Goal: Information Seeking & Learning: Find specific fact

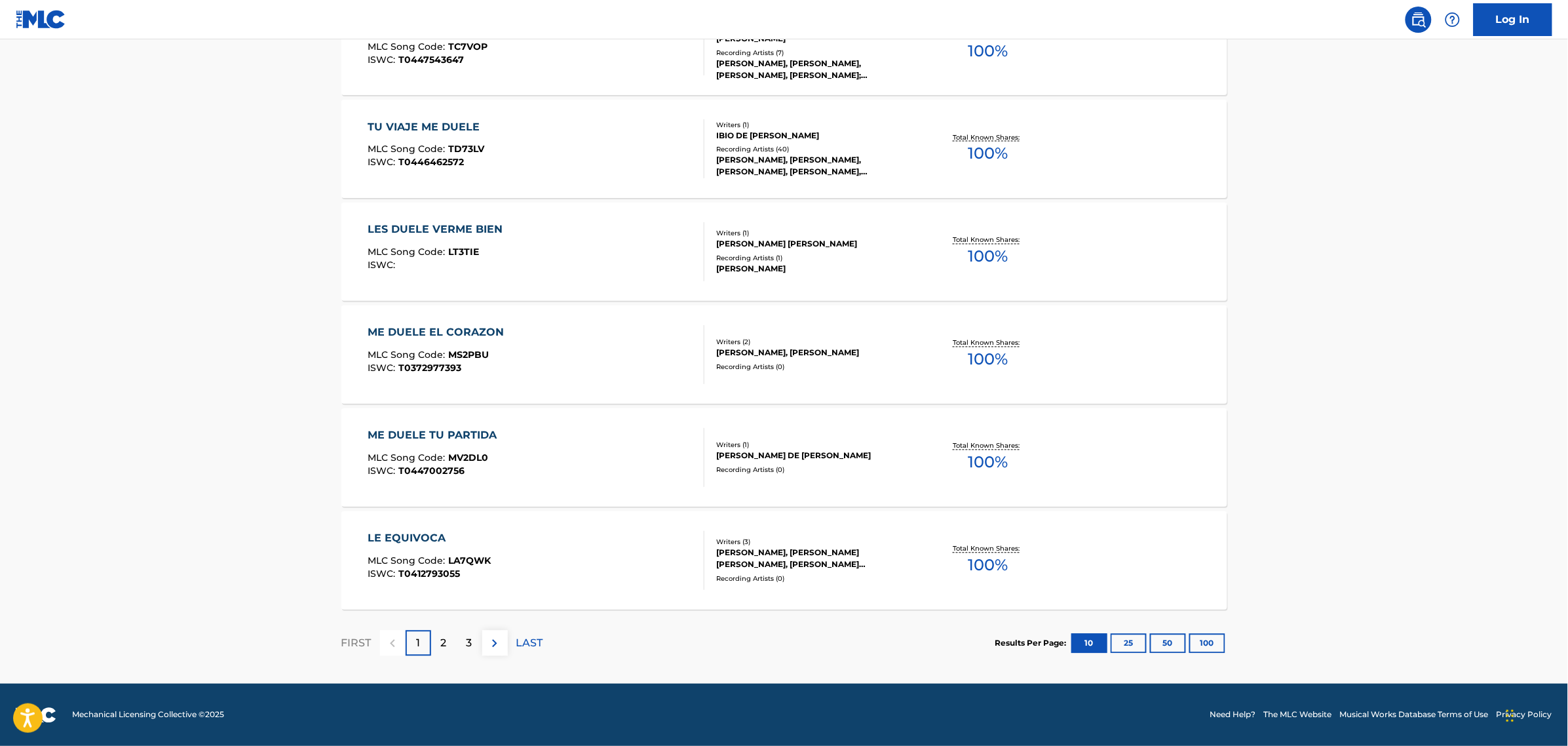
click at [1203, 638] on button "100" at bounding box center [1208, 643] width 36 height 20
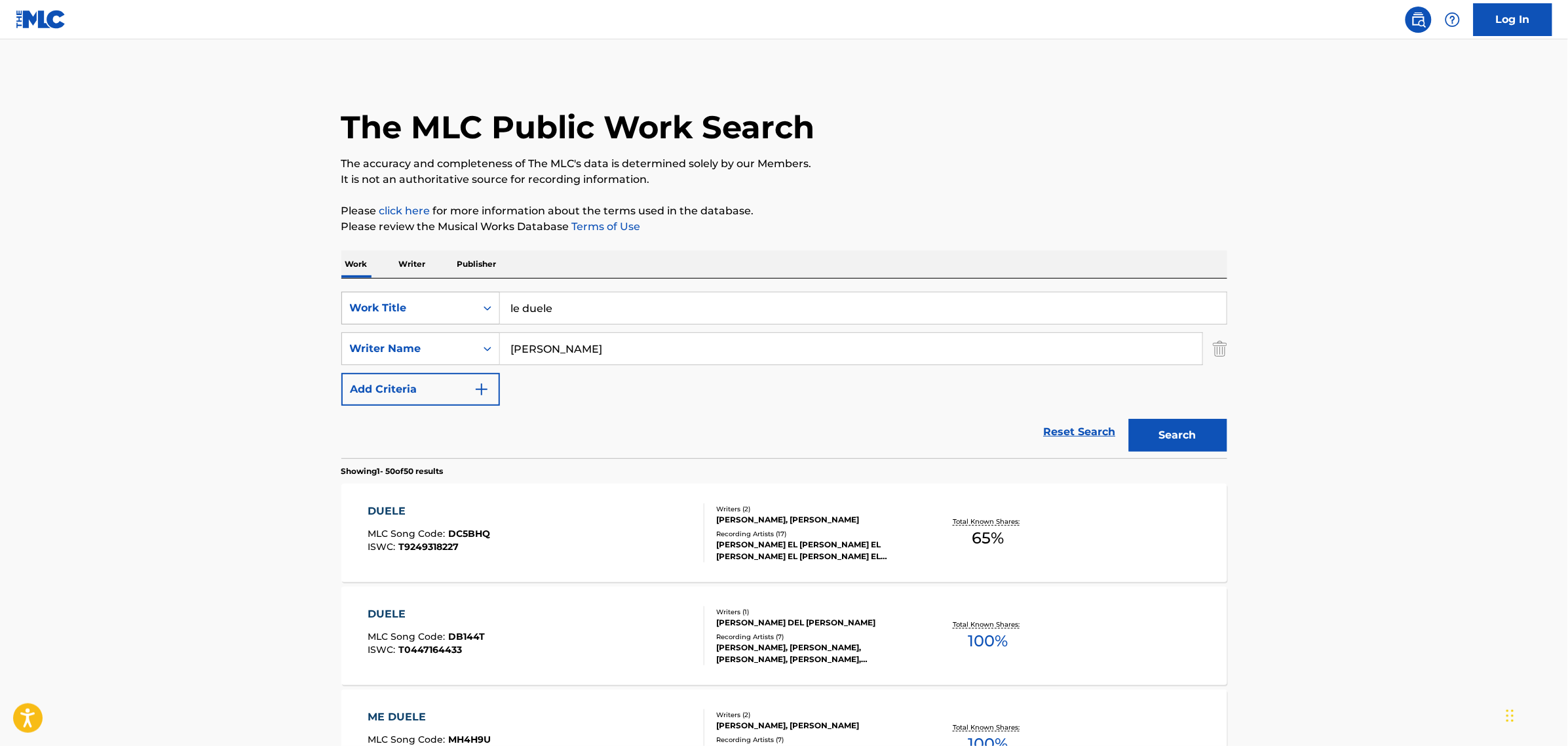
drag, startPoint x: 568, startPoint y: 307, endPoint x: 451, endPoint y: 306, distance: 117.0
click at [452, 306] on div "SearchWithCriteria85d9dcd6-bb58-41f4-84c1-0e7f4ef07334 Work Title le duele" at bounding box center [784, 308] width 886 height 33
paste input "Le Duele – Guaracha Remix"
click at [1129, 419] on button "Search" at bounding box center [1178, 436] width 99 height 33
drag, startPoint x: 640, startPoint y: 305, endPoint x: 326, endPoint y: 303, distance: 314.0
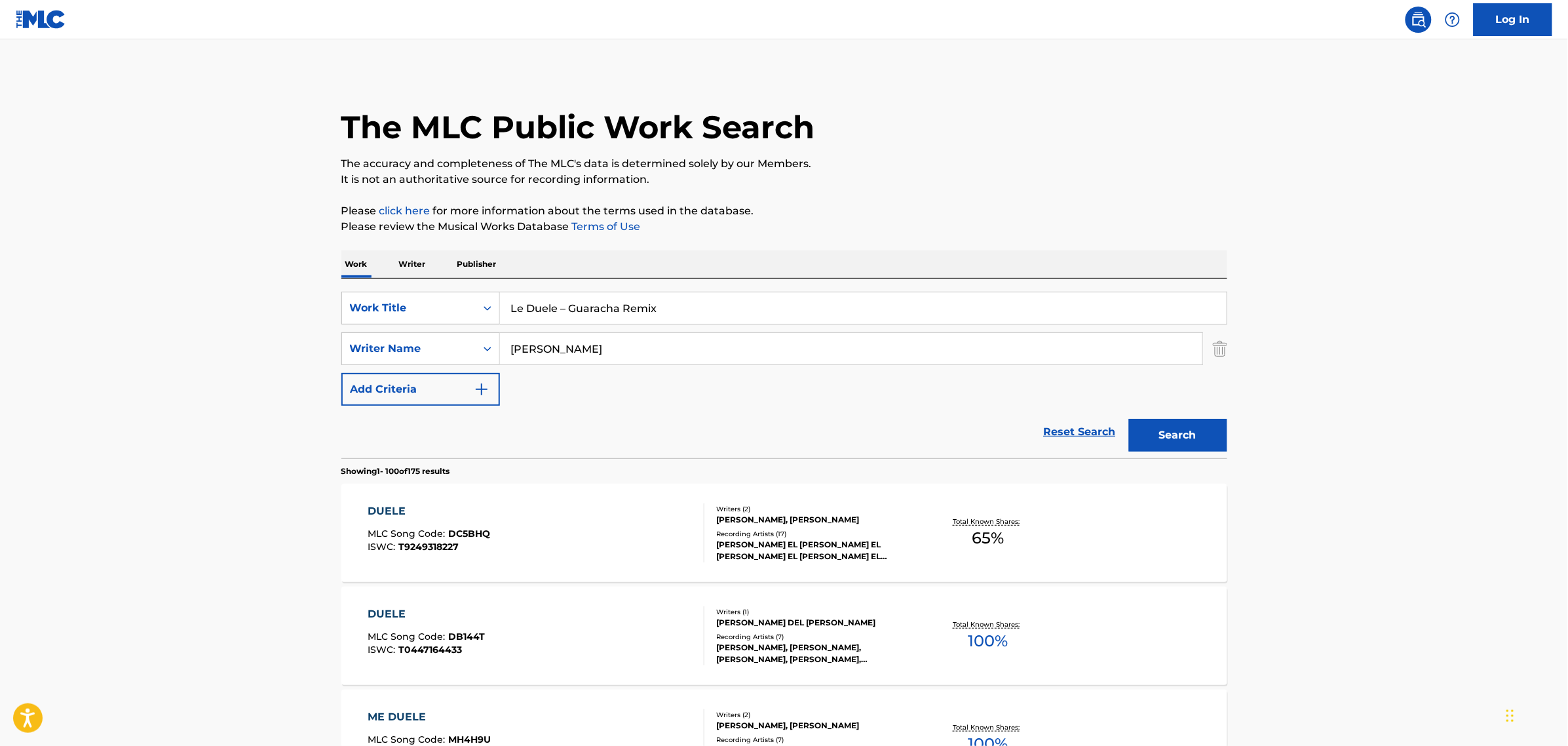
paste input "- No Será Tan Fácil"
type input "No Sera Tan Facil"
click at [1129, 419] on button "Search" at bounding box center [1178, 436] width 99 height 33
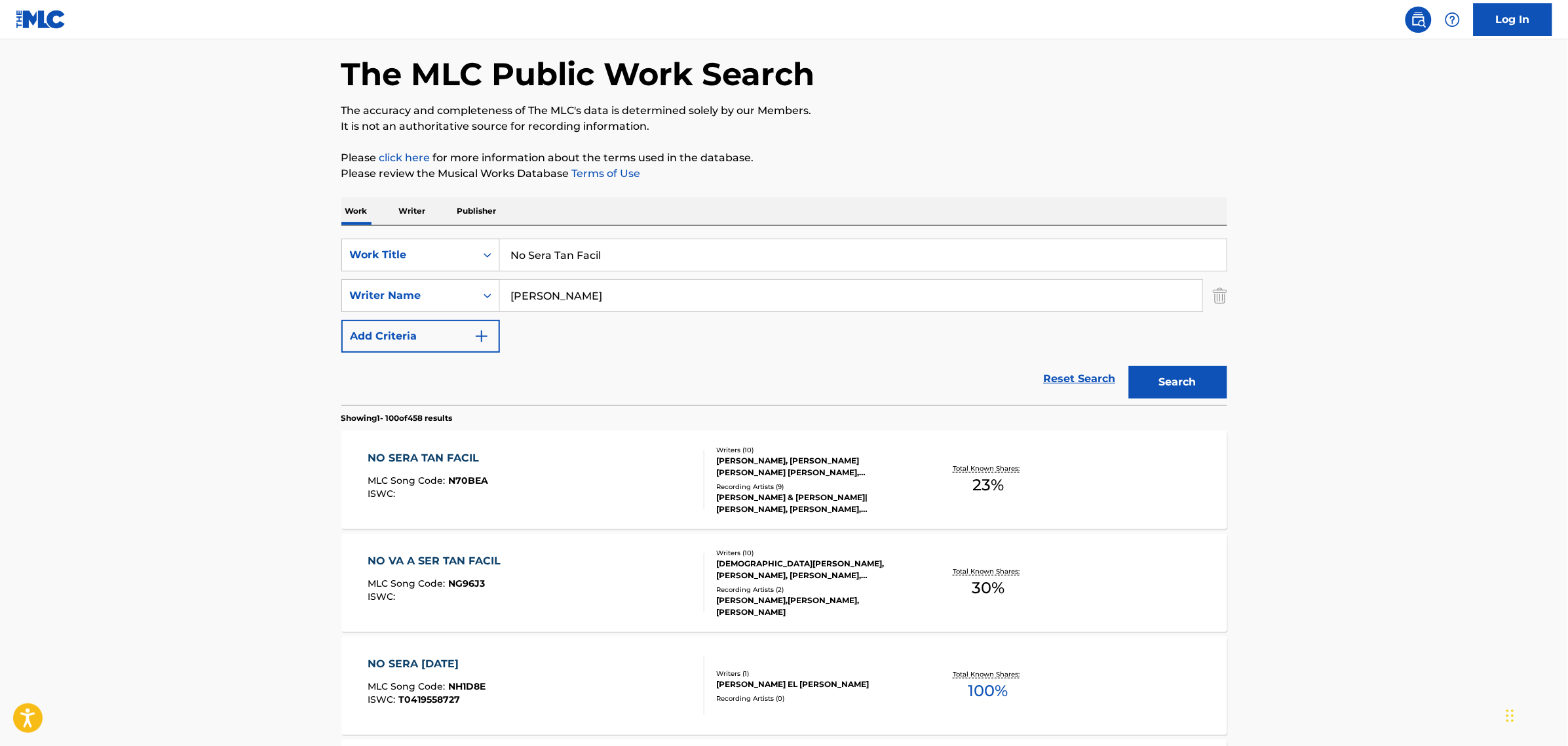
scroll to position [82, 0]
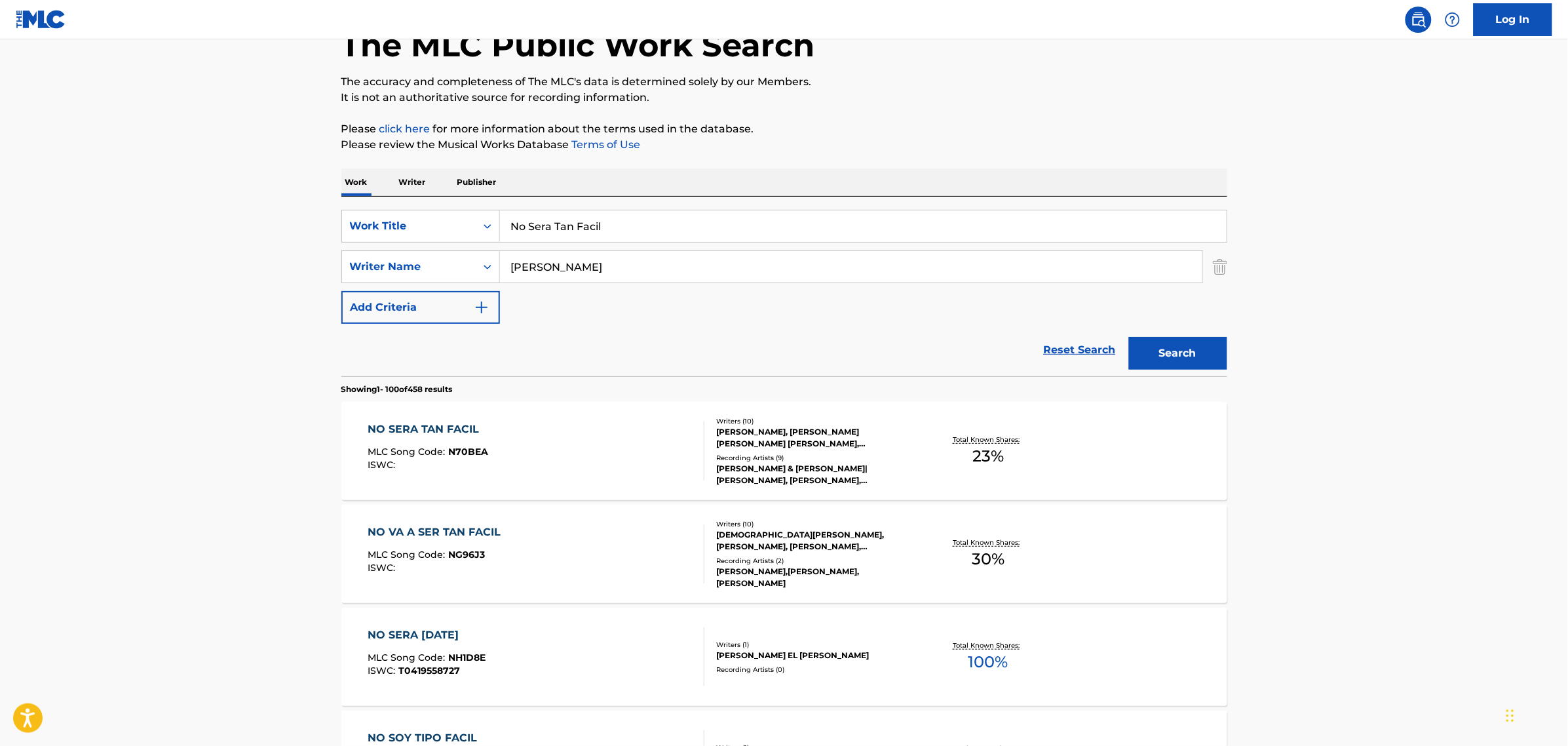
click at [869, 450] on div "Writers ( 10 ) [PERSON_NAME], [PERSON_NAME] [PERSON_NAME] VALENCIA [PERSON_NAME…" at bounding box center [809, 452] width 210 height 70
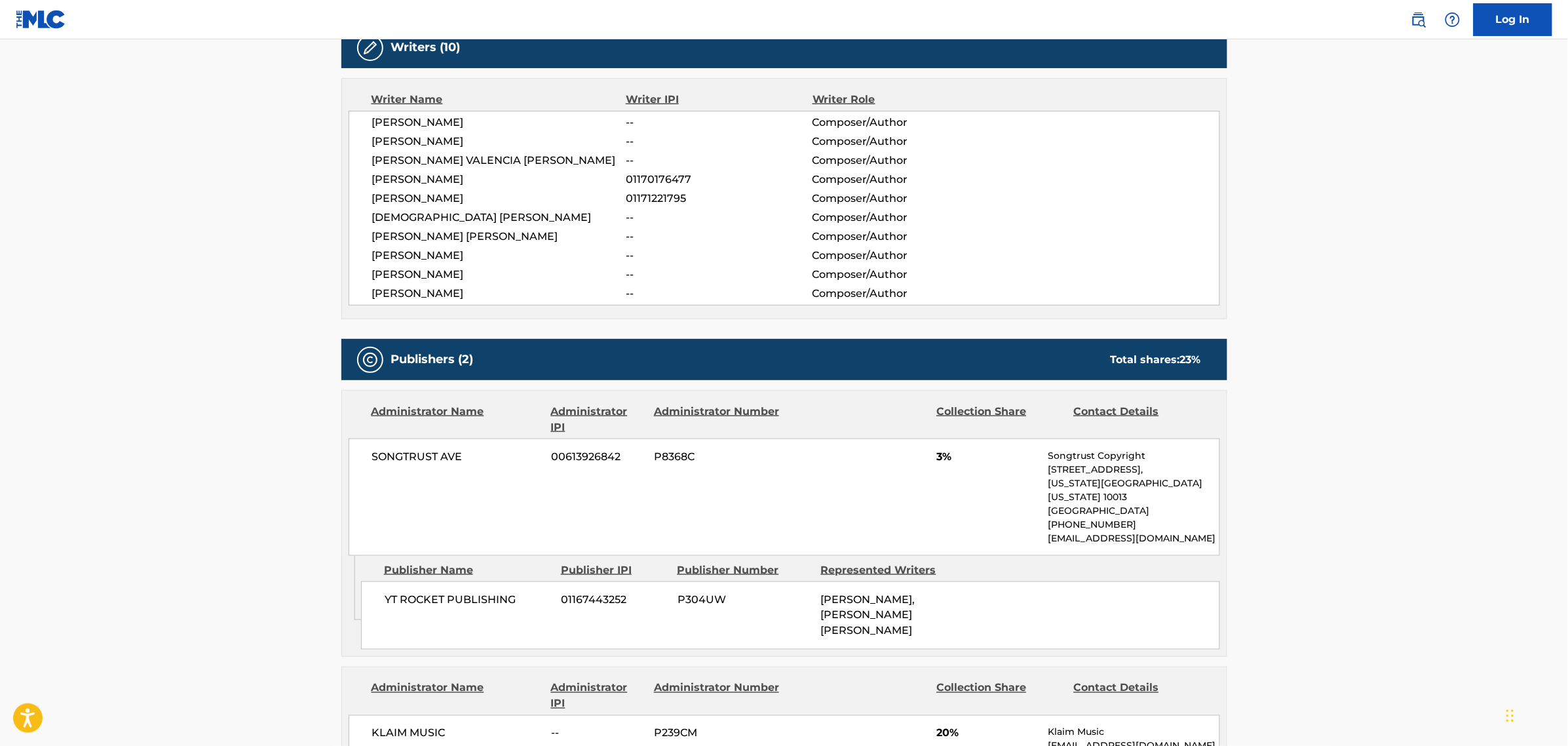
scroll to position [213, 0]
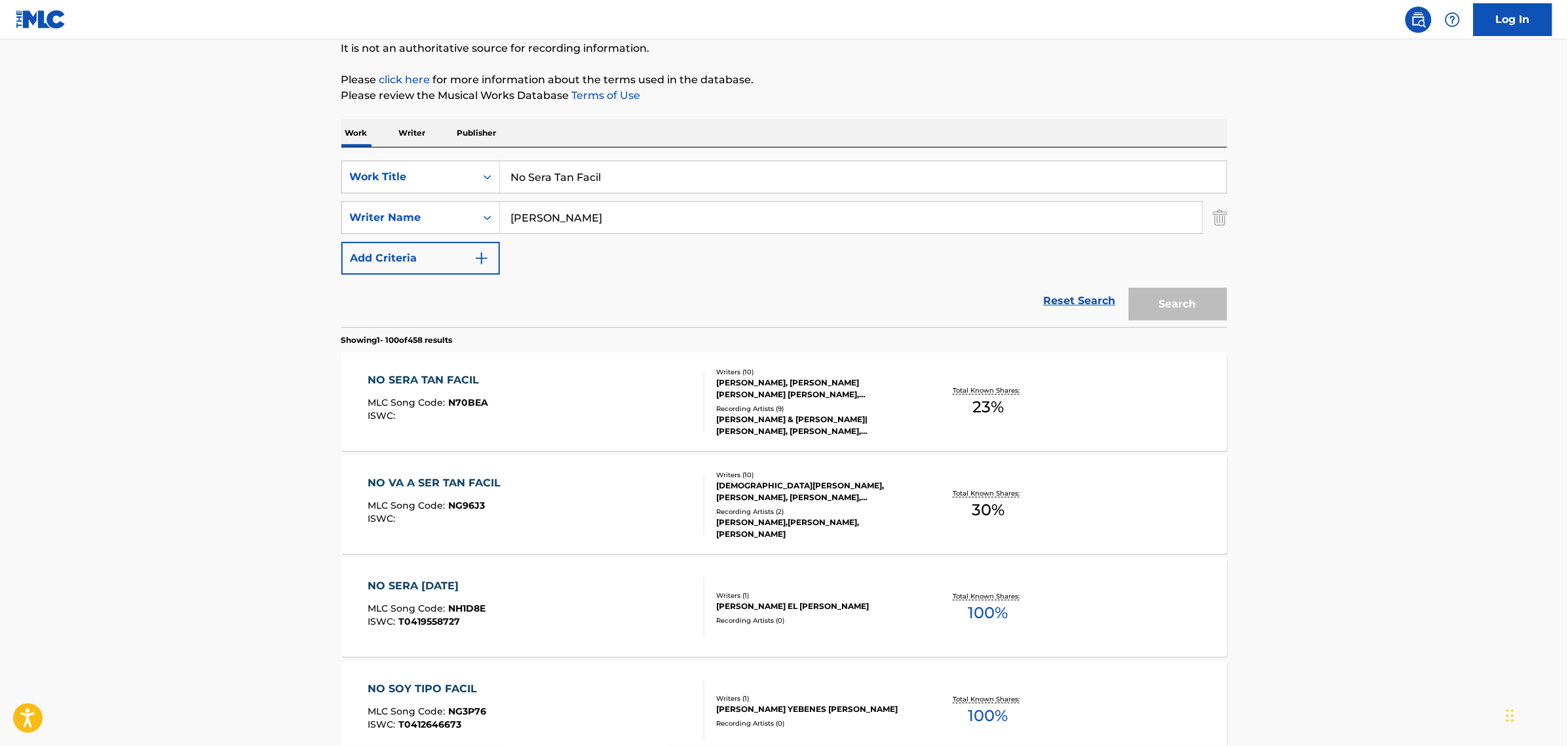
scroll to position [82, 0]
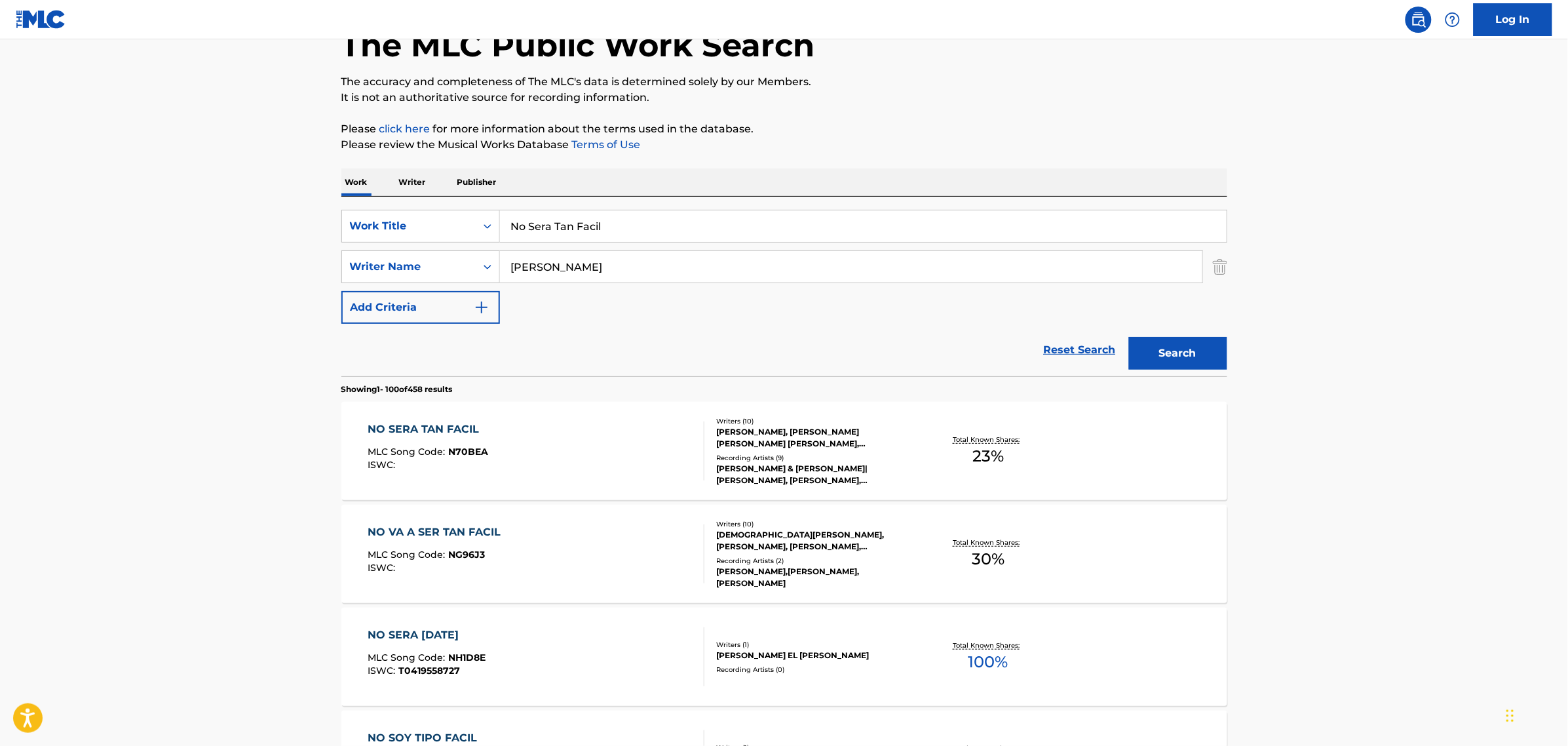
drag, startPoint x: 662, startPoint y: 223, endPoint x: 334, endPoint y: 210, distance: 328.3
click at [346, 213] on div "SearchWithCriteria85d9dcd6-bb58-41f4-84c1-0e7f4ef07334 Work Title No Sera Tan F…" at bounding box center [784, 226] width 886 height 33
paste input "Qué [PERSON_NAME][DATE]"
type input "que [PERSON_NAME][DATE]"
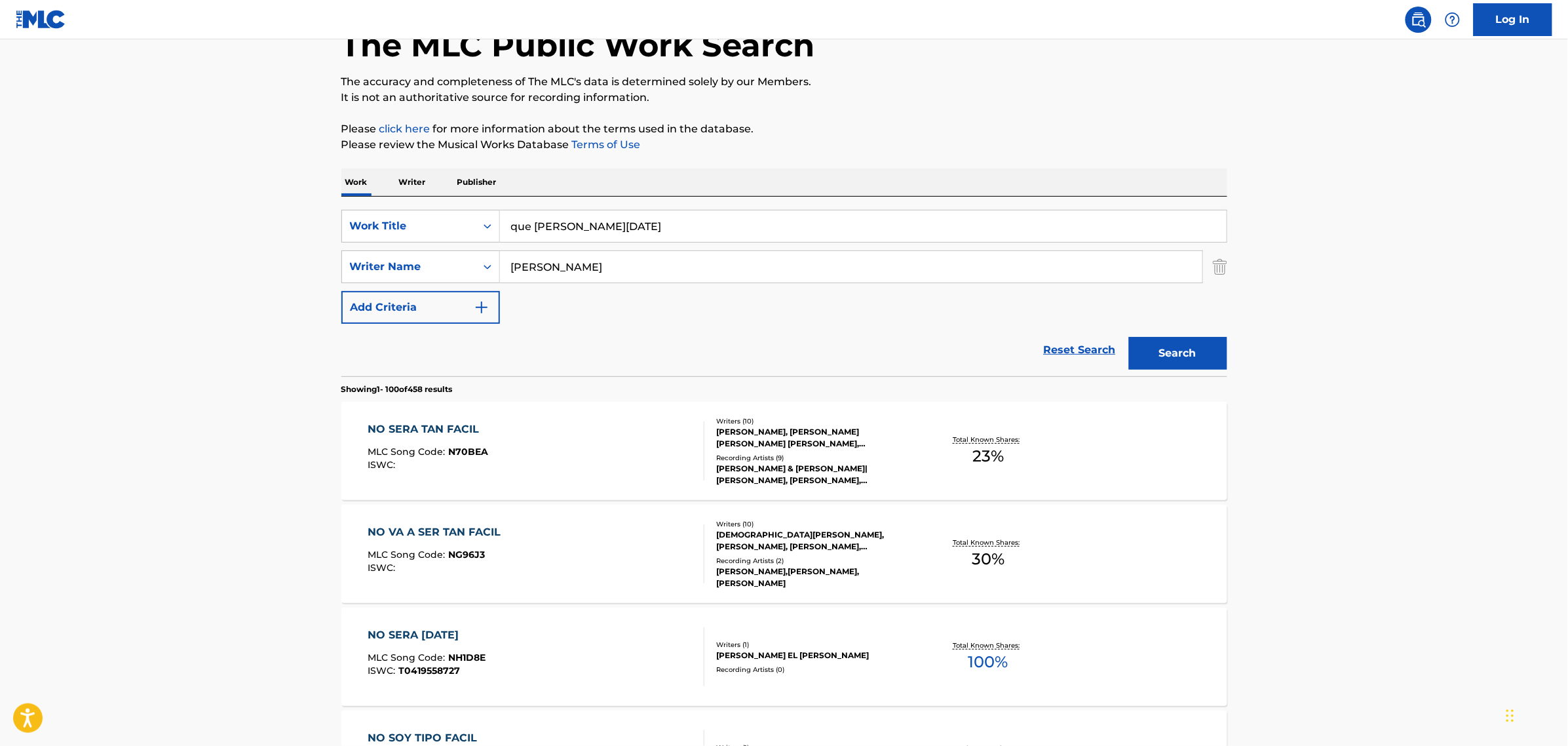
click at [1216, 354] on button "Search" at bounding box center [1178, 354] width 99 height 33
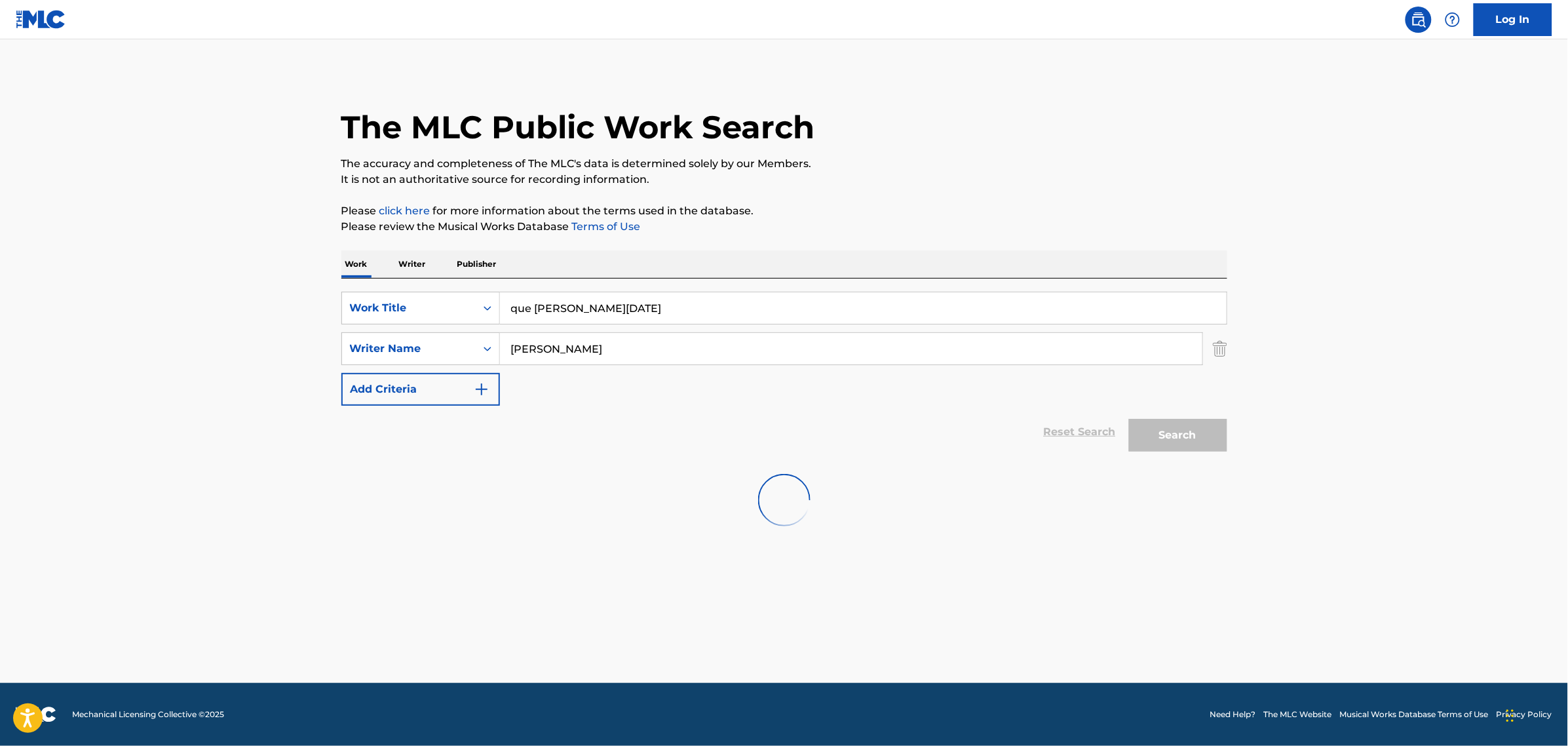
scroll to position [0, 0]
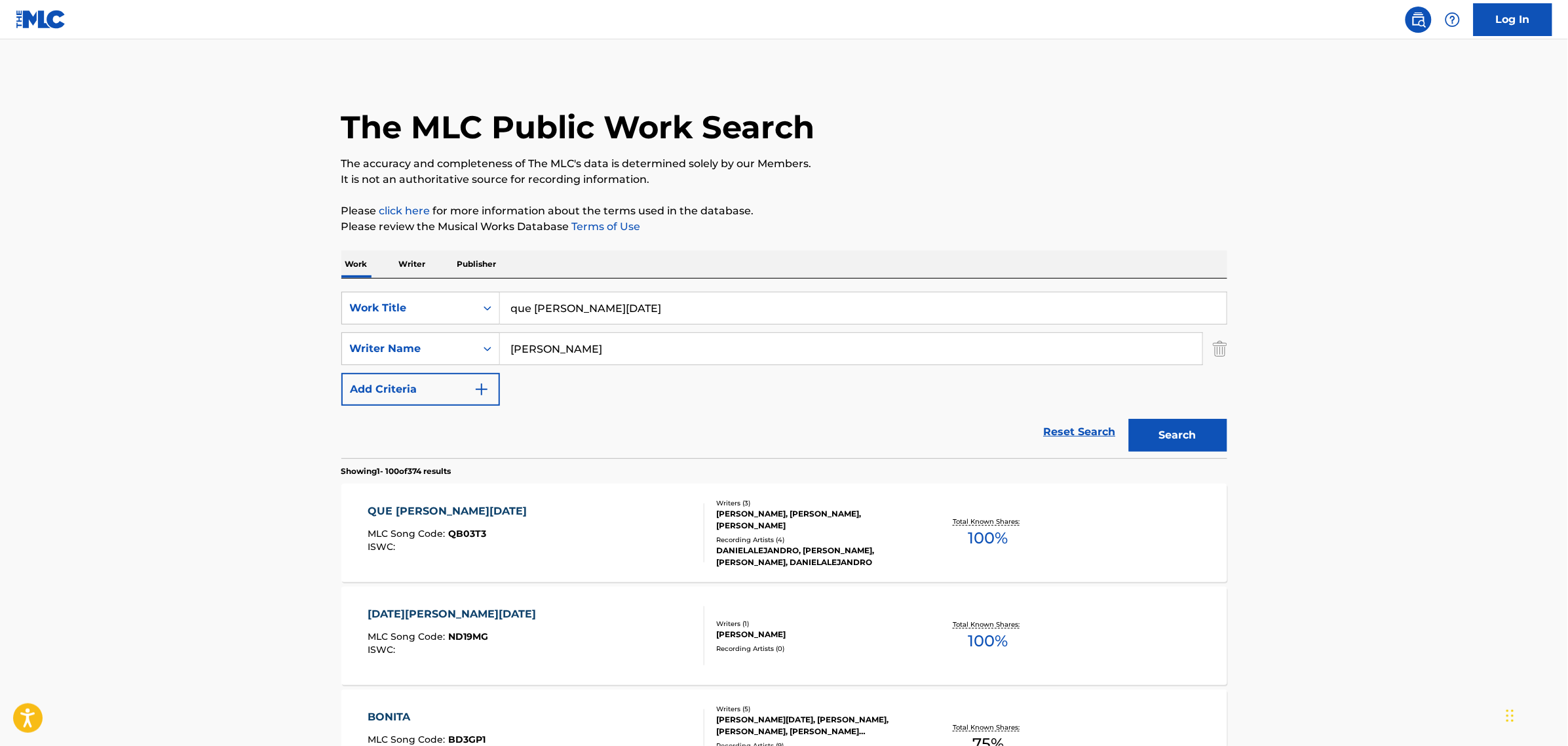
click at [761, 519] on div "[PERSON_NAME], [PERSON_NAME], [PERSON_NAME]" at bounding box center [815, 520] width 198 height 23
drag, startPoint x: 608, startPoint y: 307, endPoint x: 109, endPoint y: 323, distance: 499.3
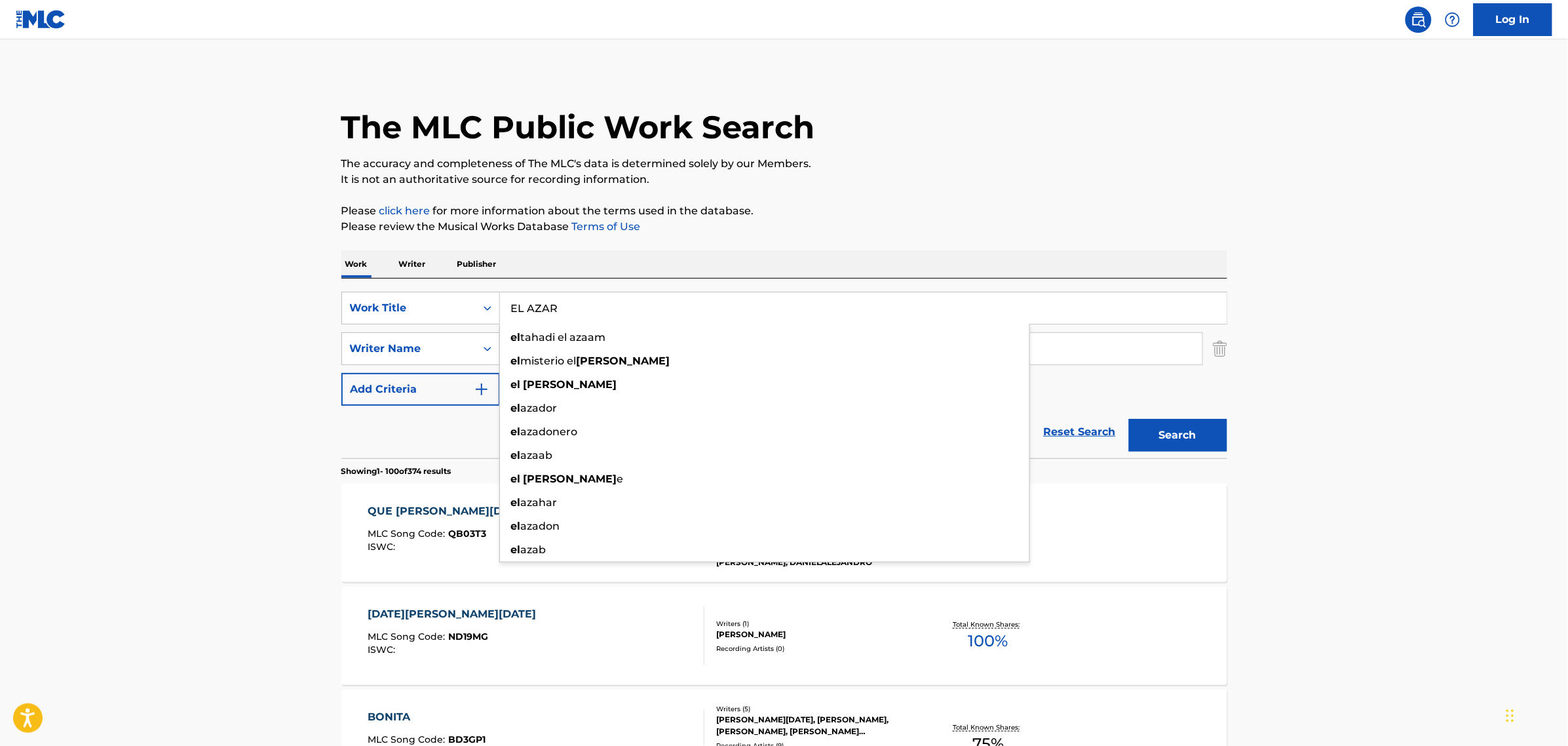
click at [1129, 419] on button "Search" at bounding box center [1178, 436] width 99 height 33
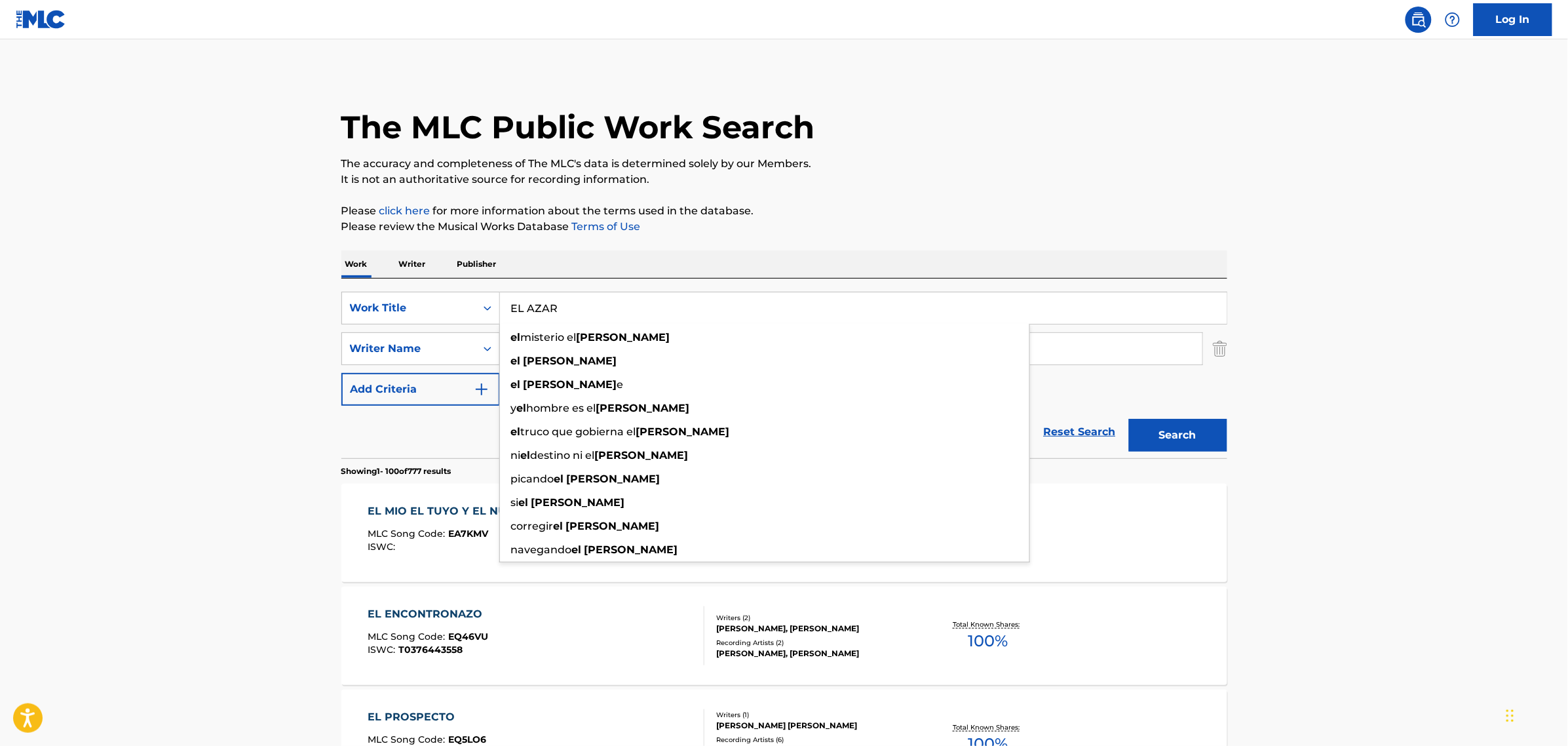
drag, startPoint x: 830, startPoint y: 313, endPoint x: 297, endPoint y: 316, distance: 533.0
paste input "Me Imagino"
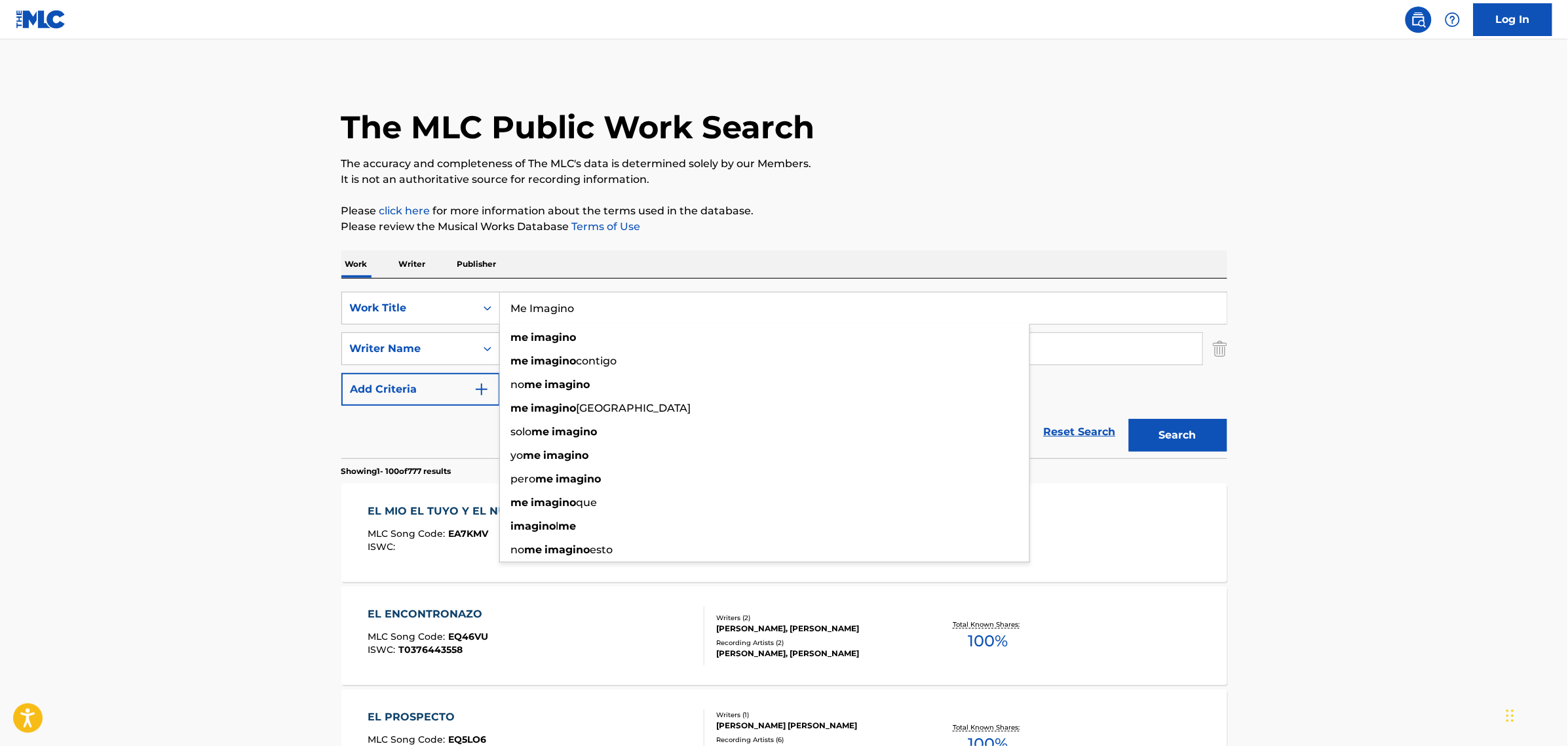
click at [1129, 419] on button "Search" at bounding box center [1178, 436] width 99 height 33
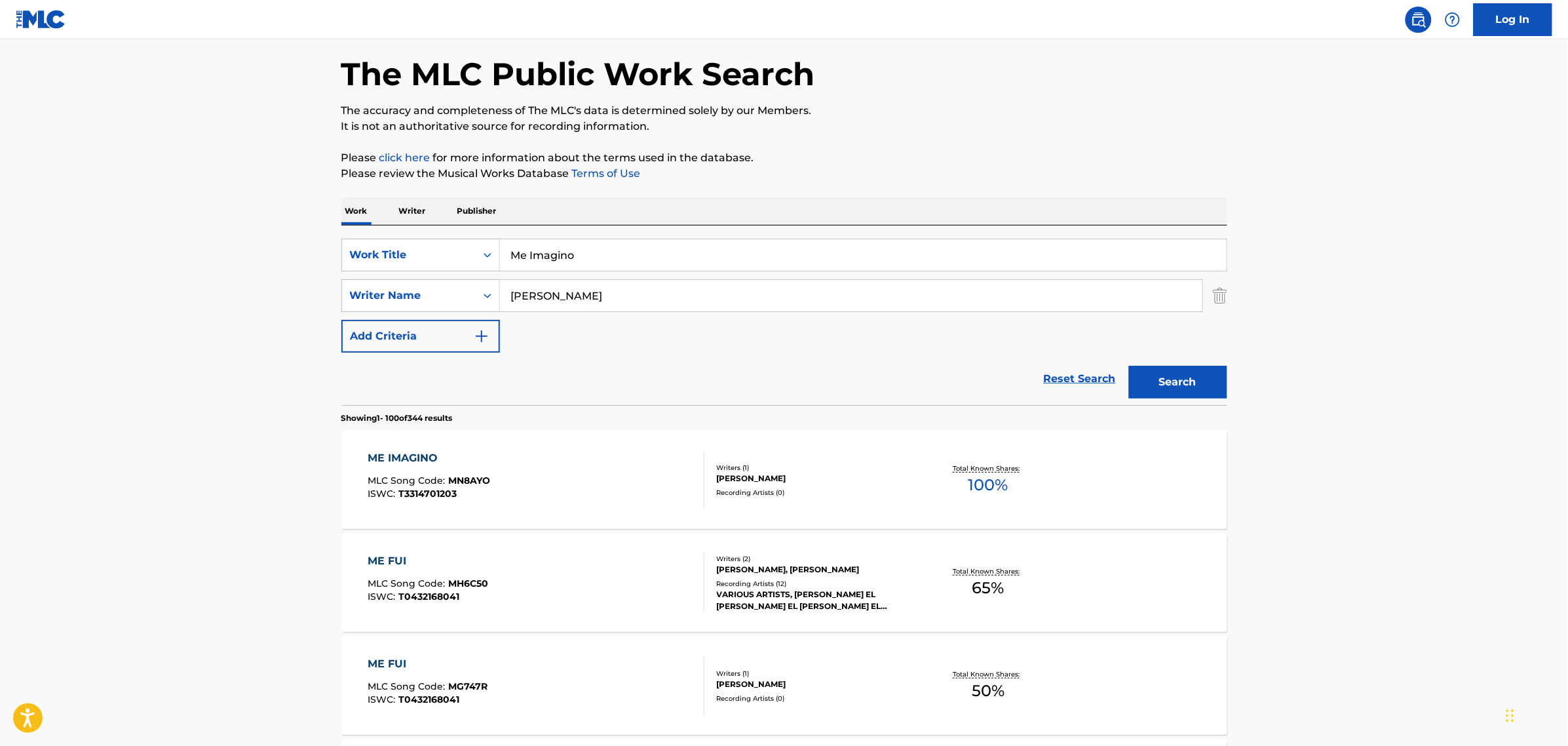
scroll to position [82, 0]
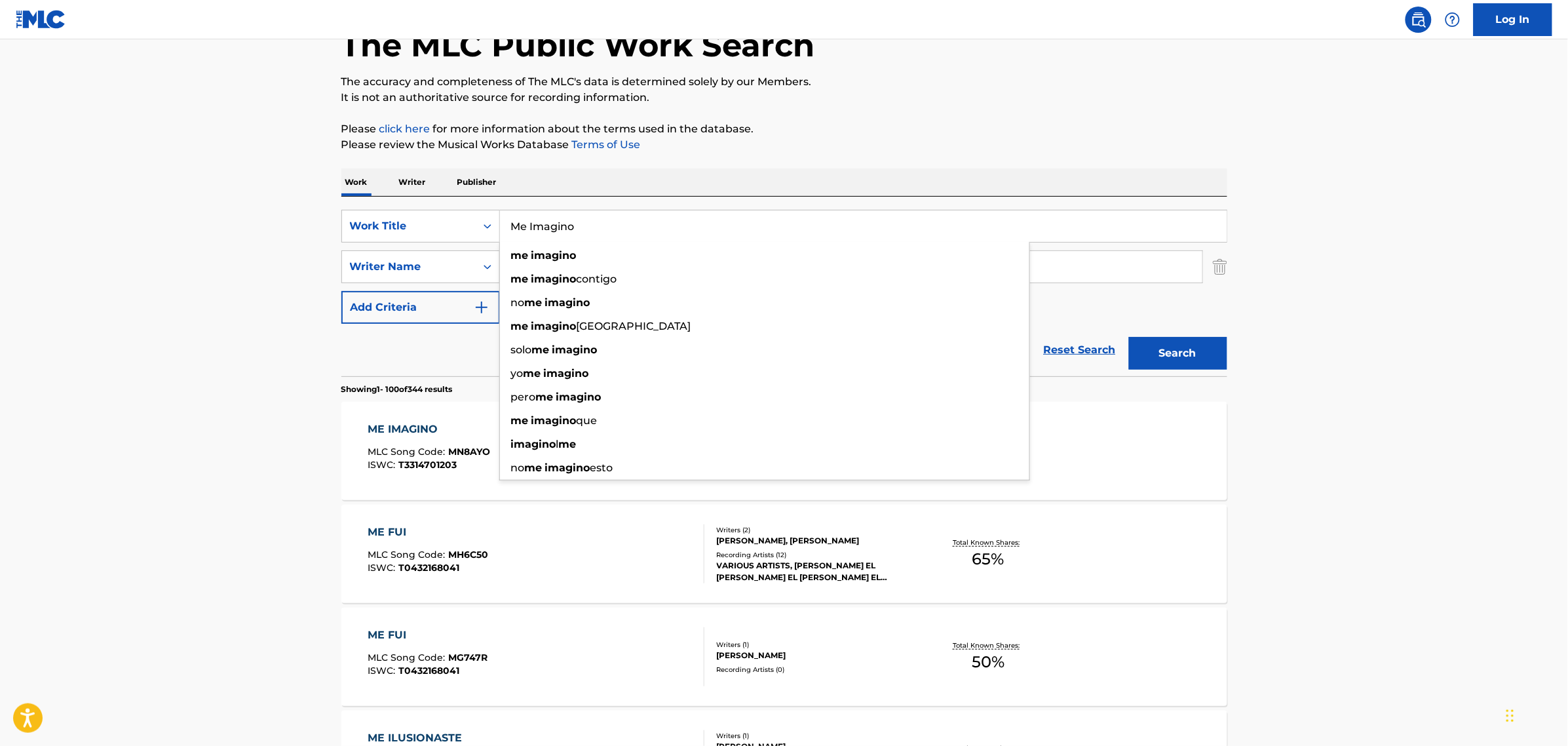
drag, startPoint x: 647, startPoint y: 223, endPoint x: 302, endPoint y: 226, distance: 345.0
paste input "- Acuérdate"
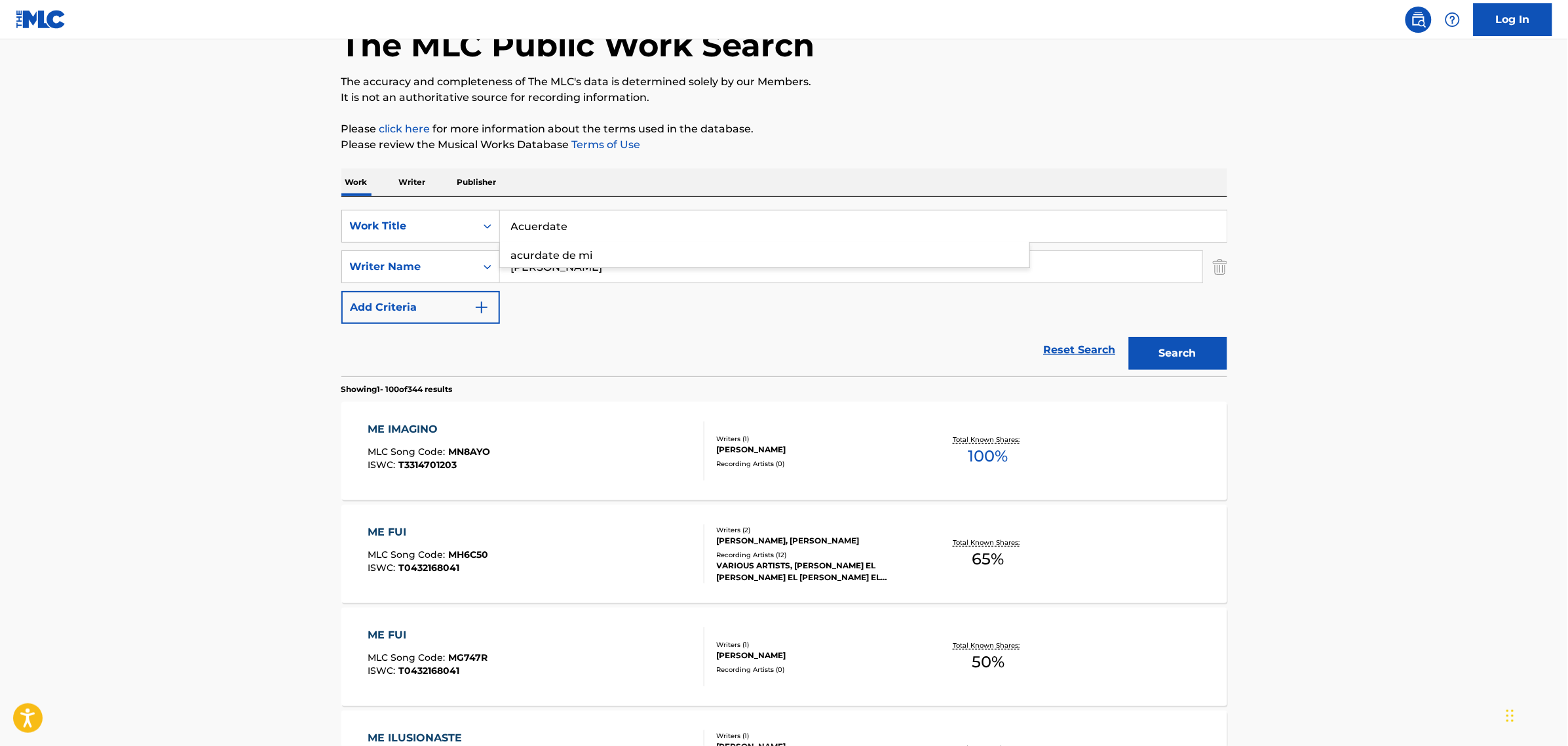
type input "Acuerdate"
click at [1129, 337] on button "Search" at bounding box center [1178, 354] width 99 height 33
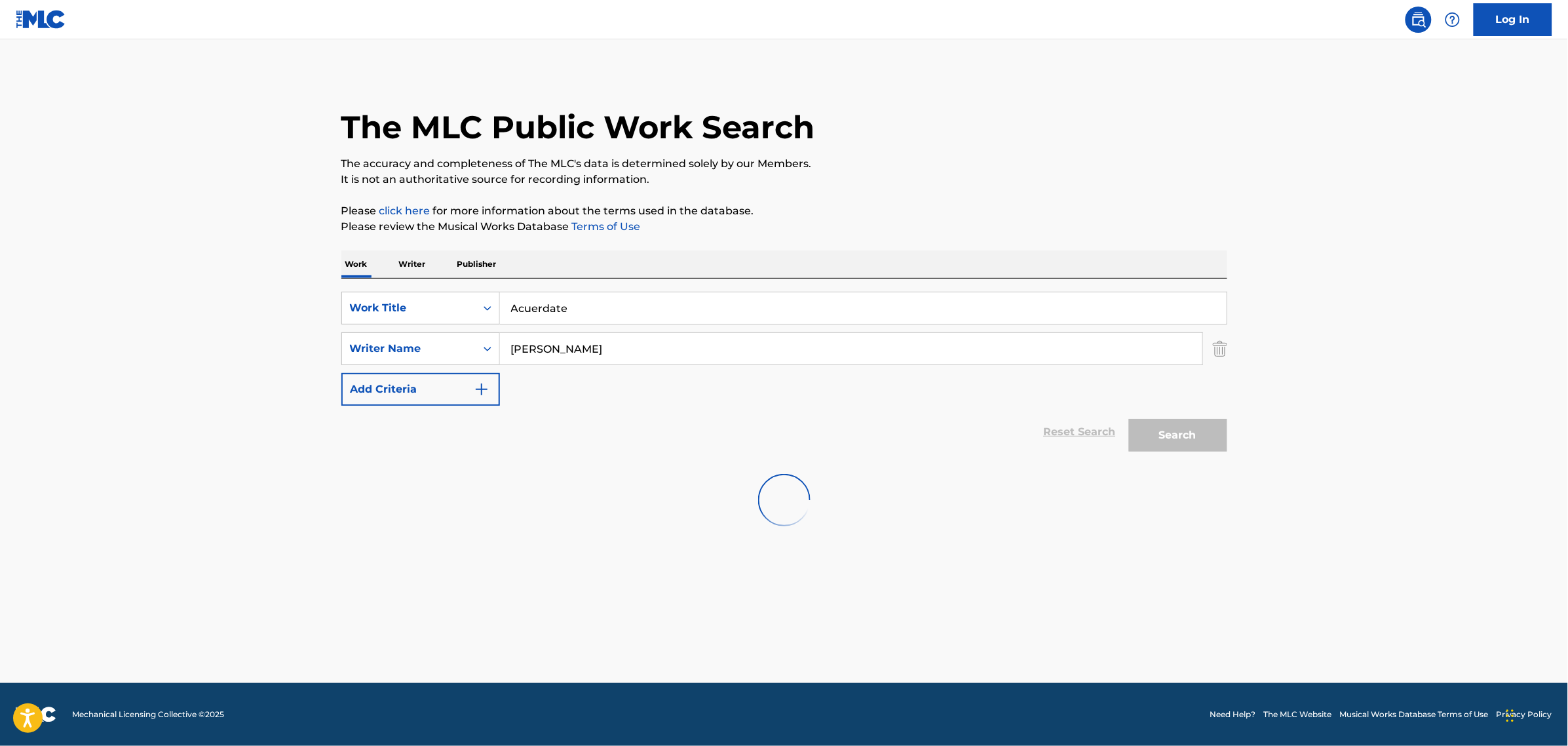
scroll to position [0, 0]
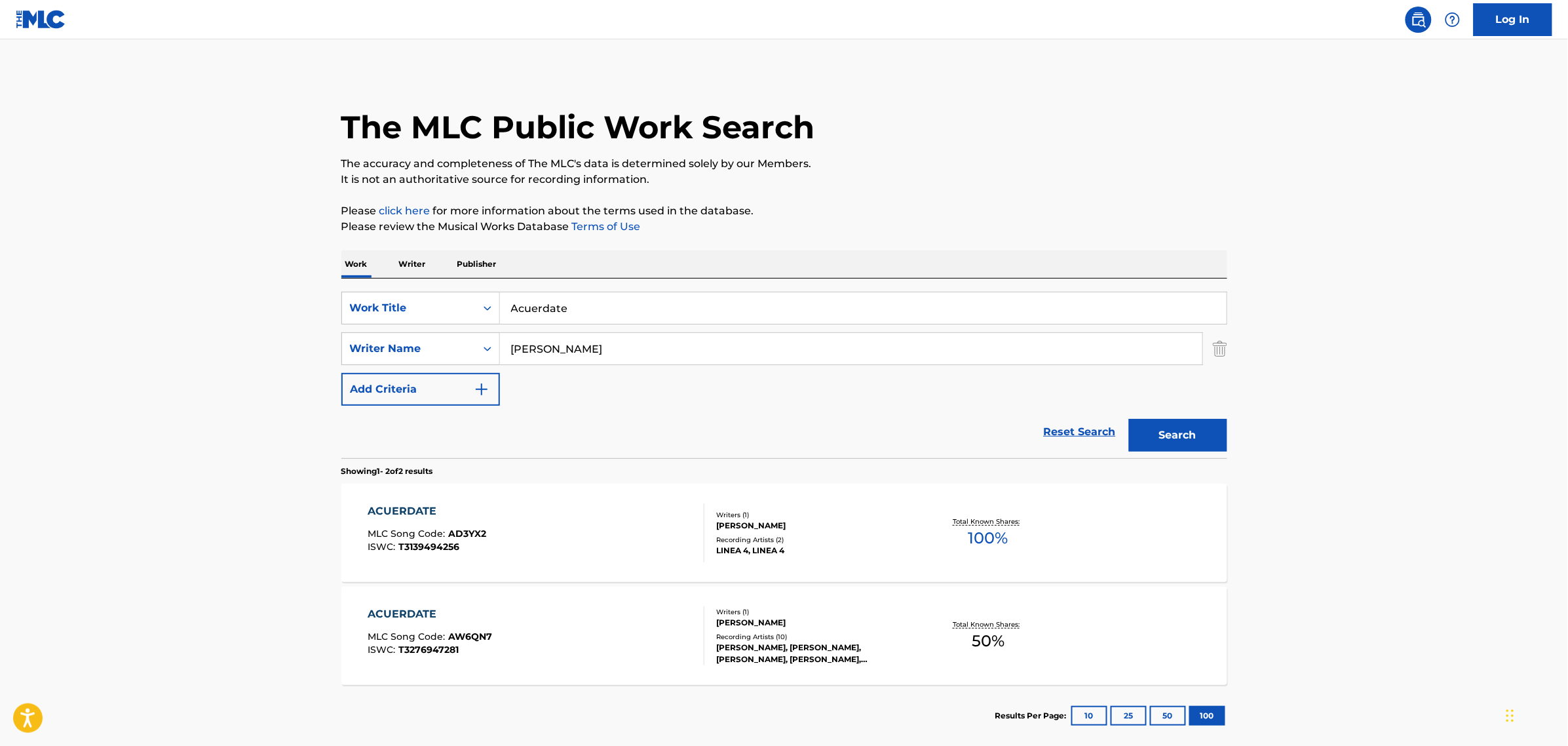
click at [854, 630] on div "Writers ( 1 ) [PERSON_NAME] [PERSON_NAME] Recording Artists ( 10 ) [PERSON_NAME…" at bounding box center [809, 636] width 210 height 59
drag, startPoint x: 630, startPoint y: 306, endPoint x: 352, endPoint y: 321, distance: 278.4
click at [352, 321] on div "SearchWithCriteria85d9dcd6-bb58-41f4-84c1-0e7f4ef07334 Work Title Acuerdate" at bounding box center [784, 308] width 886 height 33
paste input "Las Malas"
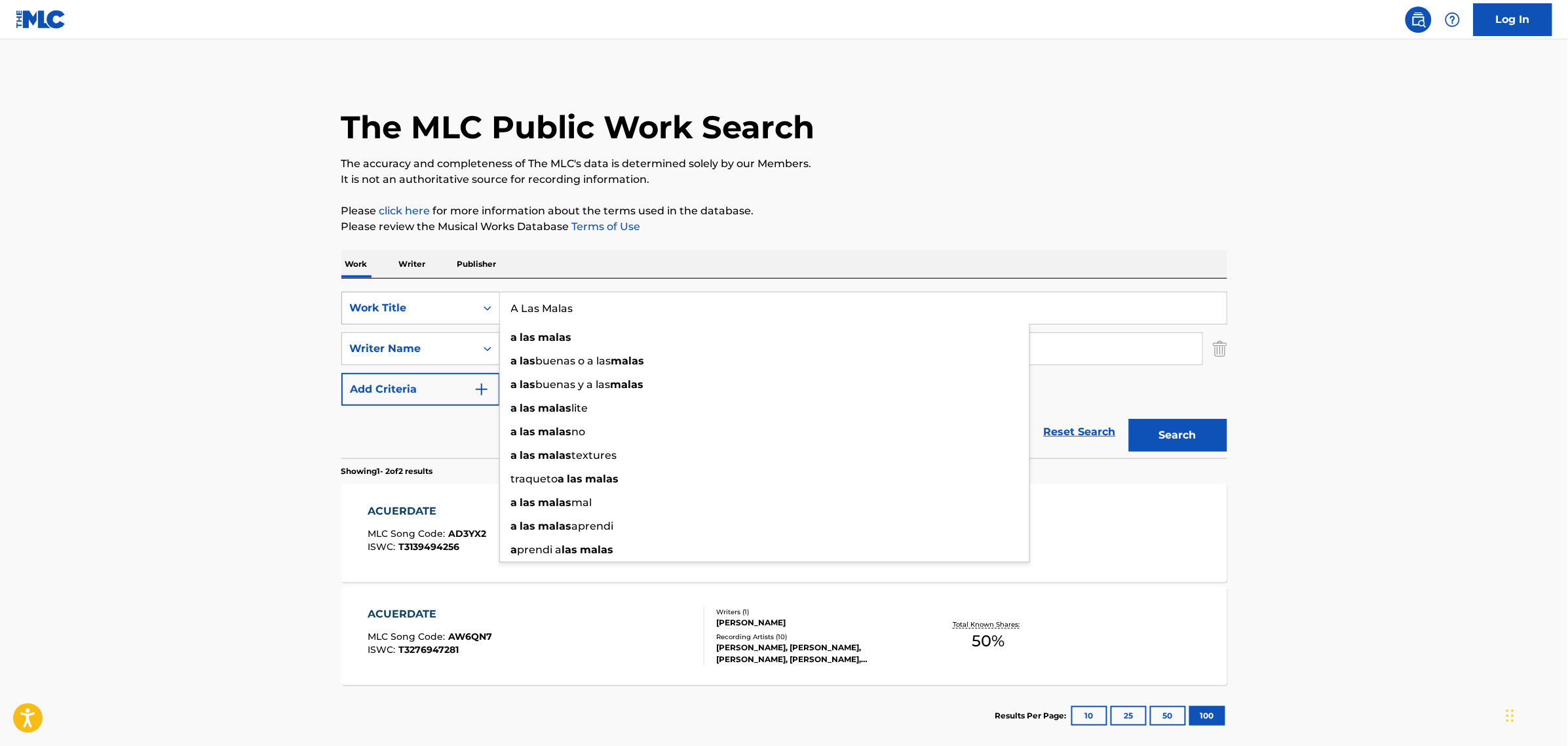
type input "A Las Malas"
click at [1129, 419] on button "Search" at bounding box center [1178, 436] width 99 height 33
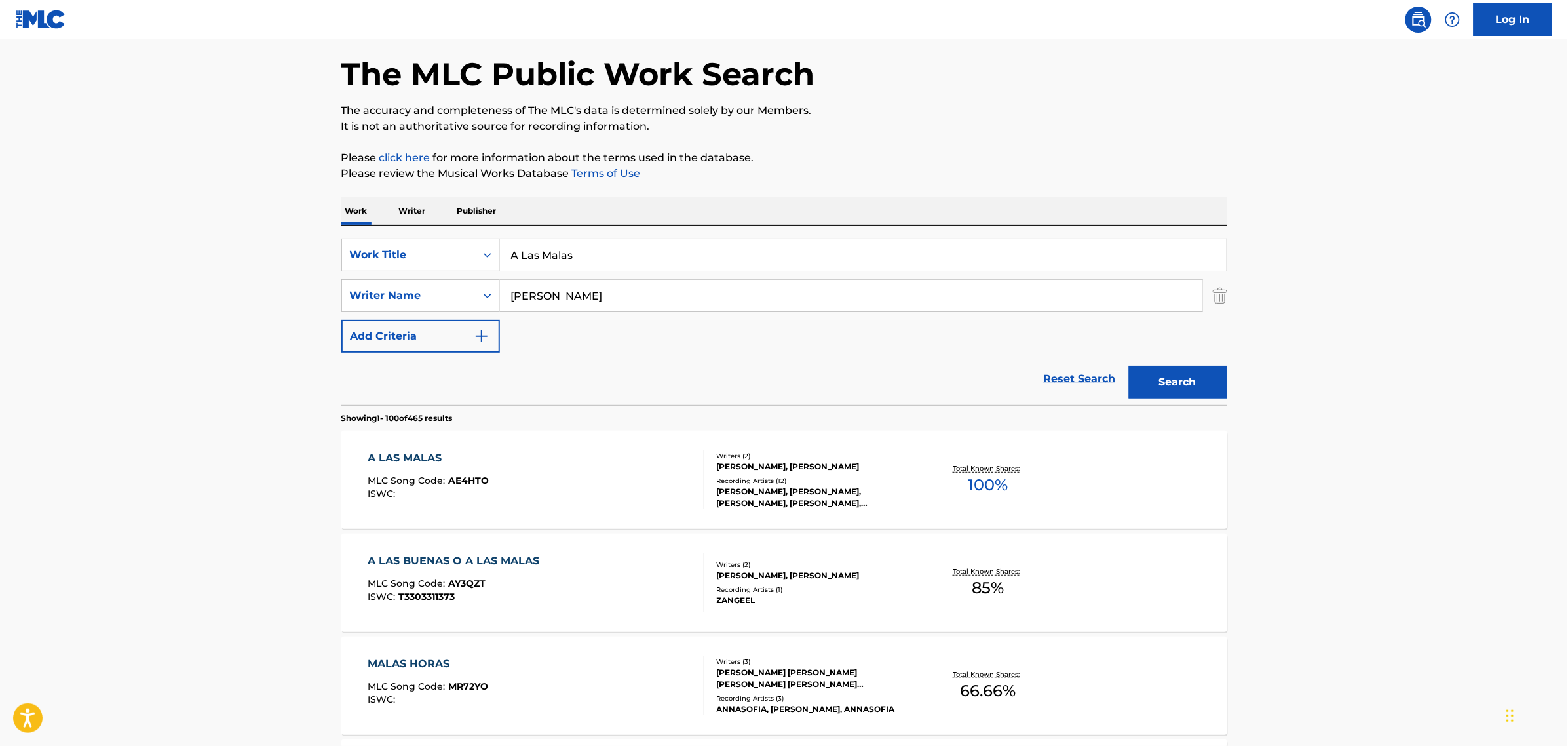
scroll to position [82, 0]
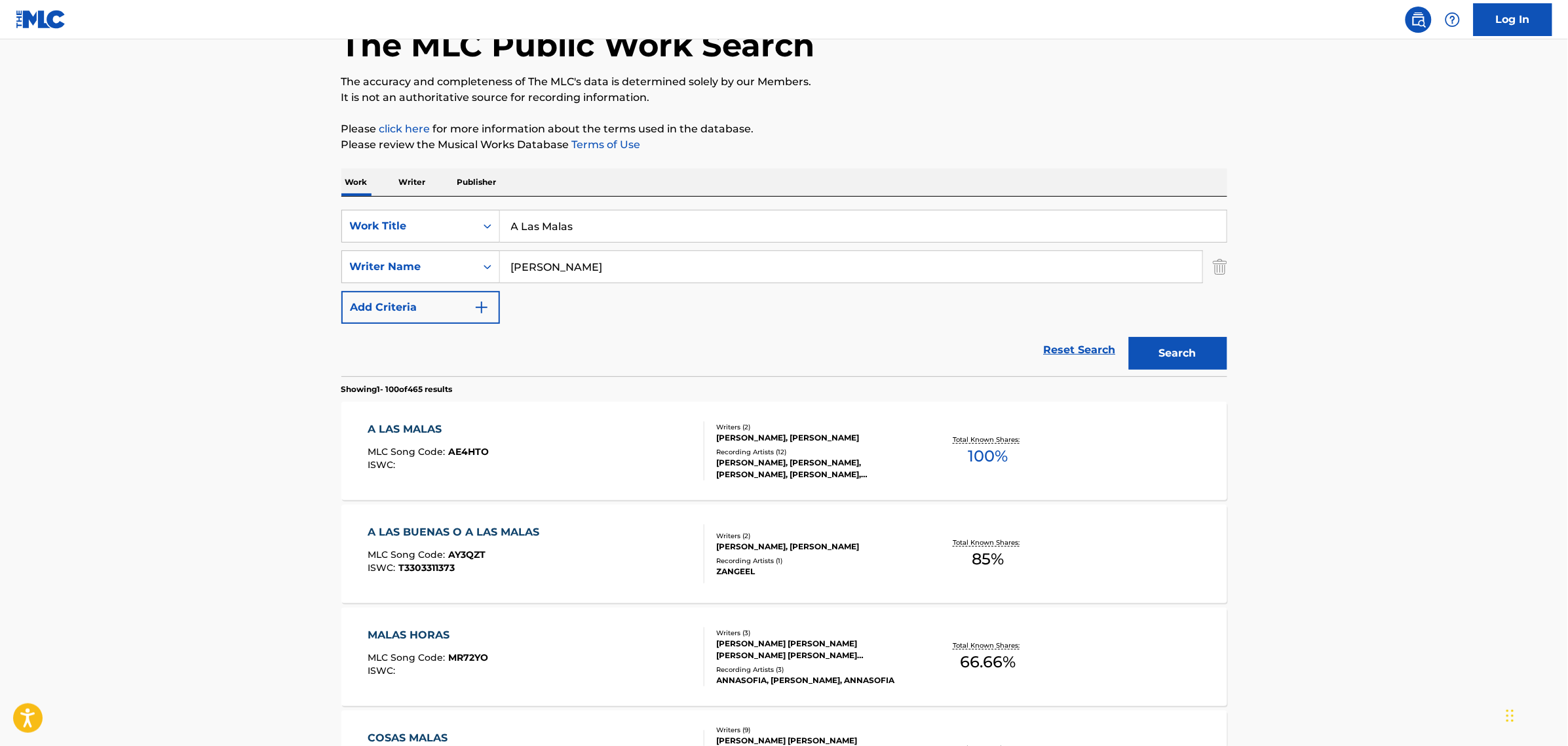
click at [882, 444] on div "[PERSON_NAME], [PERSON_NAME]" at bounding box center [815, 438] width 198 height 12
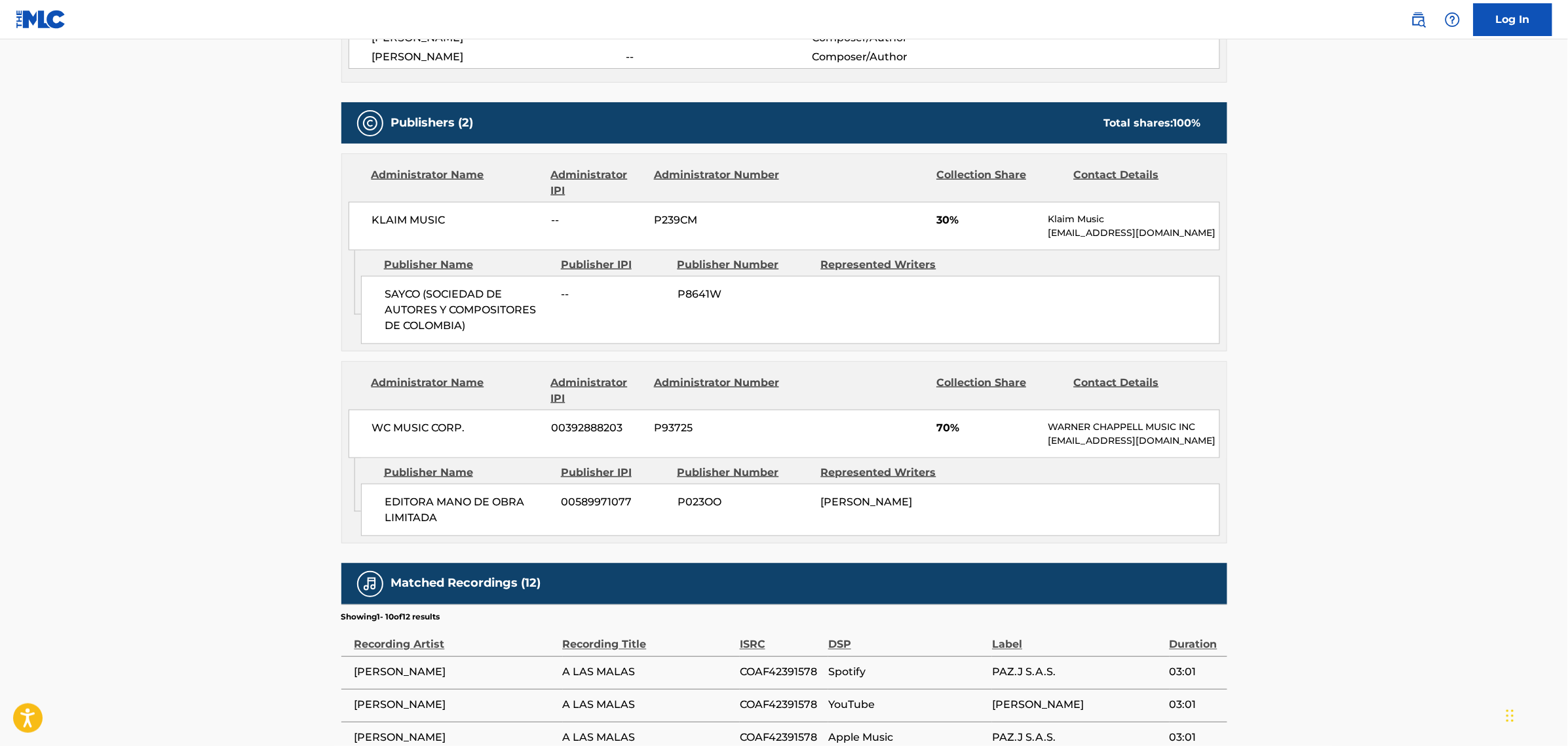
scroll to position [492, 0]
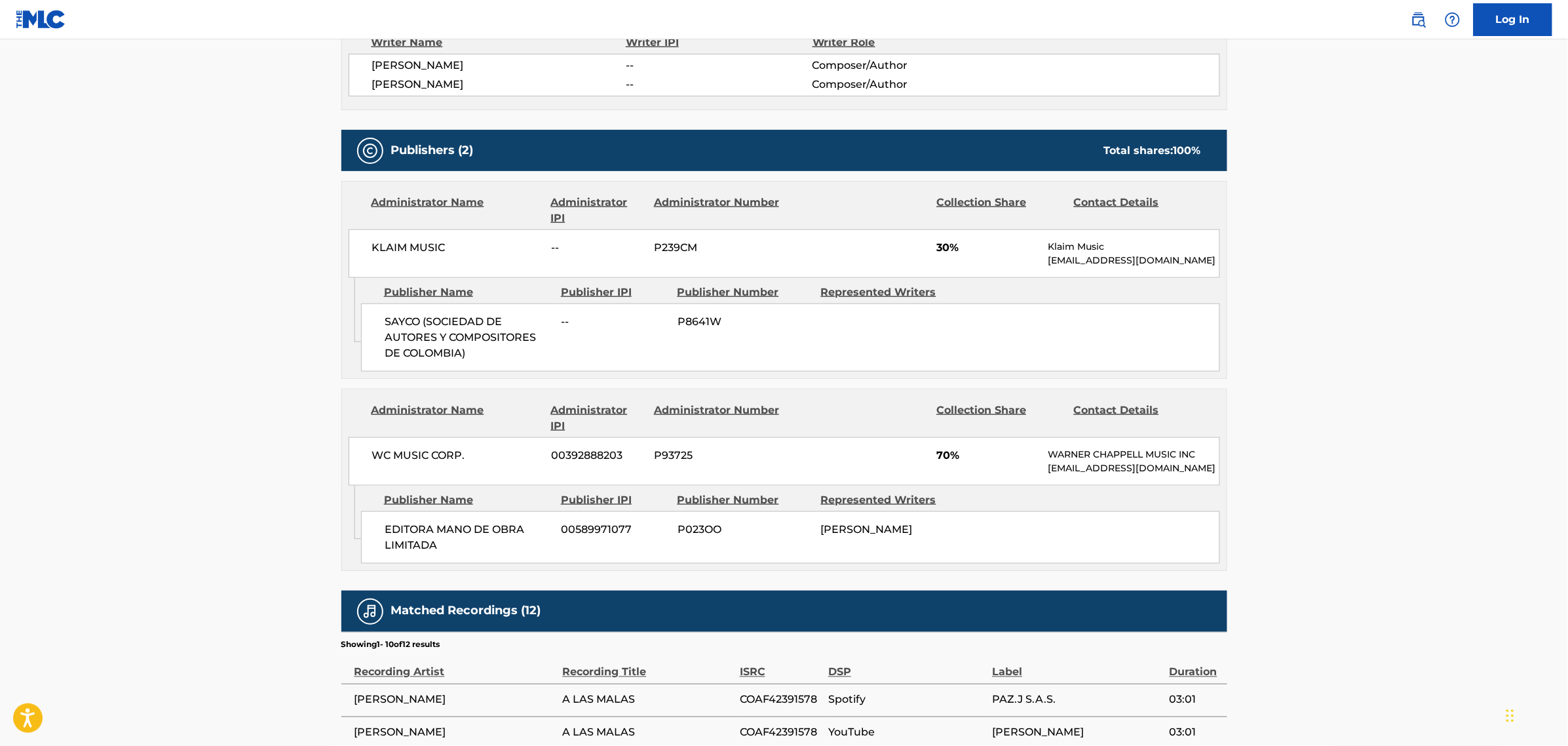
scroll to position [82, 0]
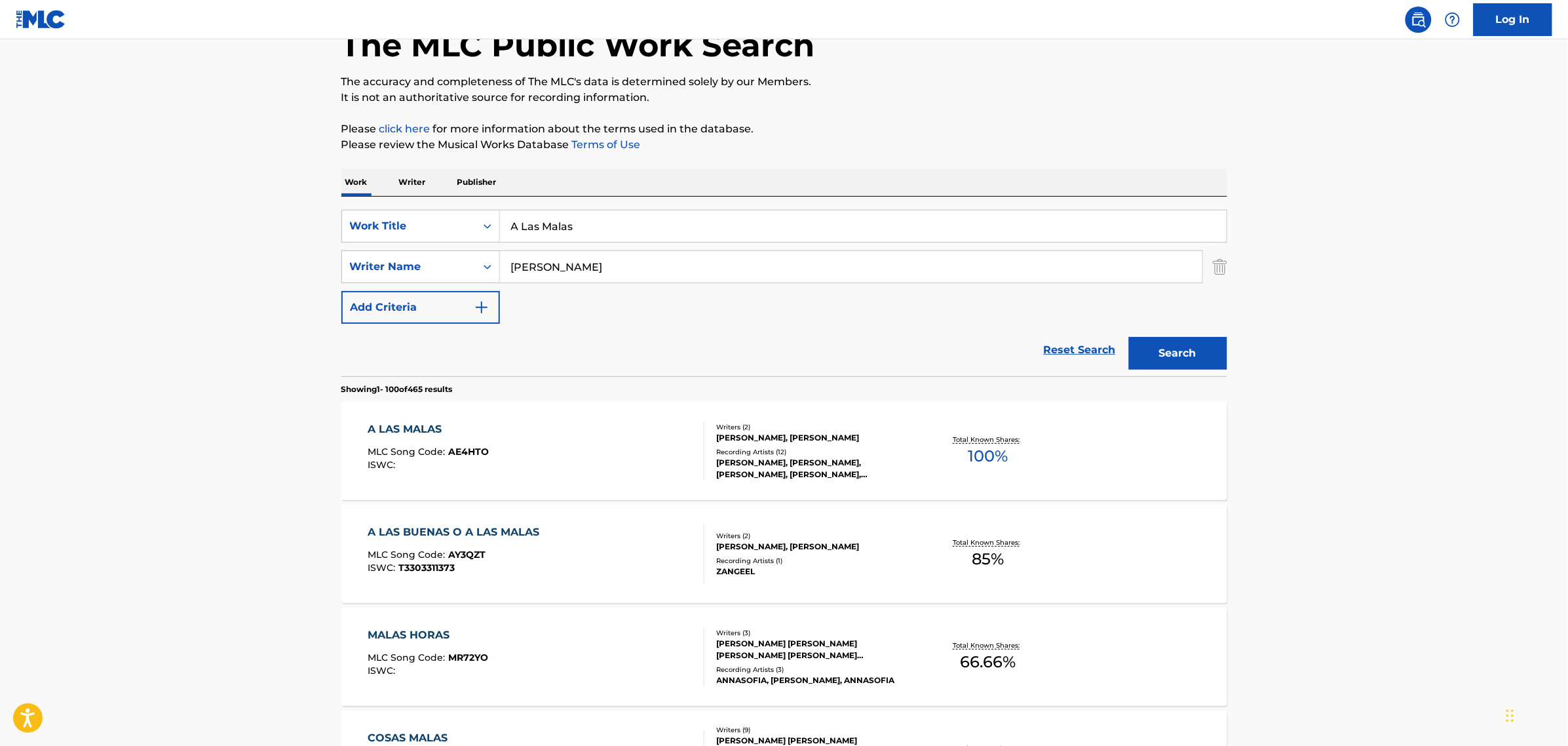
drag, startPoint x: 704, startPoint y: 220, endPoint x: 295, endPoint y: 198, distance: 409.6
paste input "yúdame A Olvidarlo"
click at [1129, 337] on button "Search" at bounding box center [1178, 354] width 99 height 33
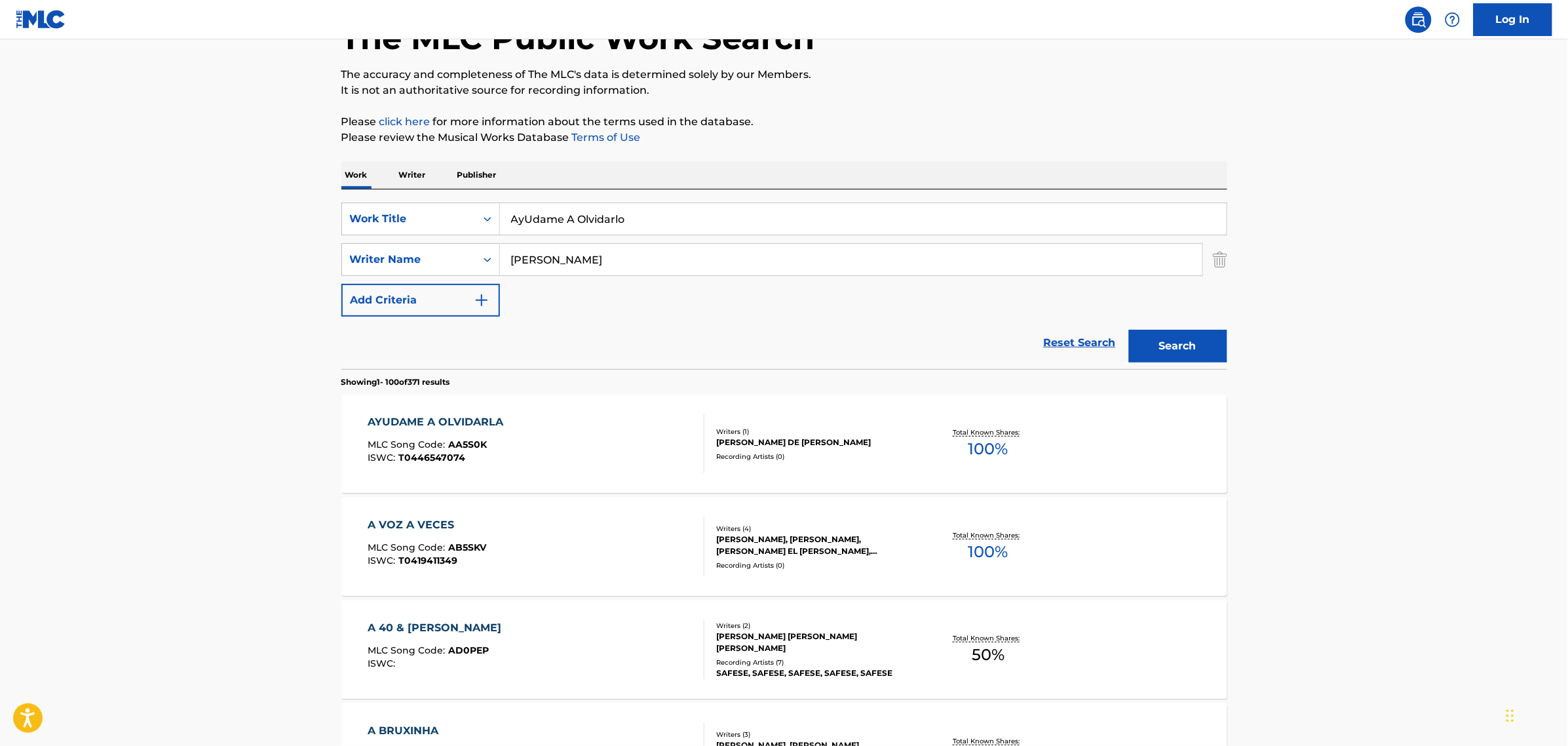
scroll to position [0, 0]
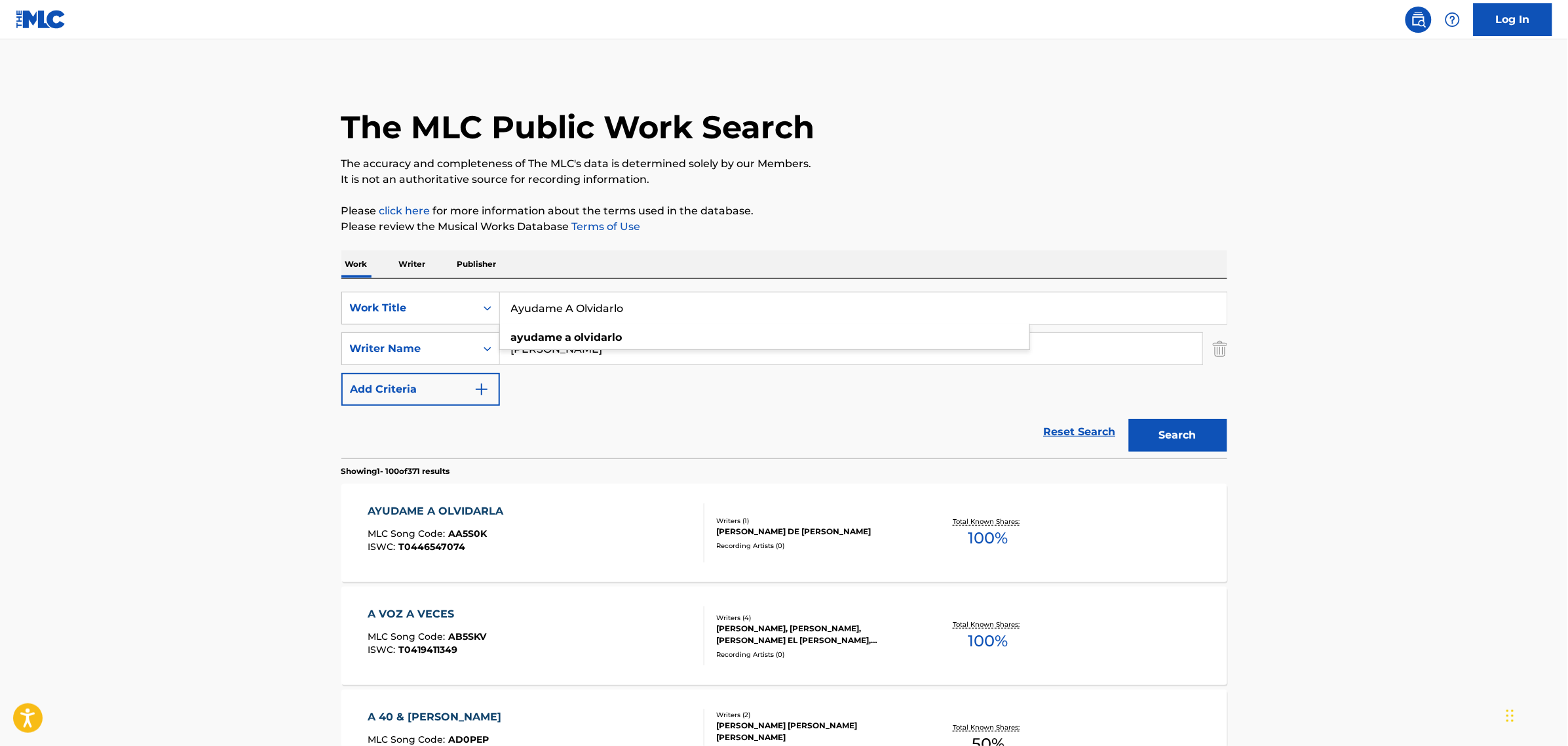
click at [1129, 419] on button "Search" at bounding box center [1178, 436] width 99 height 33
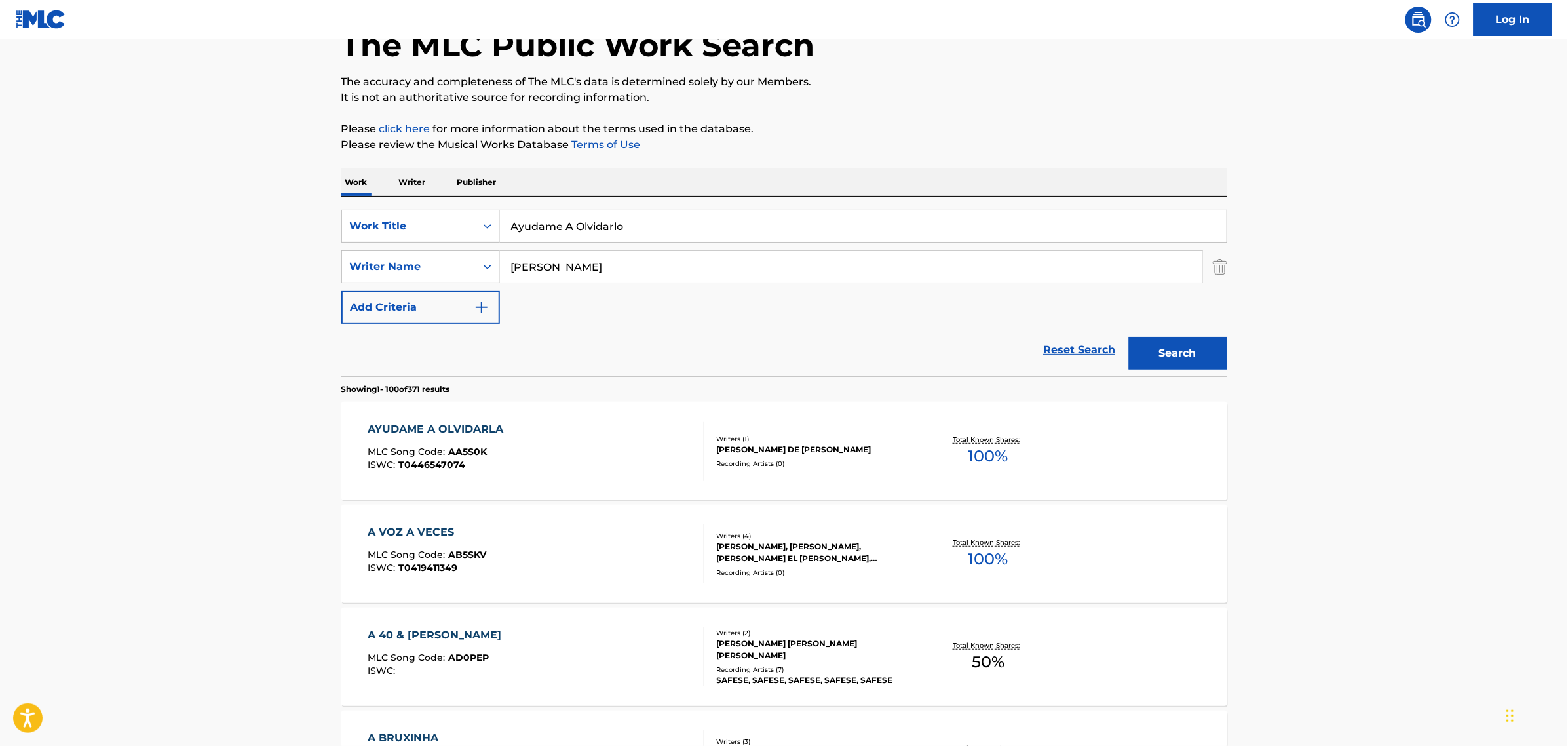
scroll to position [164, 0]
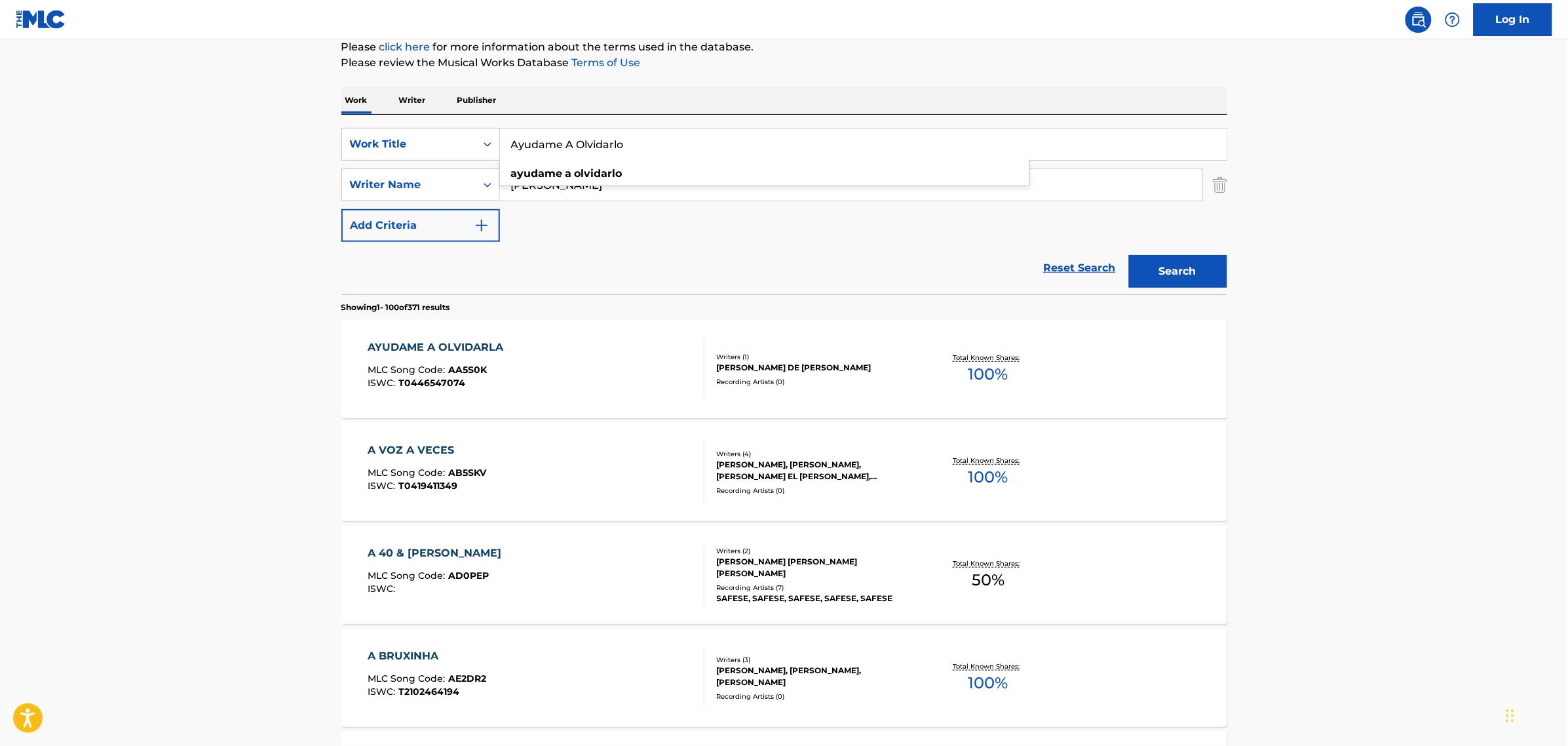
drag, startPoint x: 658, startPoint y: 145, endPoint x: 167, endPoint y: 189, distance: 493.0
paste input "Ojalá"
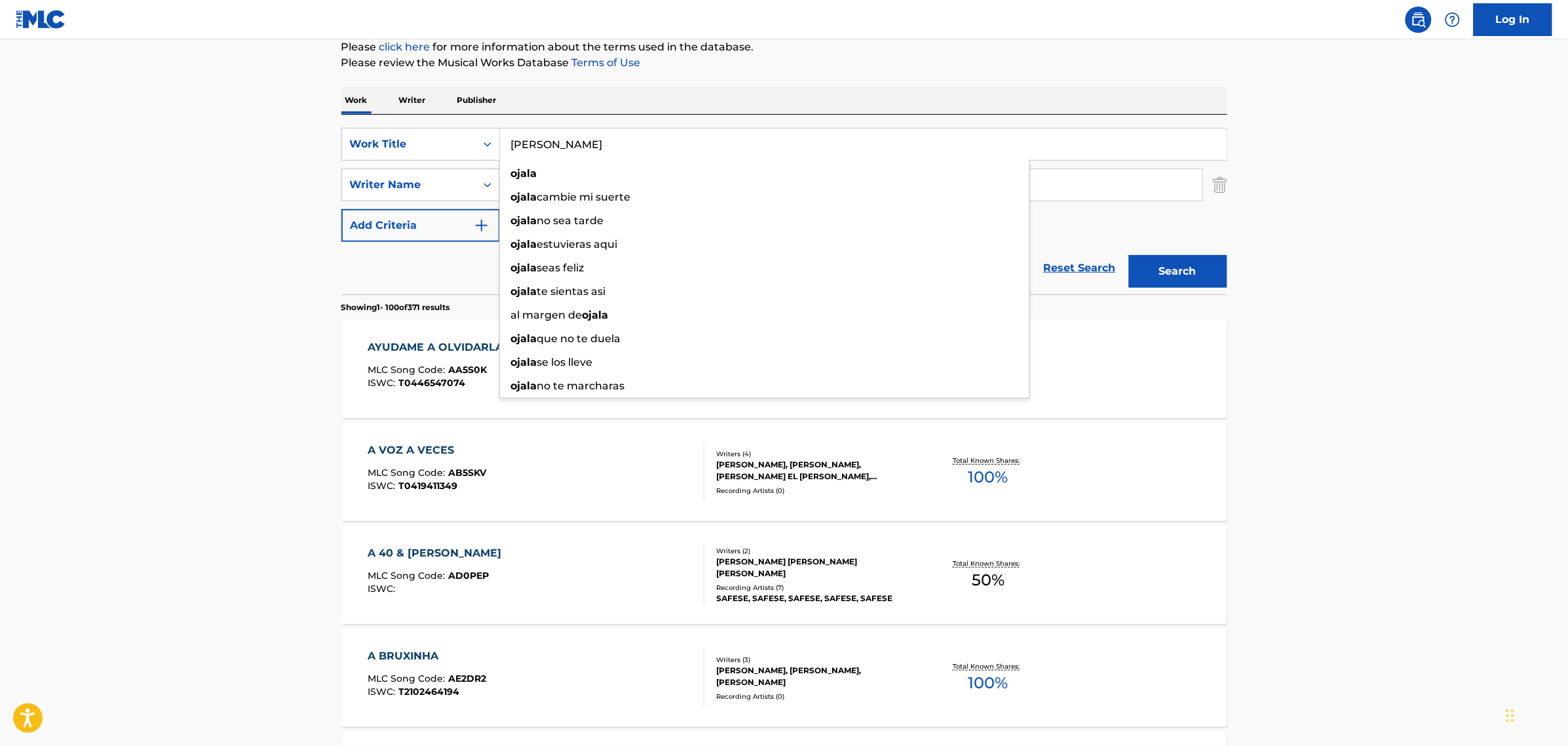
type input "[PERSON_NAME]"
click at [1129, 255] on button "Search" at bounding box center [1178, 272] width 99 height 33
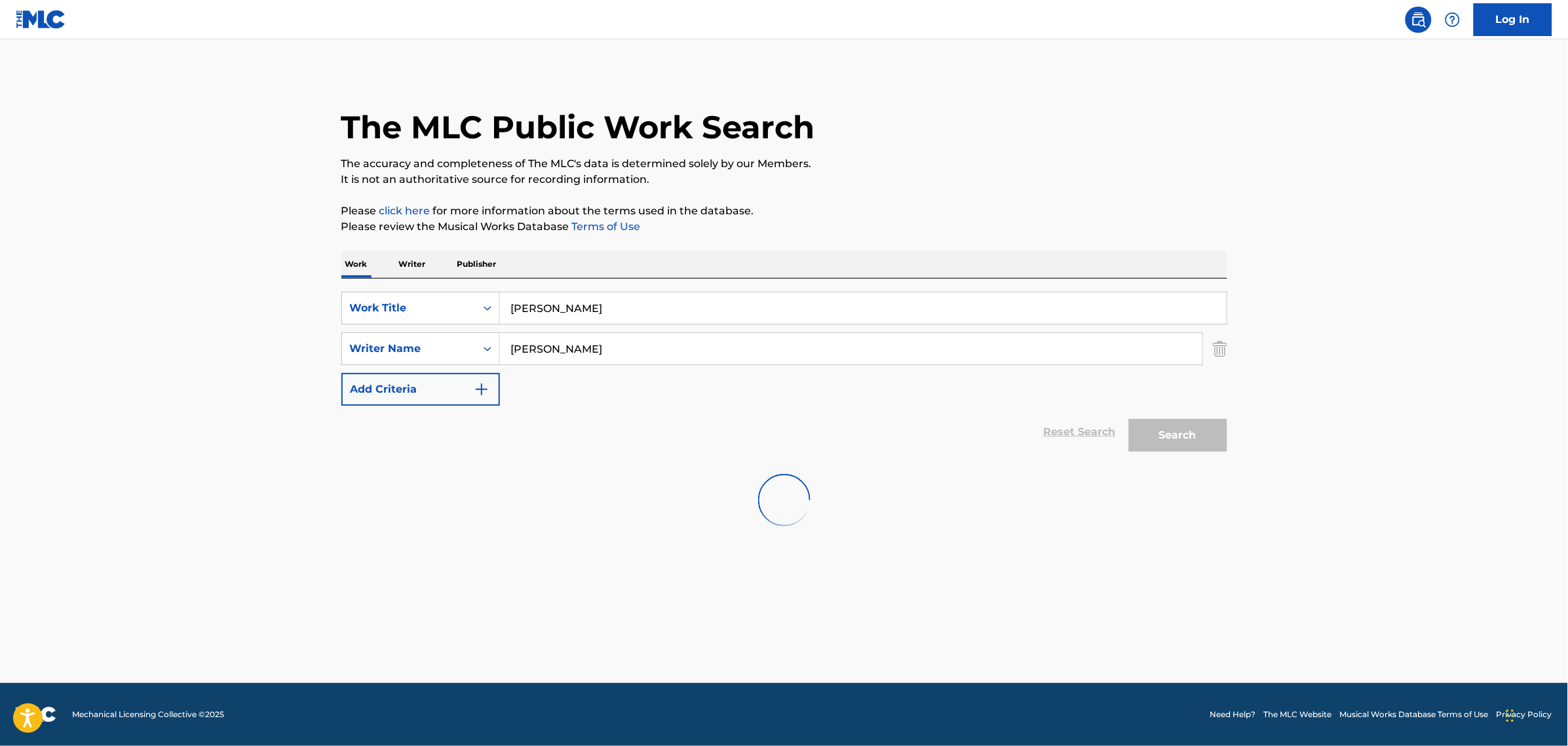
scroll to position [0, 0]
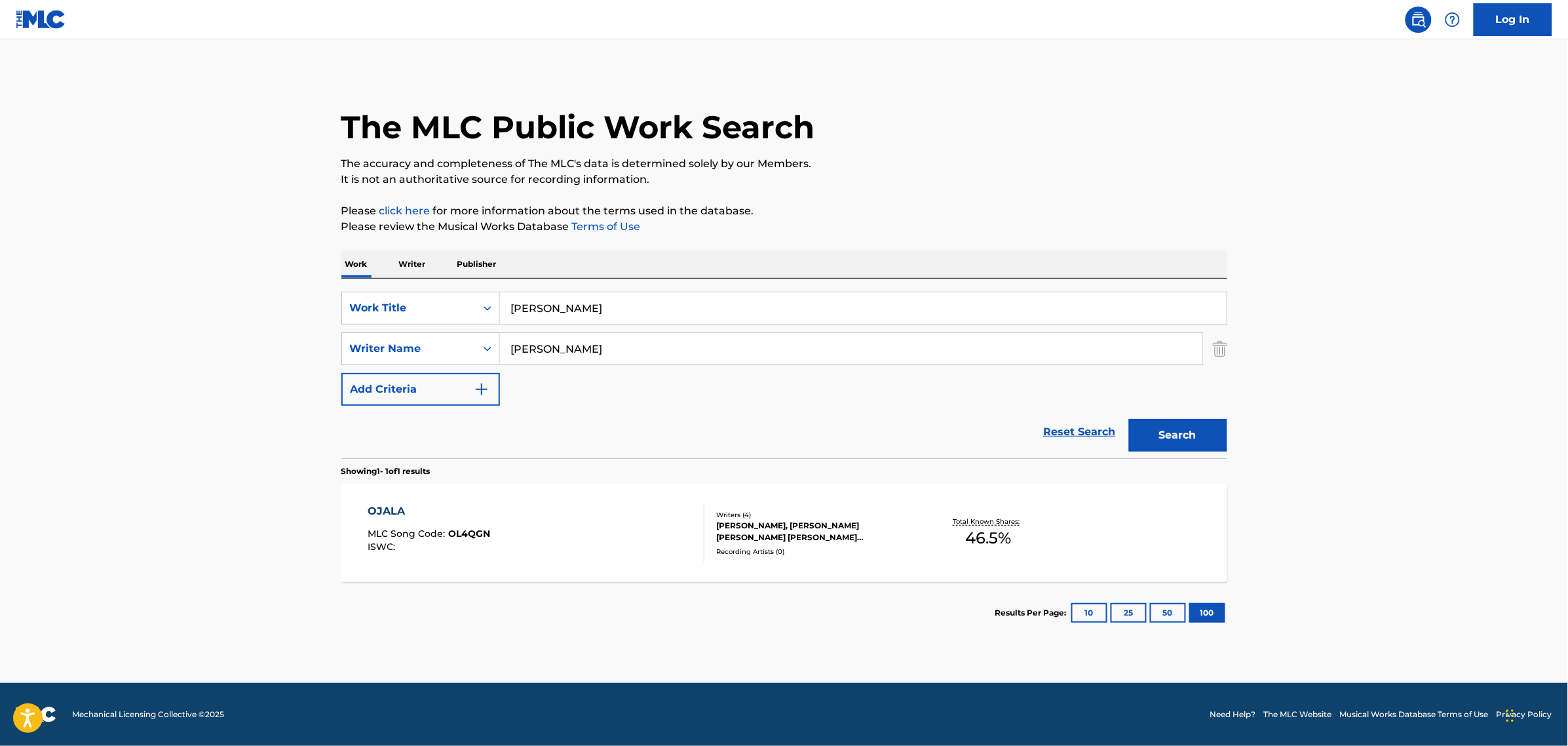
click at [902, 539] on div "[PERSON_NAME], [PERSON_NAME] [PERSON_NAME] [PERSON_NAME] [PERSON_NAME] [PERSON_…" at bounding box center [815, 532] width 198 height 23
drag, startPoint x: 616, startPoint y: 305, endPoint x: 313, endPoint y: 323, distance: 303.5
click at [323, 320] on main "The MLC Public Work Search The accuracy and completeness of The MLC's data is d…" at bounding box center [784, 361] width 1568 height 644
paste input "Ve Y Dile"
type input "Ve Y Dile"
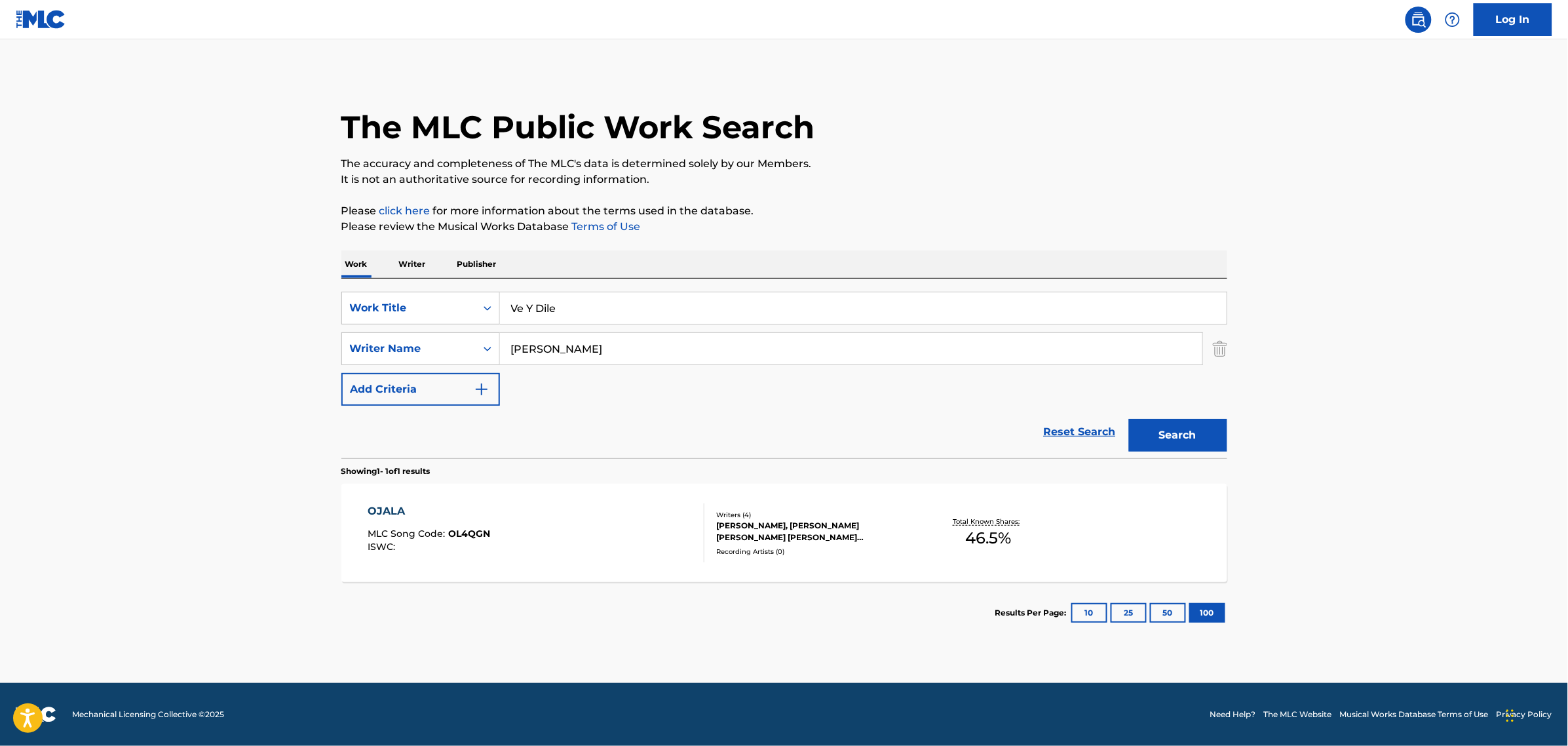
click at [1129, 419] on button "Search" at bounding box center [1178, 436] width 99 height 33
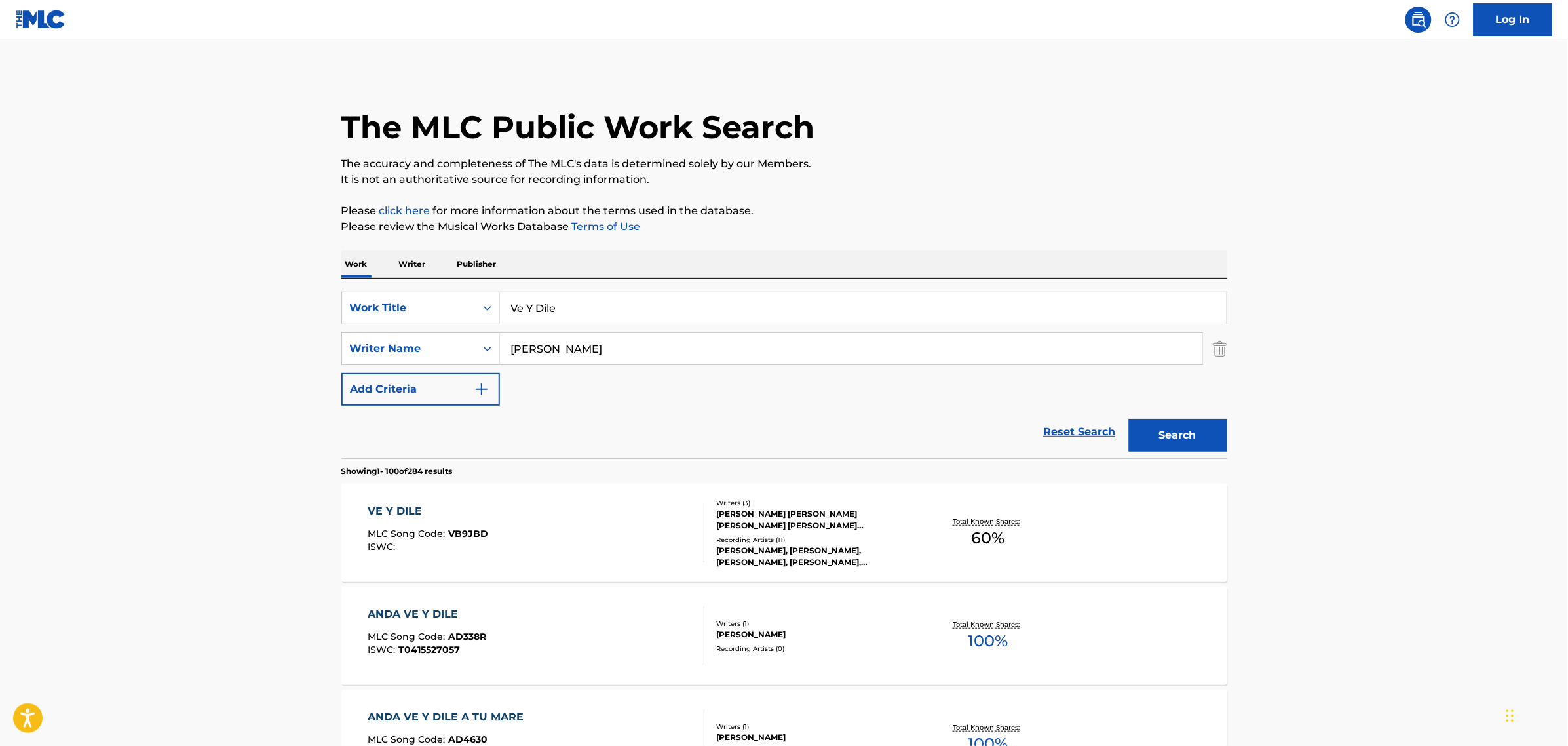
click at [860, 526] on div "[PERSON_NAME] [PERSON_NAME] [PERSON_NAME] [PERSON_NAME] [PERSON_NAME]" at bounding box center [815, 520] width 198 height 23
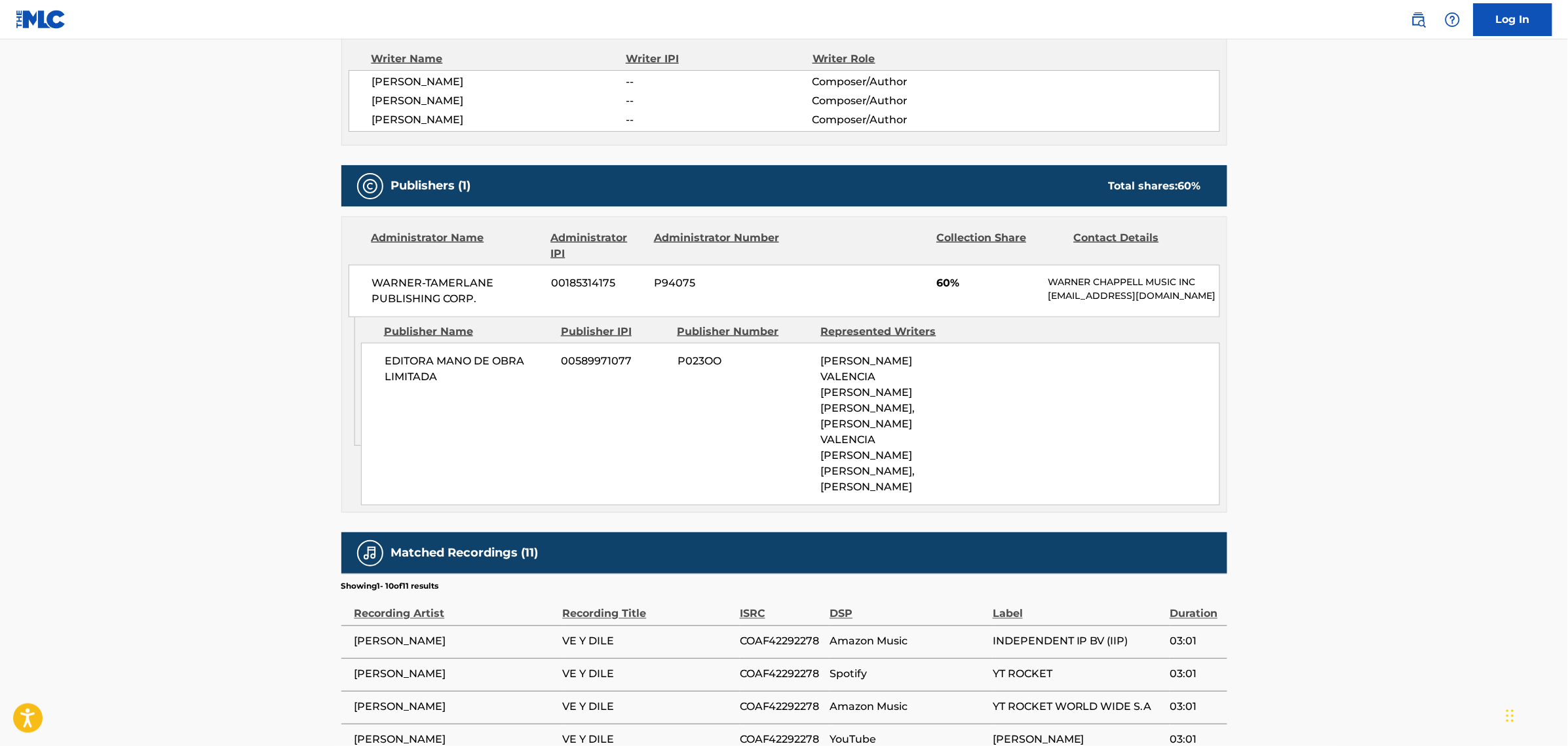
scroll to position [410, 0]
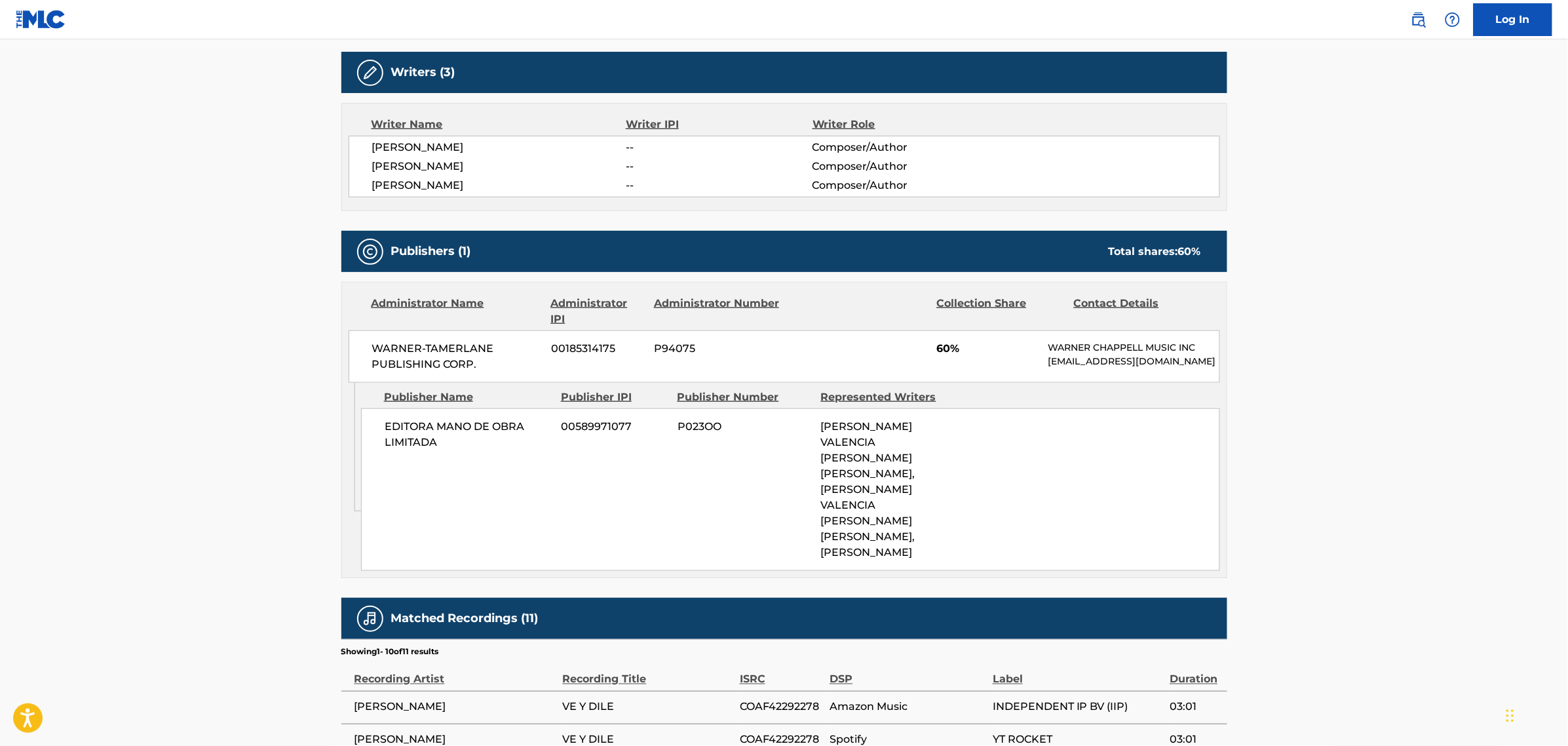
click at [635, 345] on span "00185314175" at bounding box center [598, 348] width 93 height 16
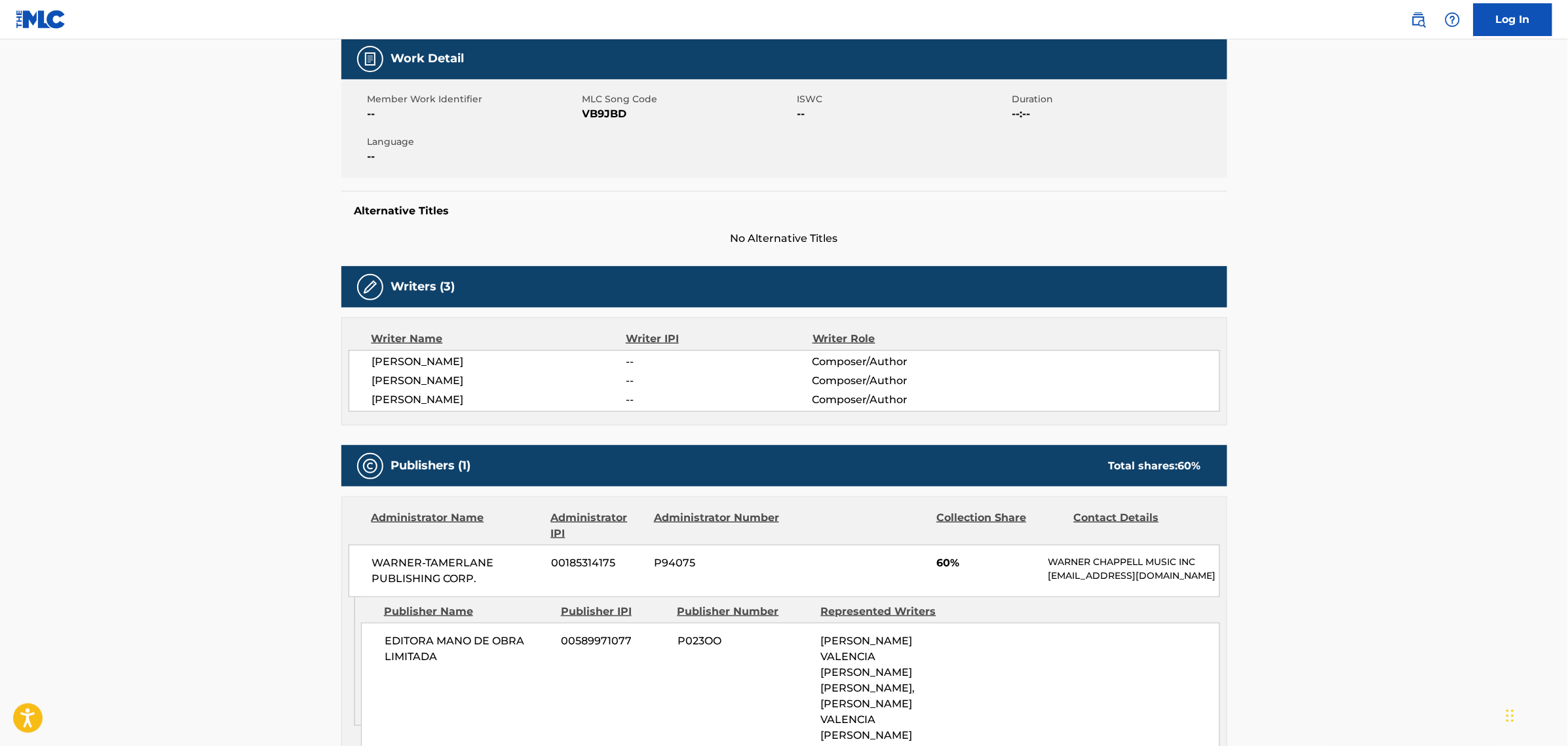
scroll to position [0, 0]
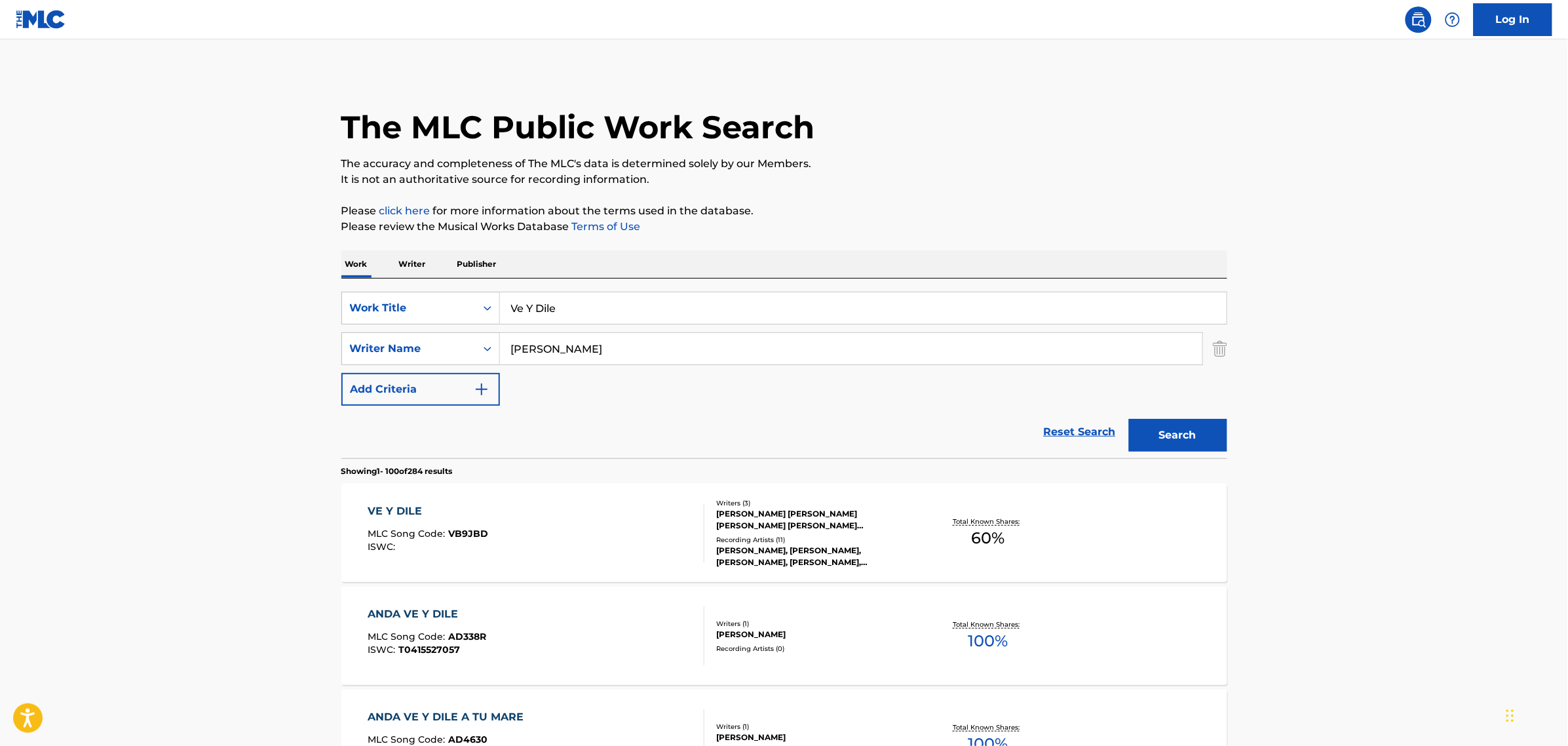
drag, startPoint x: 292, startPoint y: 307, endPoint x: 83, endPoint y: 310, distance: 209.0
paste input "- No Me Busques"
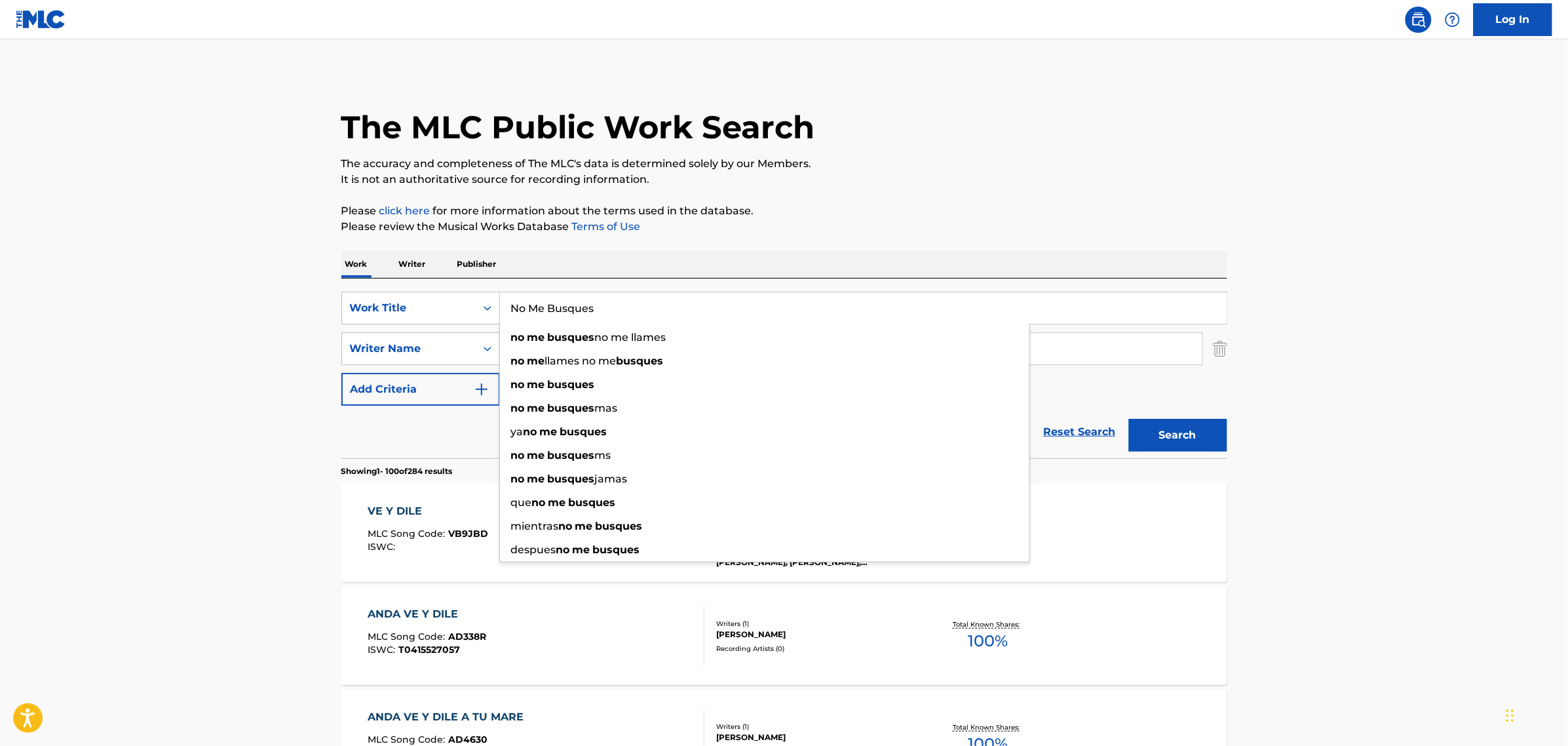
click at [1129, 419] on button "Search" at bounding box center [1178, 436] width 99 height 33
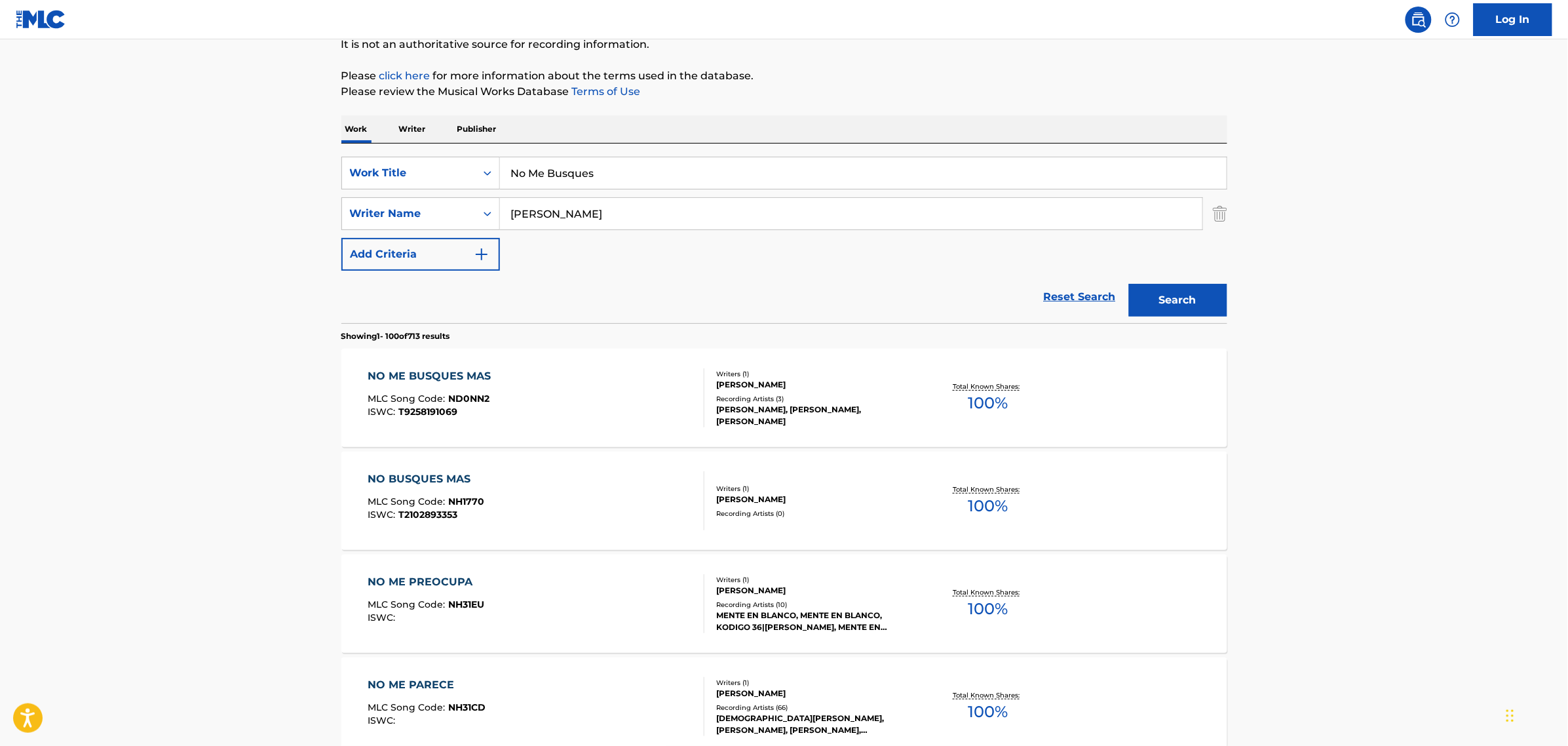
scroll to position [164, 0]
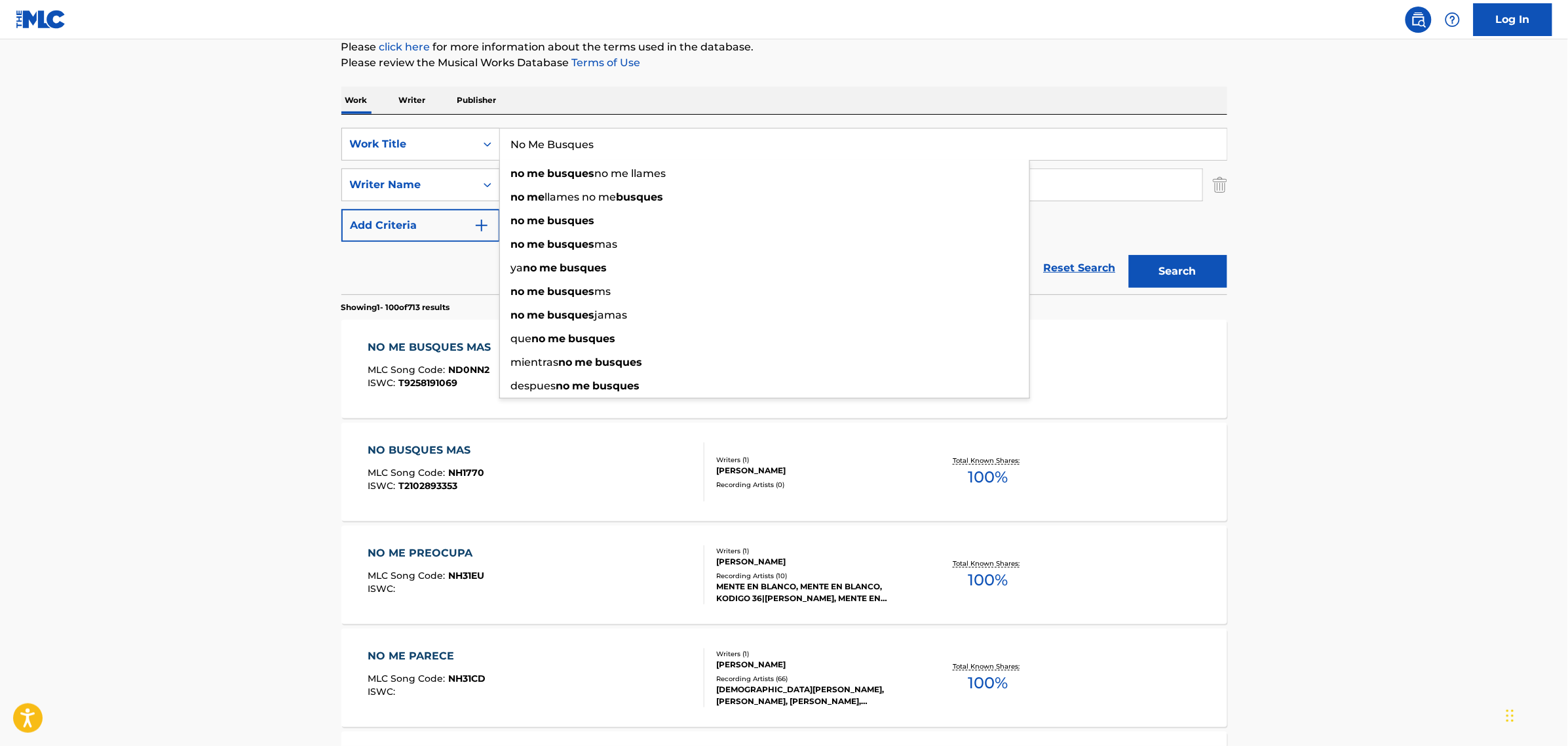
drag, startPoint x: 605, startPoint y: 140, endPoint x: 203, endPoint y: 138, distance: 402.0
click at [1129, 255] on button "Search" at bounding box center [1178, 272] width 99 height 33
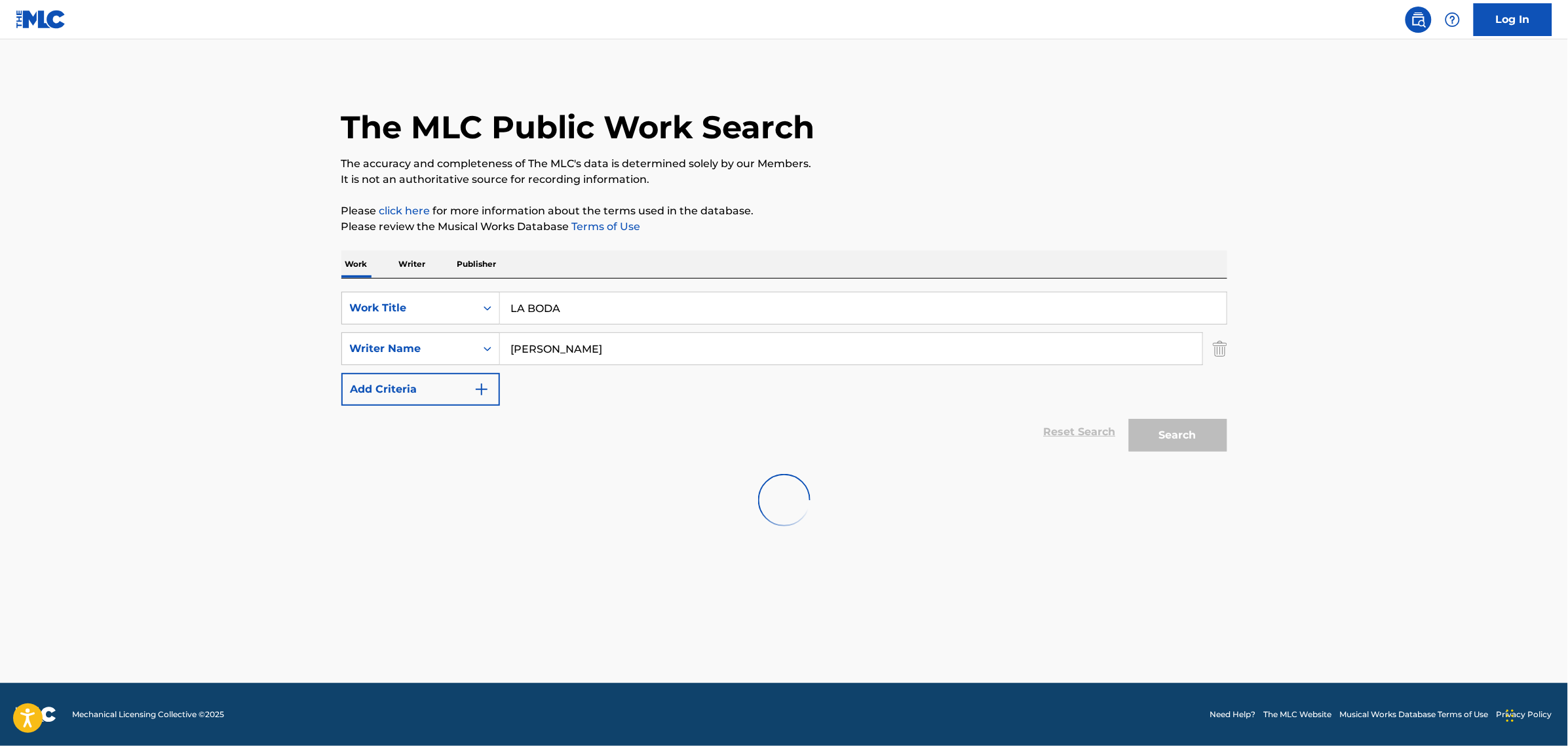
scroll to position [0, 0]
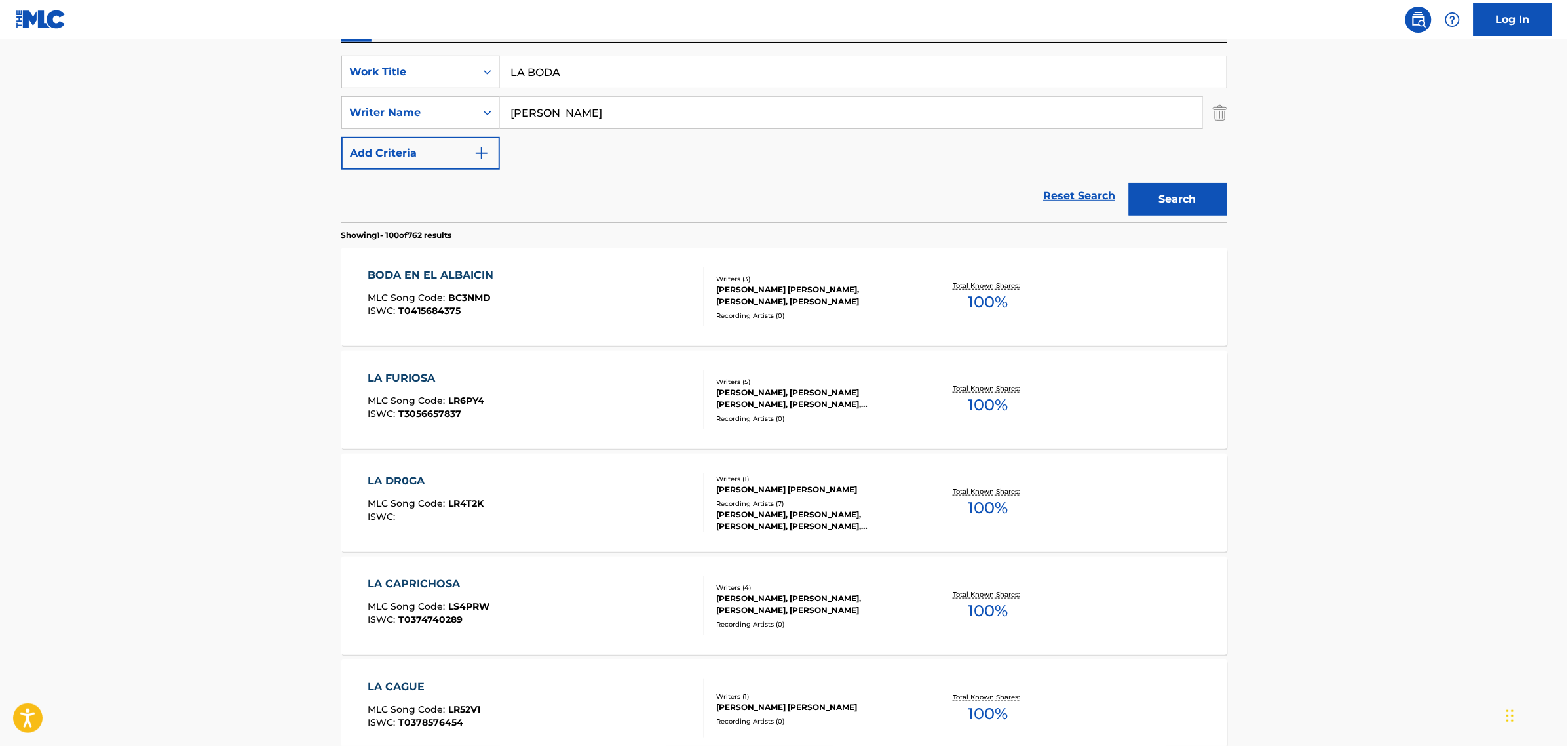
scroll to position [246, 0]
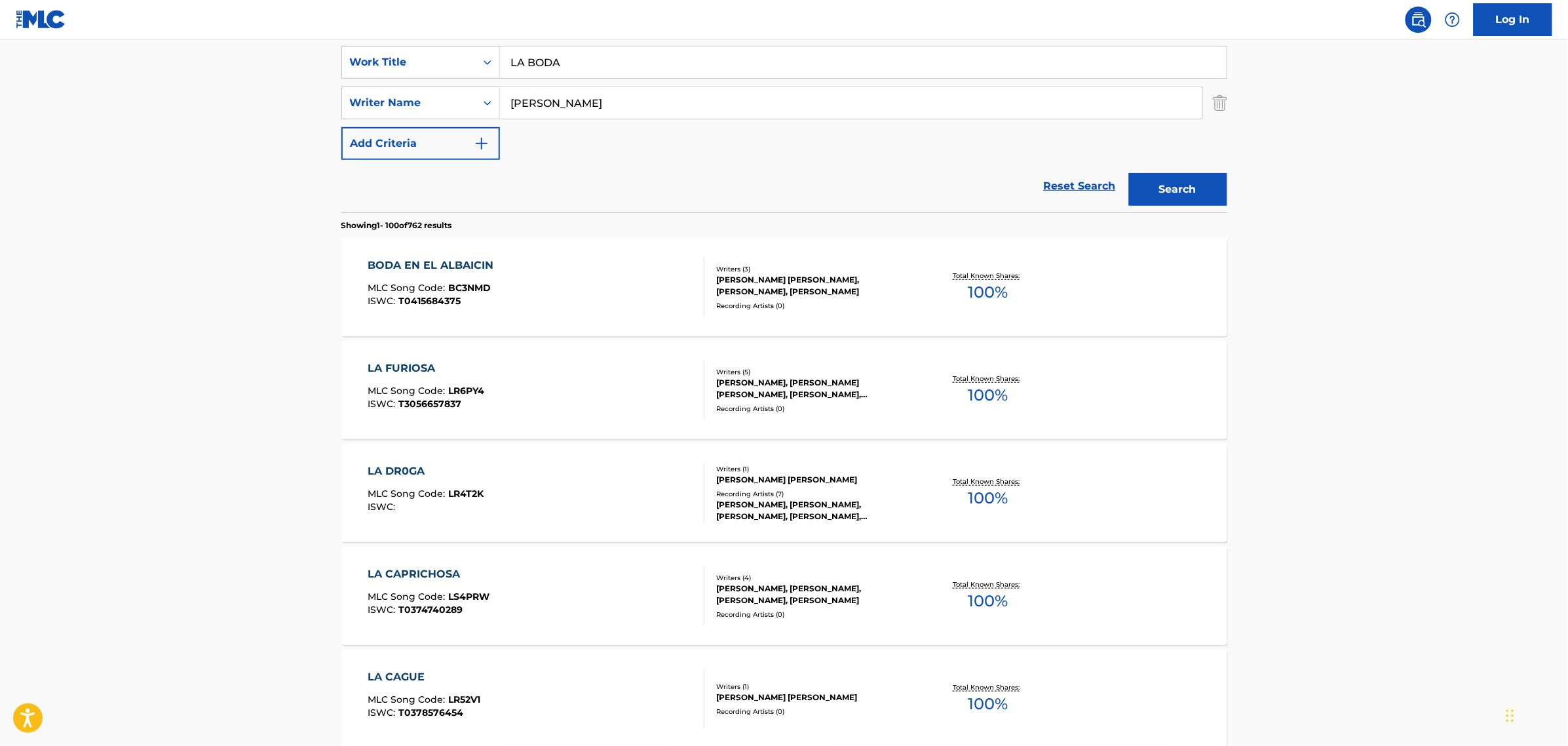
drag, startPoint x: 592, startPoint y: 61, endPoint x: 300, endPoint y: 83, distance: 292.8
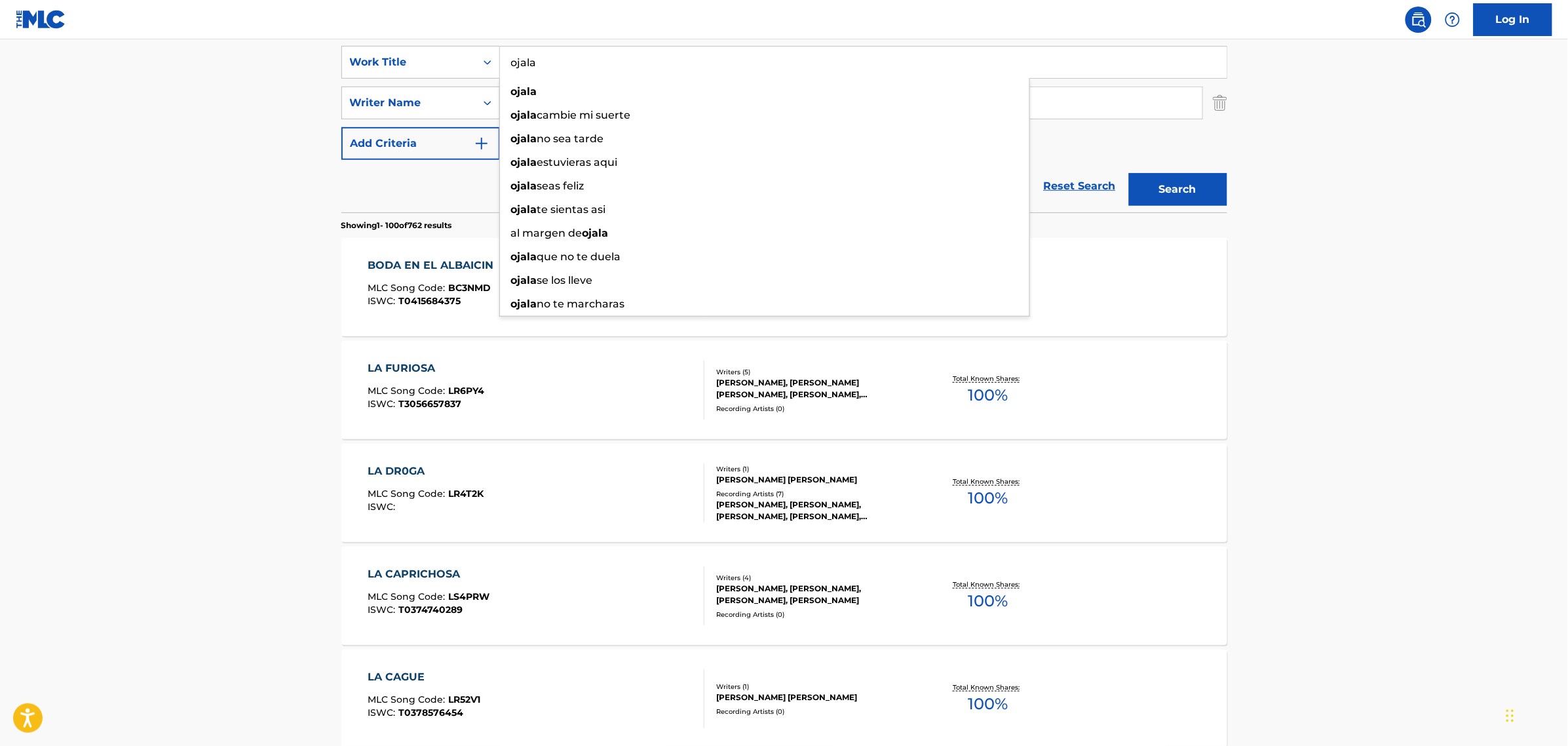
type input "ojala"
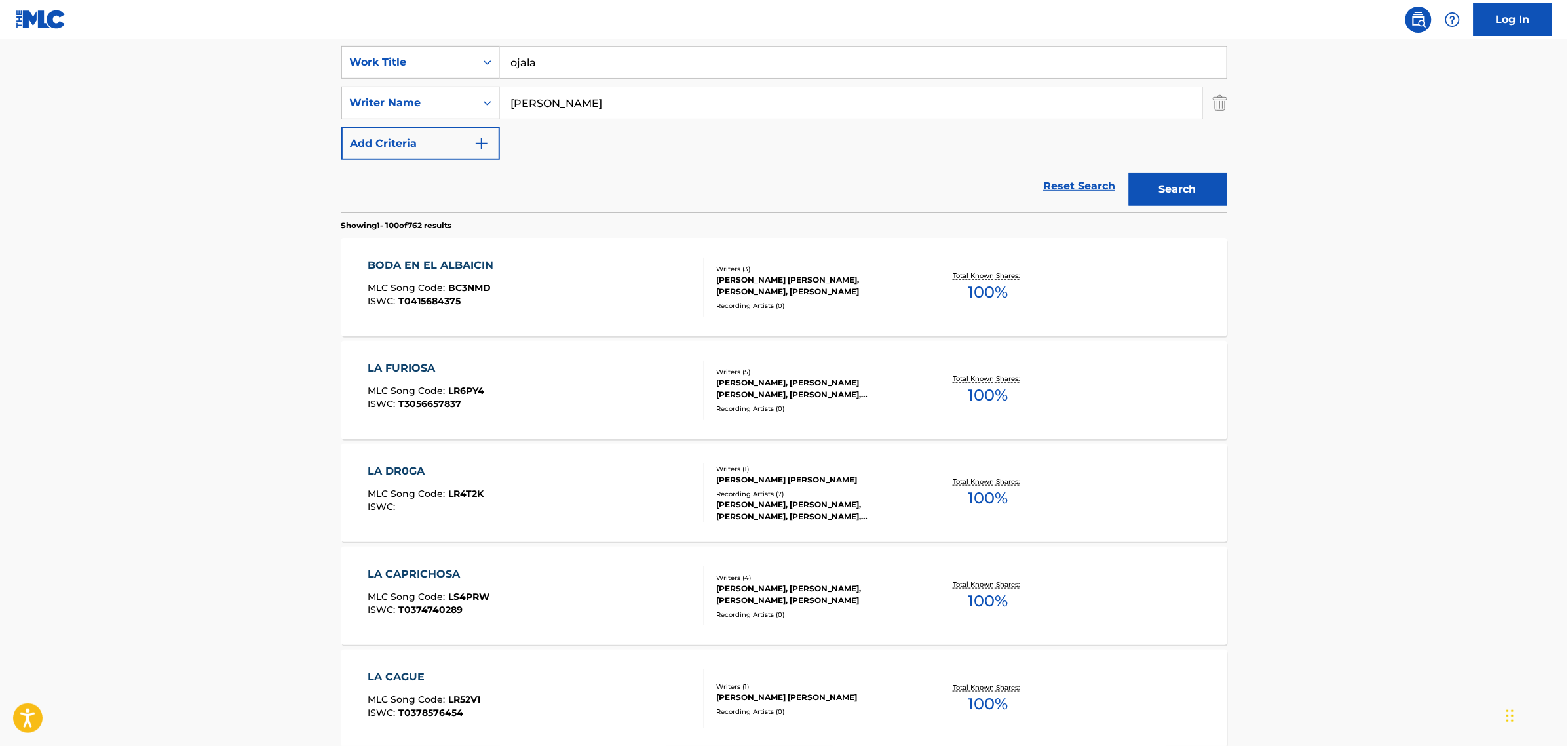
click at [1140, 109] on input "[PERSON_NAME]" at bounding box center [851, 103] width 702 height 32
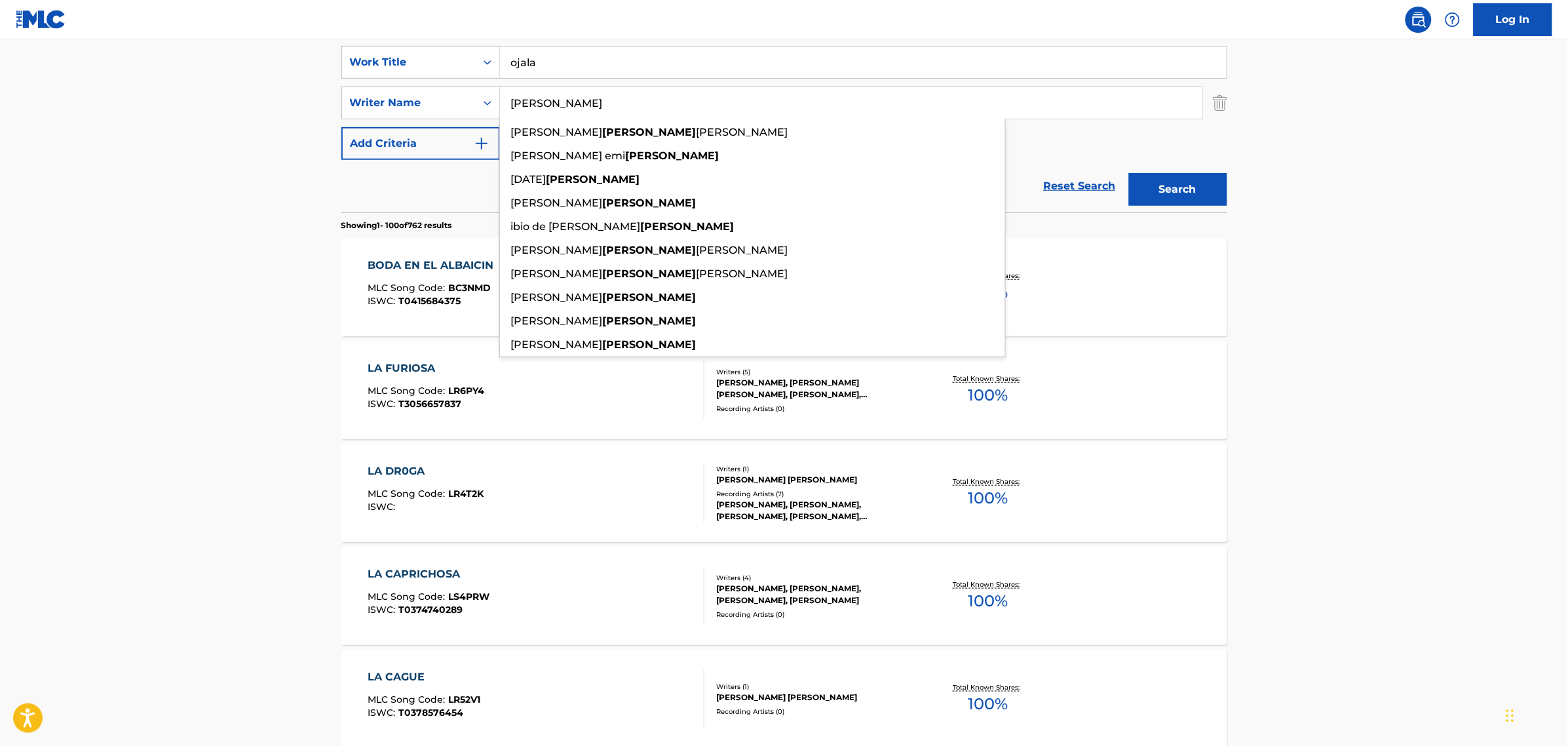
click at [1140, 109] on input "[PERSON_NAME]" at bounding box center [851, 103] width 702 height 32
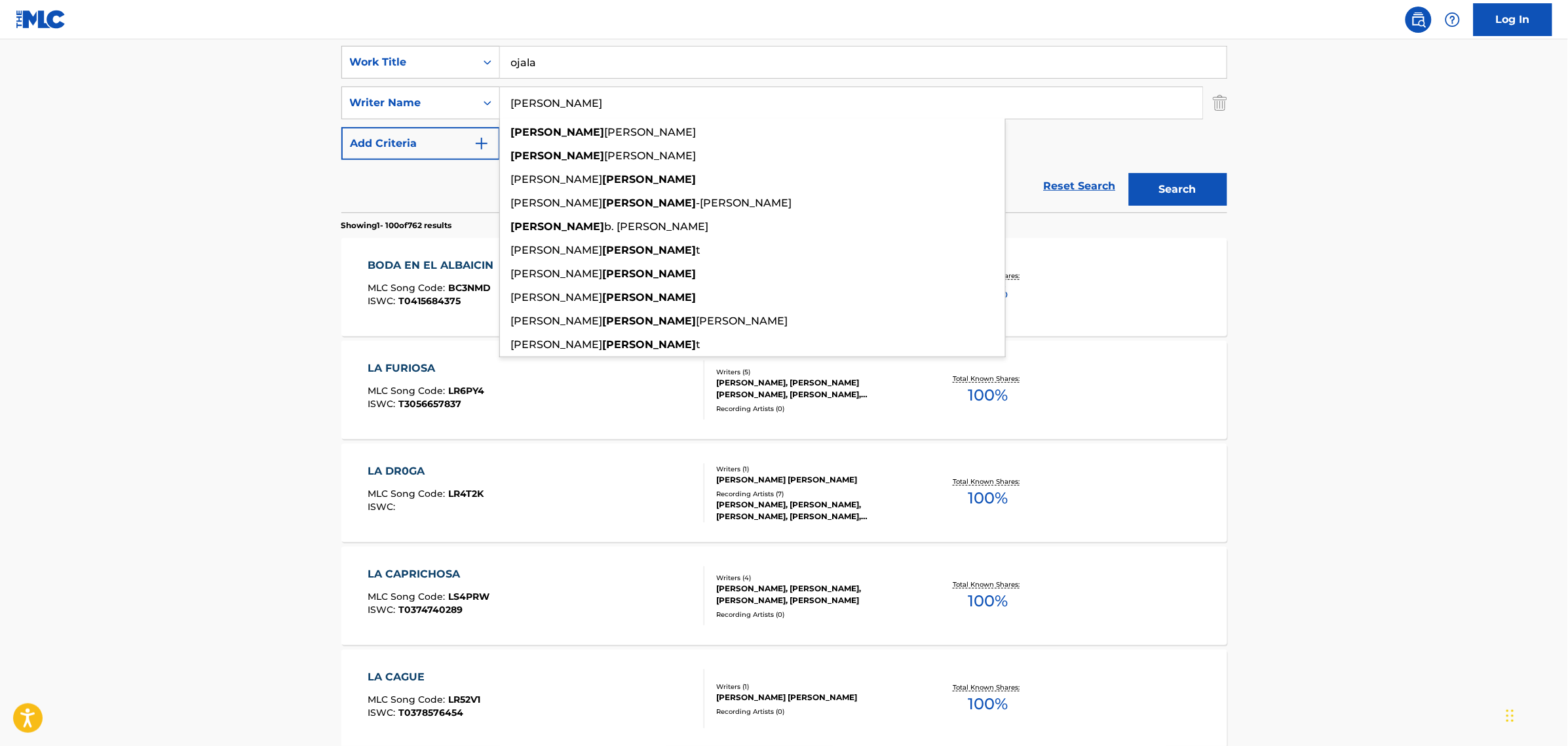
type input "[PERSON_NAME]"
click at [1129, 173] on button "Search" at bounding box center [1178, 190] width 99 height 33
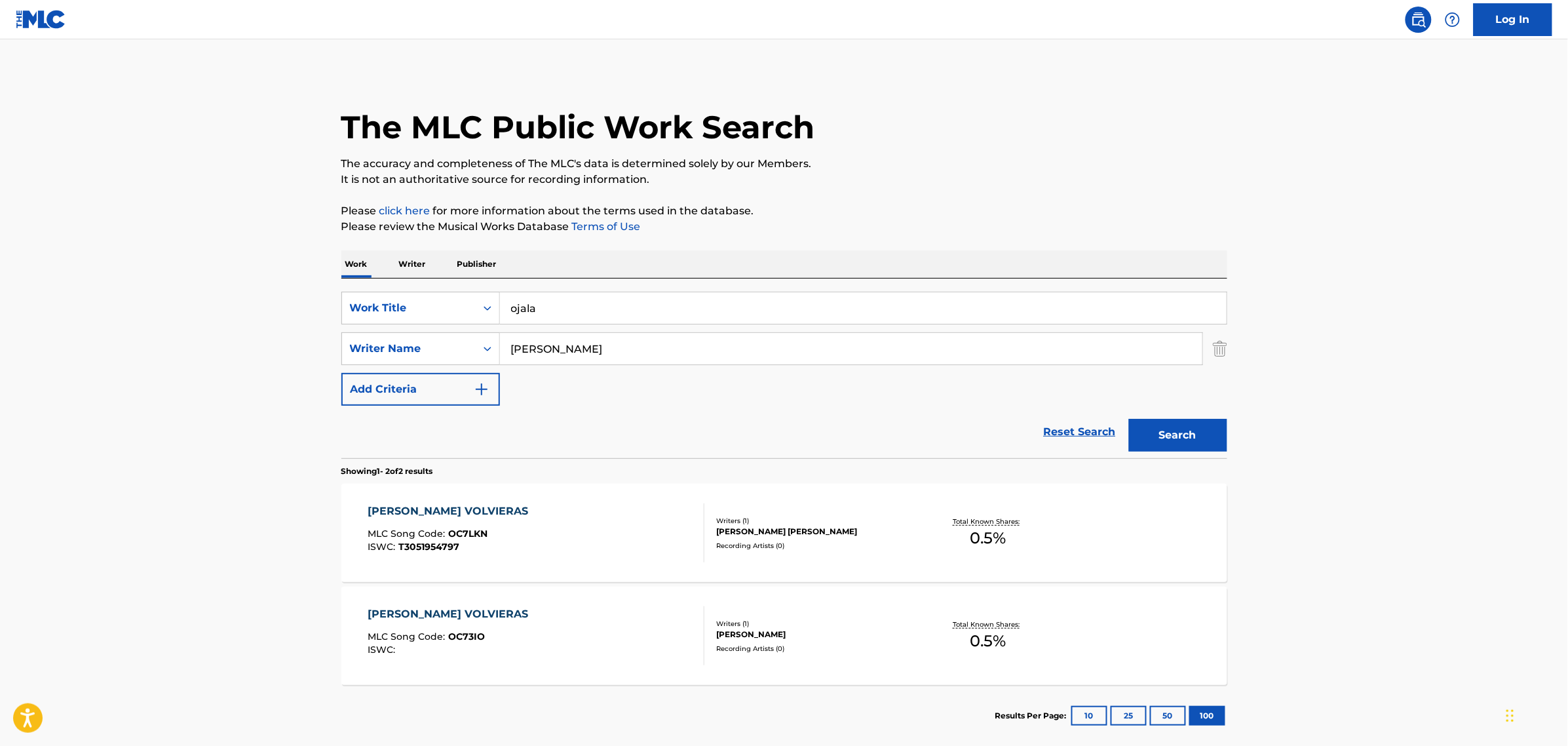
scroll to position [70, 0]
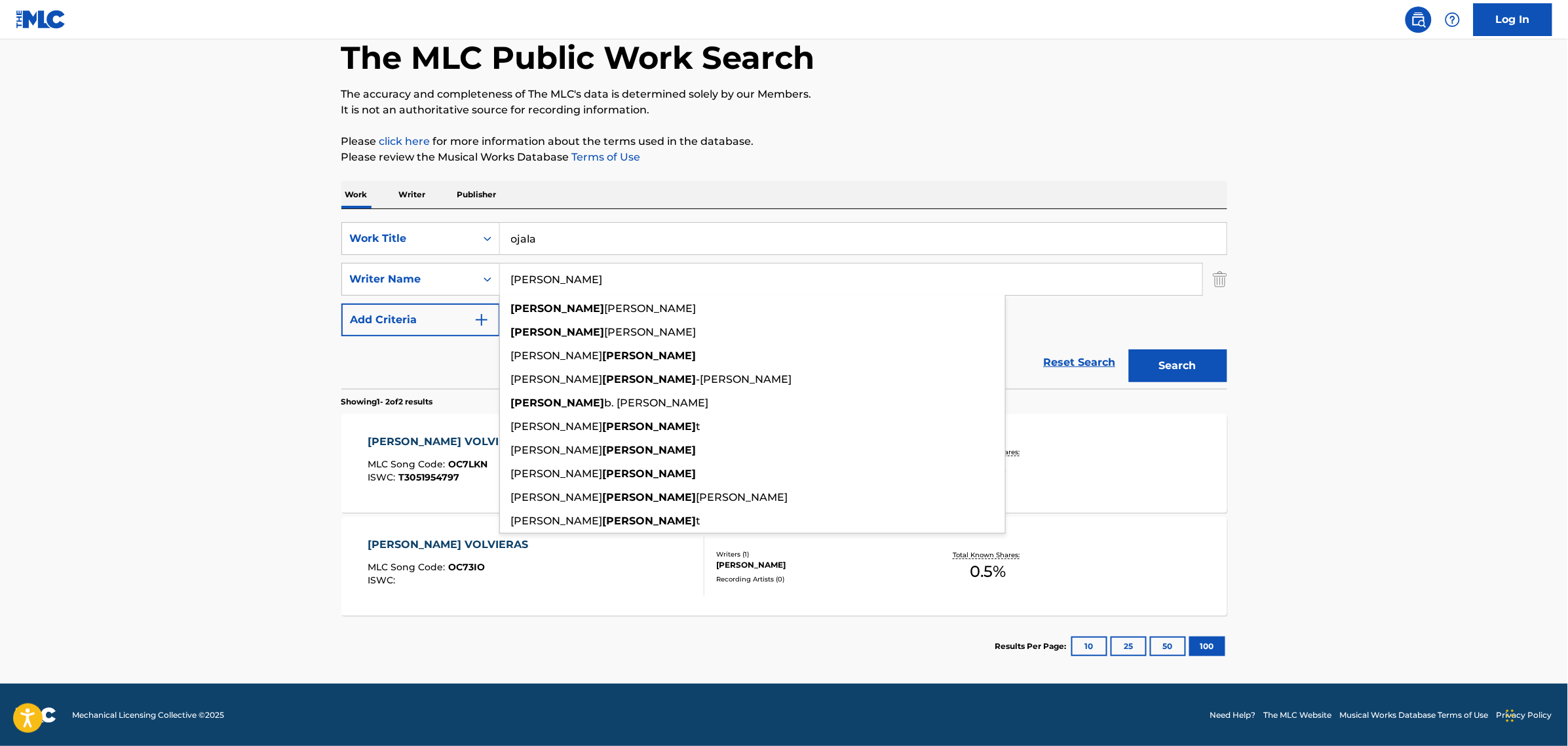
drag, startPoint x: 573, startPoint y: 238, endPoint x: 301, endPoint y: 237, distance: 272.0
click at [308, 237] on main "The MLC Public Work Search The accuracy and completeness of The MLC's data is d…" at bounding box center [784, 326] width 1568 height 714
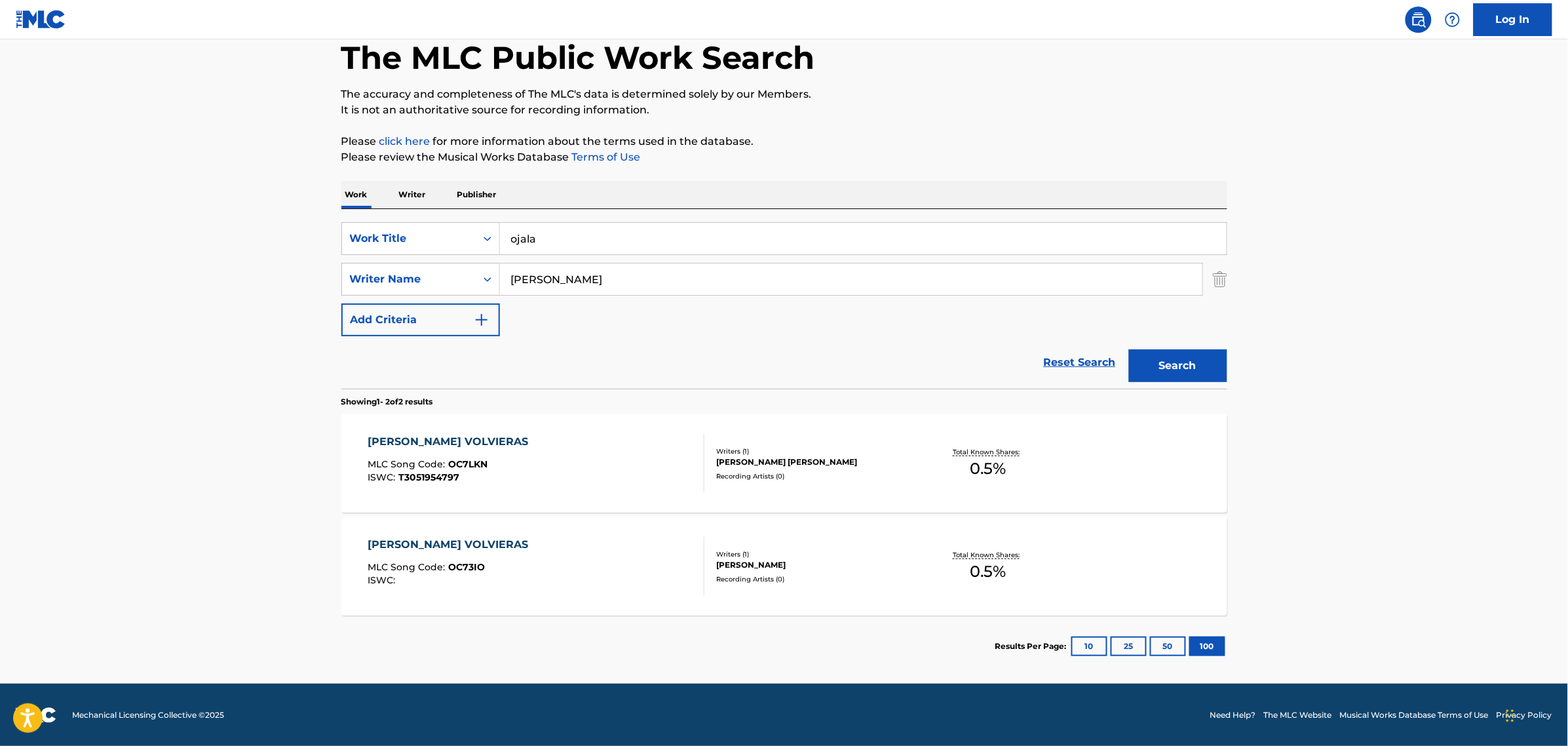
paste input "No Me Busques"
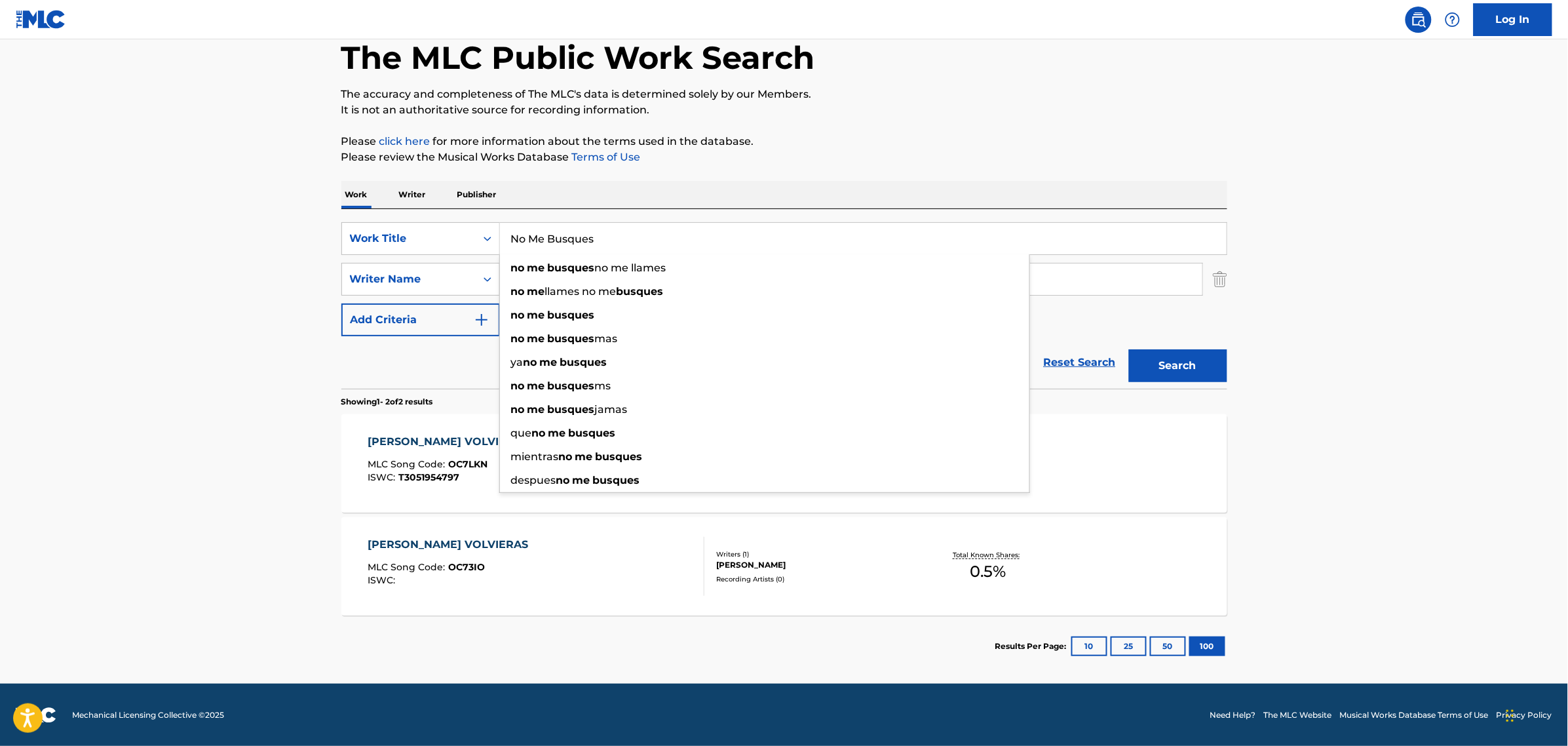
type input "No Me Busques"
click at [299, 257] on main "The MLC Public Work Search The accuracy and completeness of The MLC's data is d…" at bounding box center [784, 326] width 1568 height 714
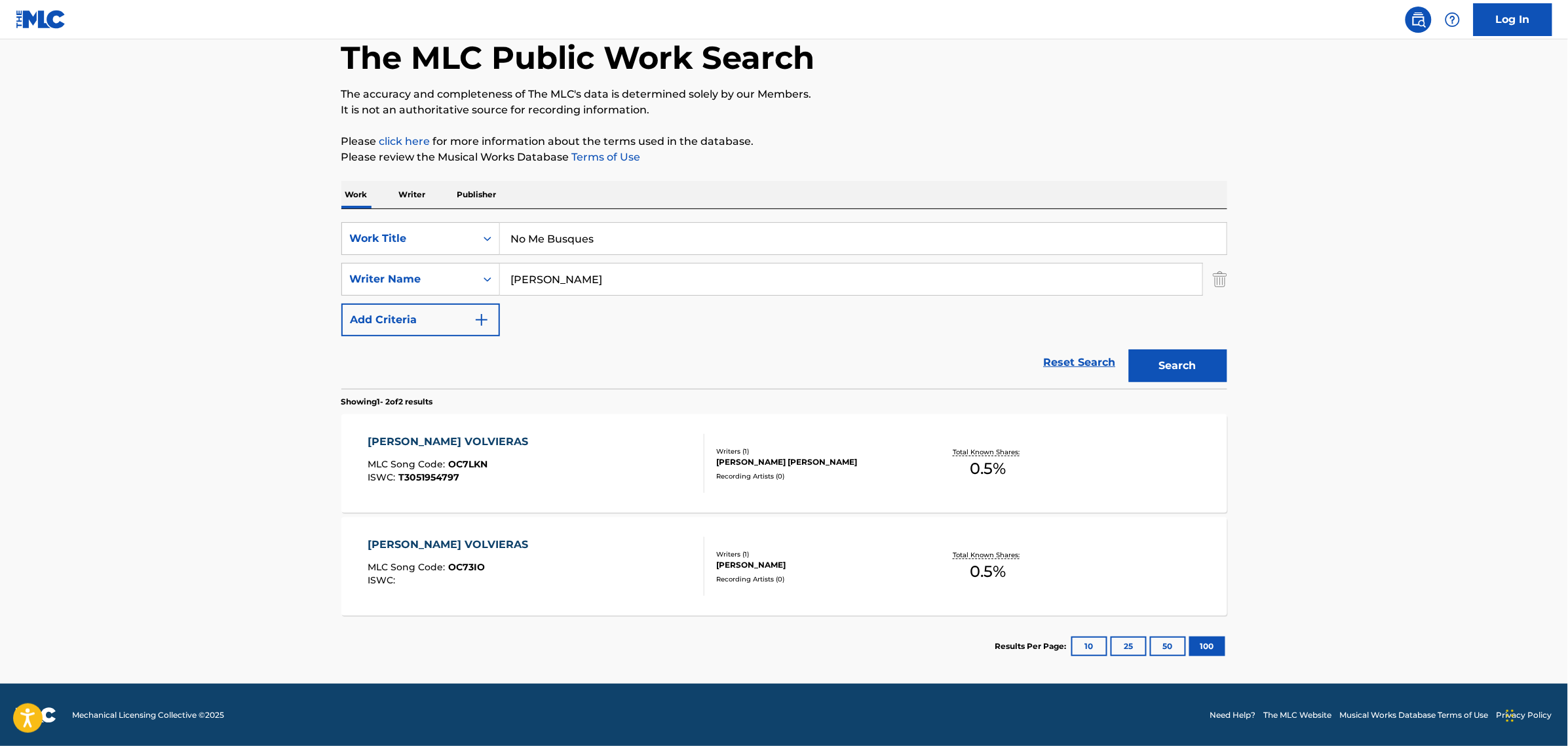
drag, startPoint x: 587, startPoint y: 279, endPoint x: 187, endPoint y: 285, distance: 400.0
click at [187, 285] on main "The MLC Public Work Search The accuracy and completeness of The MLC's data is d…" at bounding box center [784, 326] width 1568 height 714
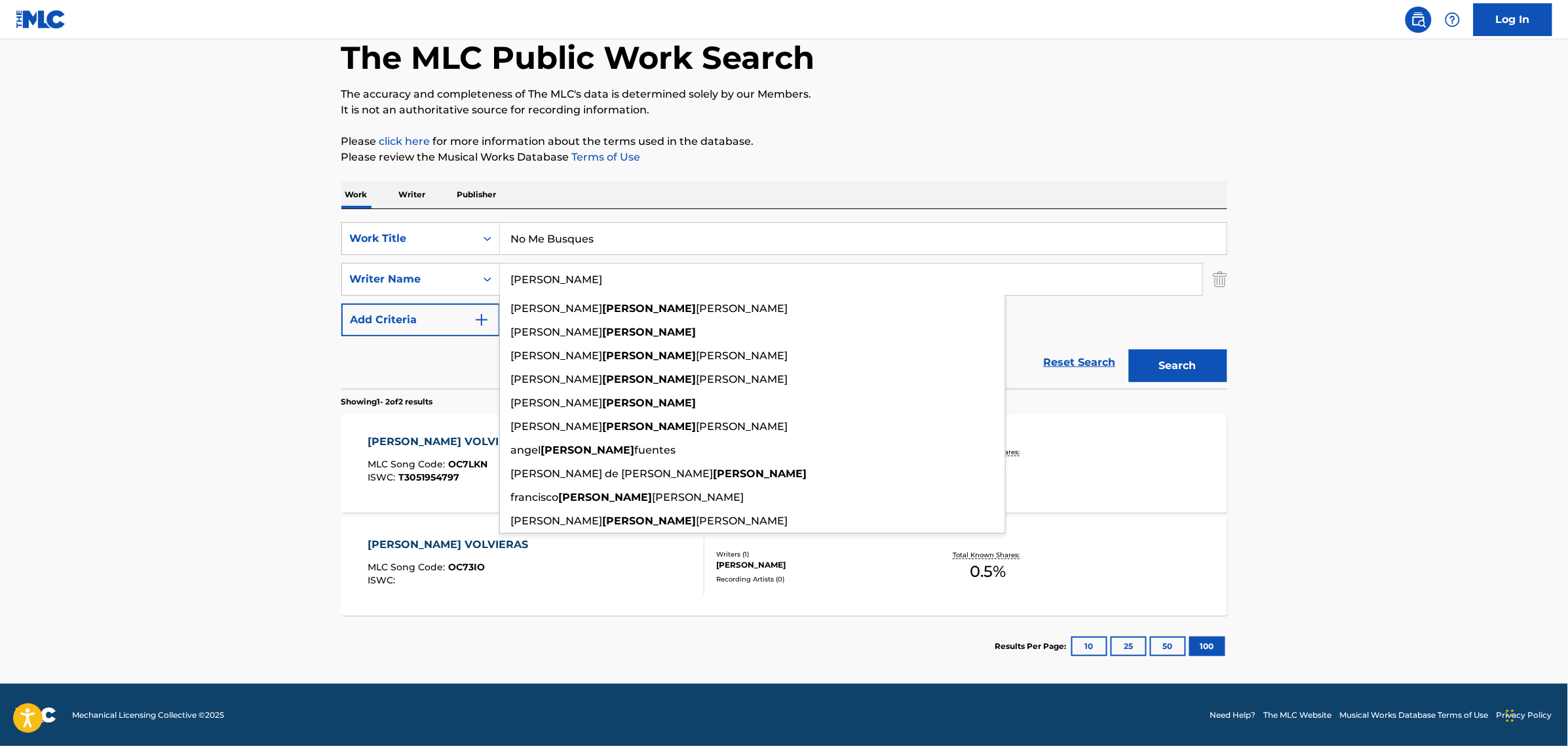
type input "[PERSON_NAME]"
click at [1129, 350] on button "Search" at bounding box center [1178, 366] width 99 height 33
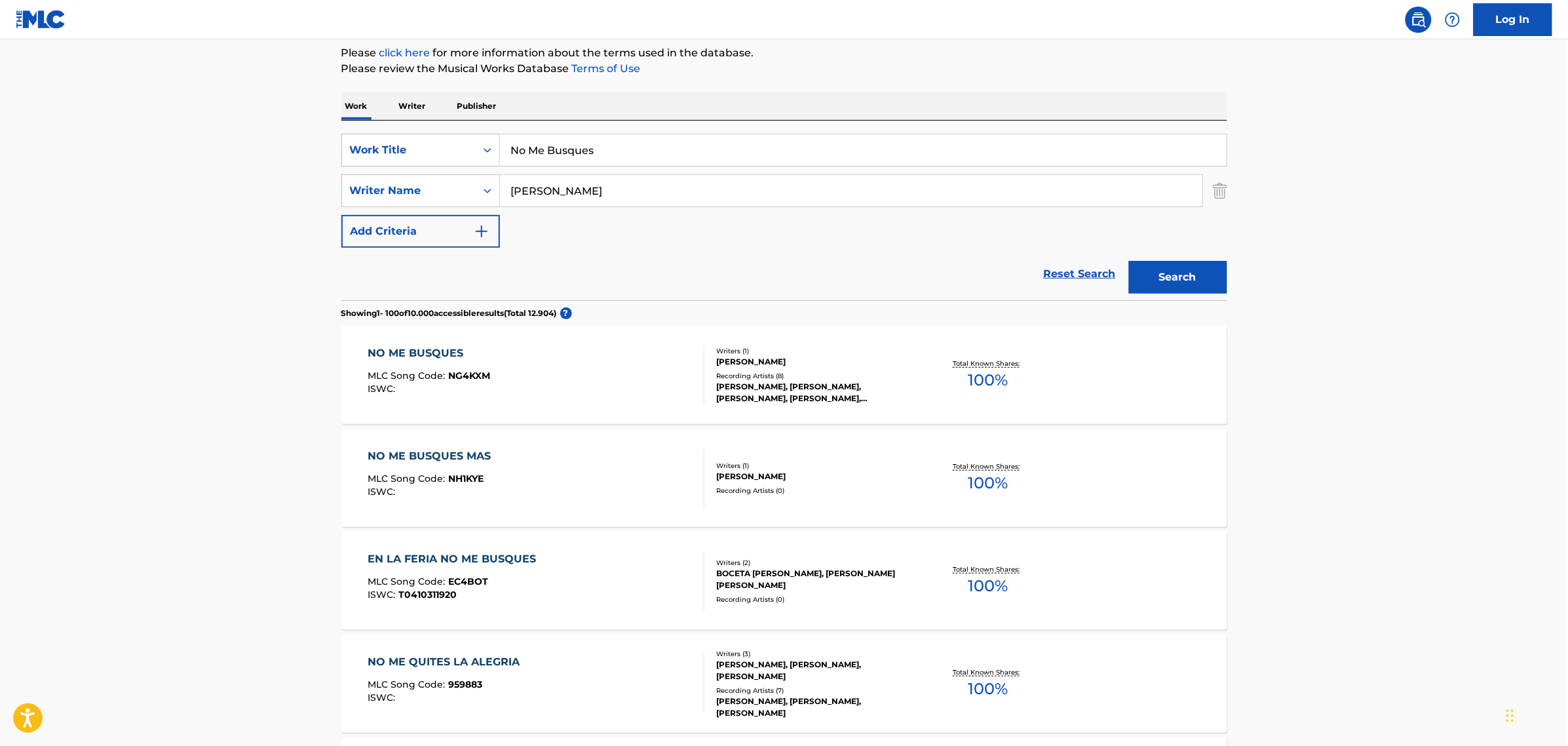
scroll to position [164, 0]
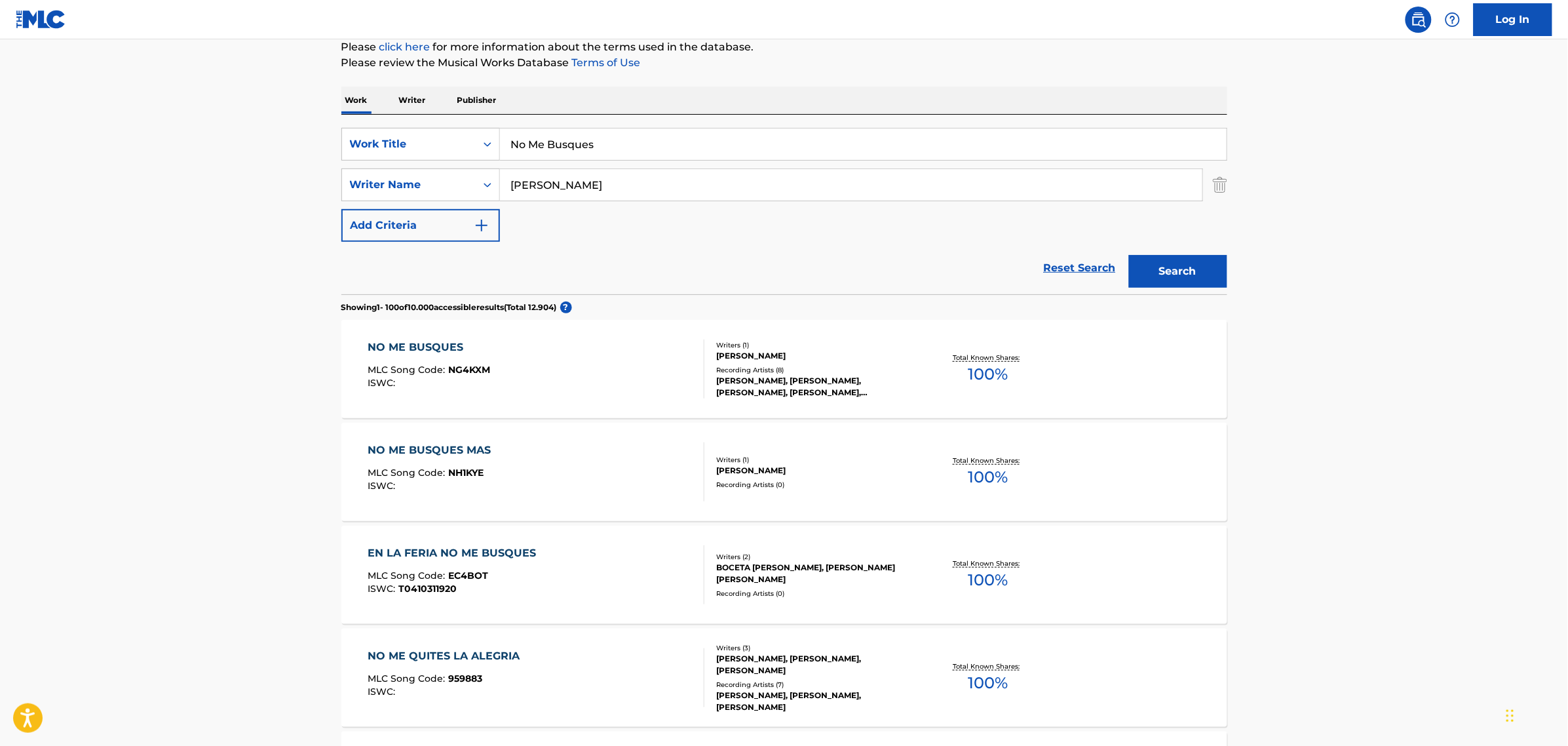
click at [926, 385] on div "Total Known Shares: 100 %" at bounding box center [988, 370] width 147 height 40
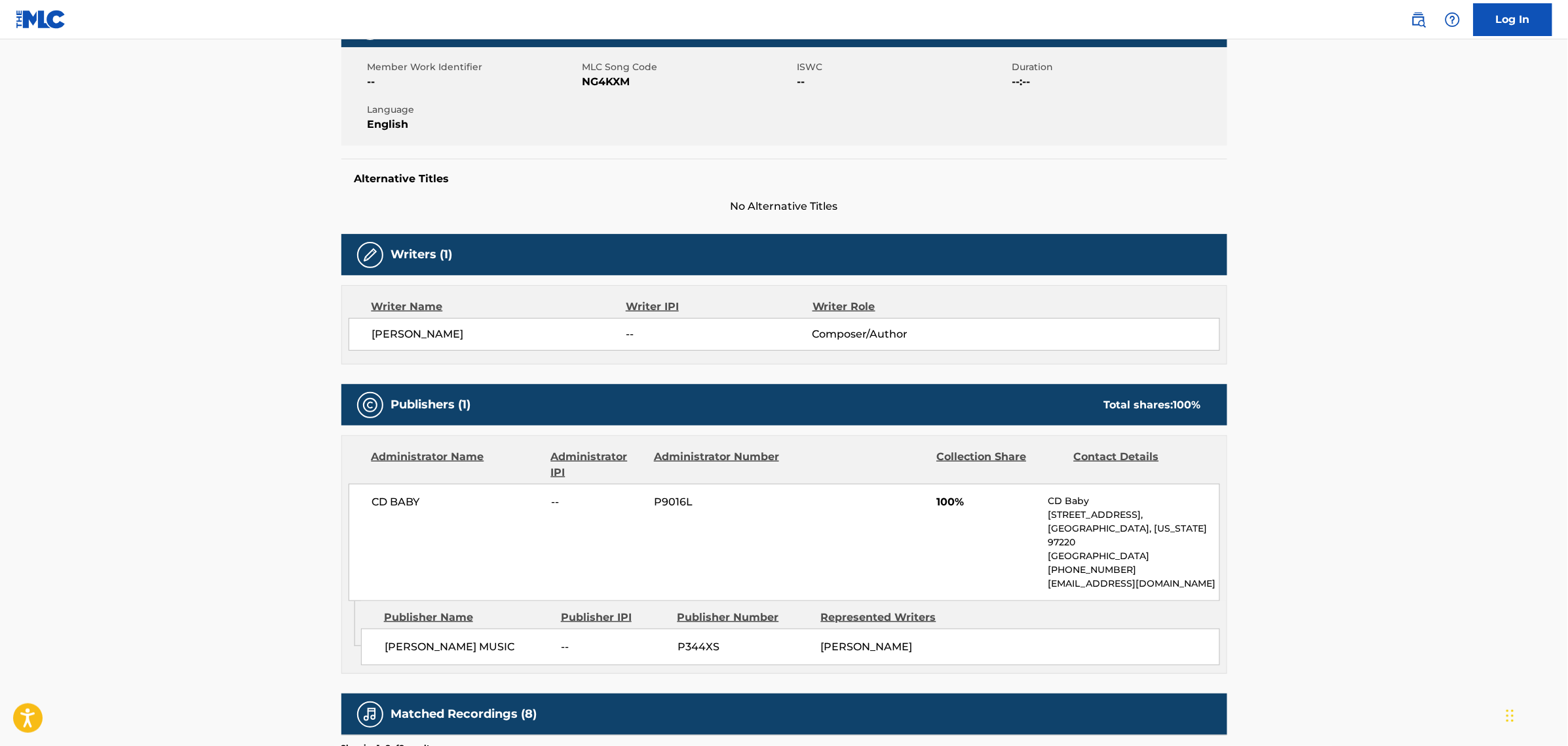
scroll to position [246, 0]
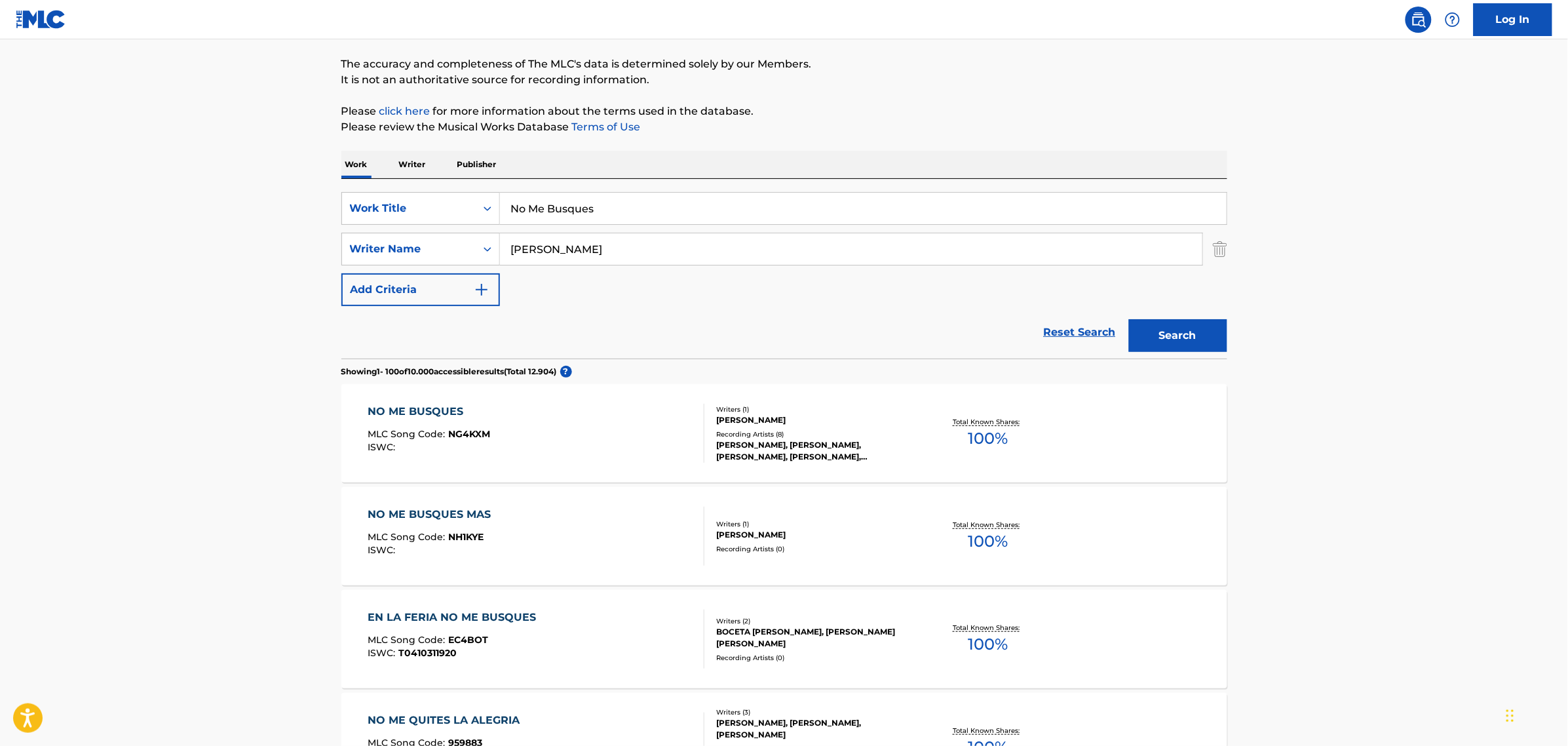
scroll to position [82, 0]
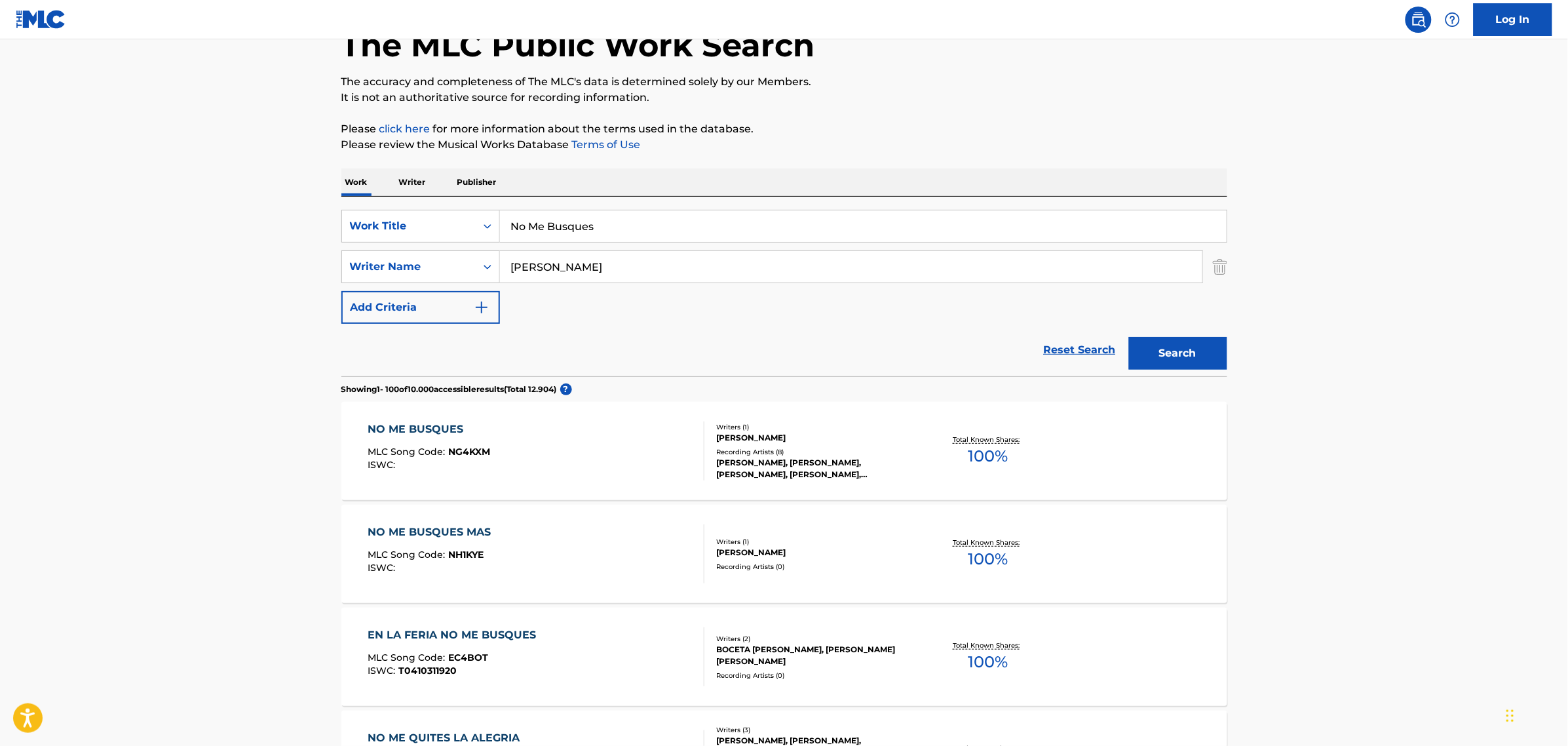
drag, startPoint x: 627, startPoint y: 236, endPoint x: 269, endPoint y: 221, distance: 358.3
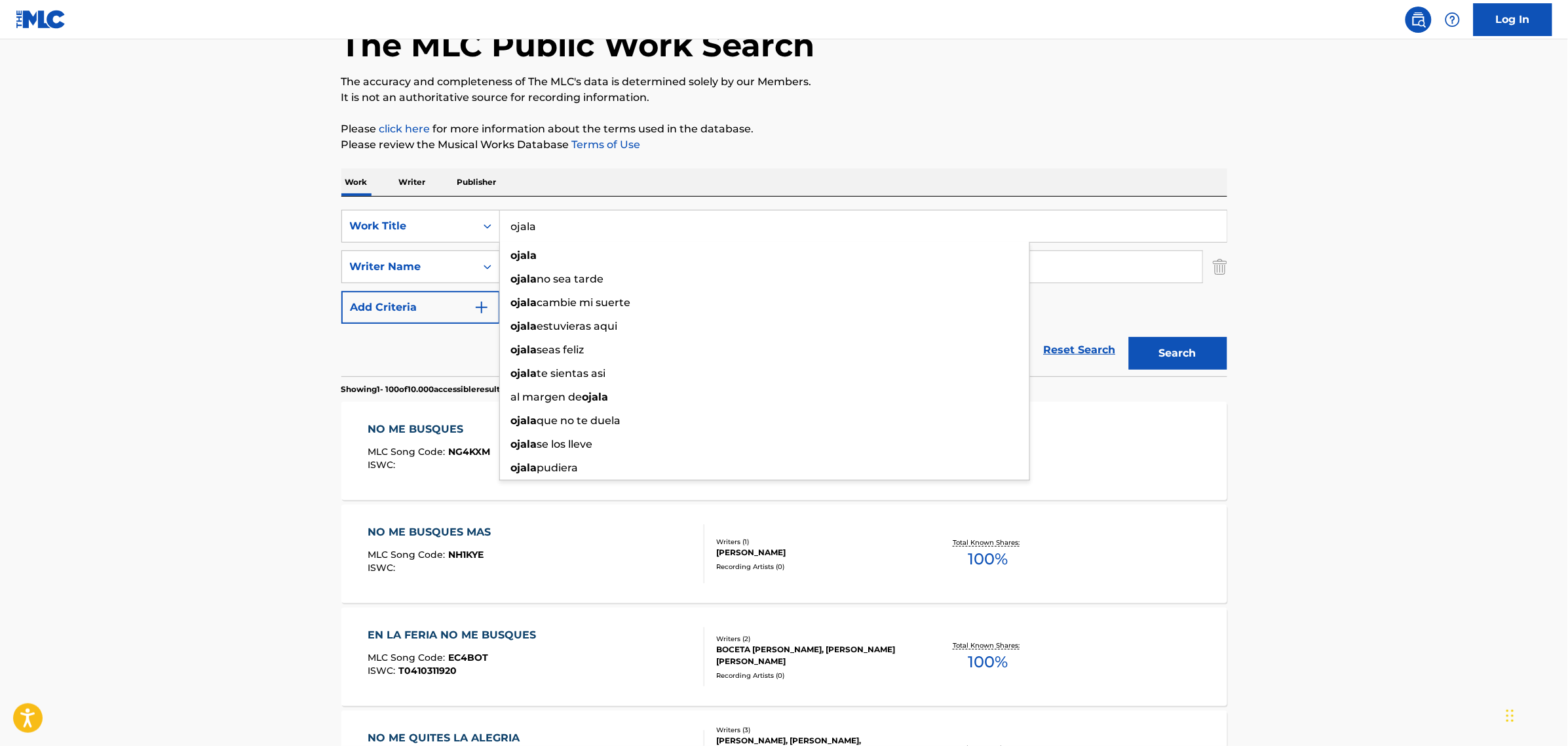
type input "ojala"
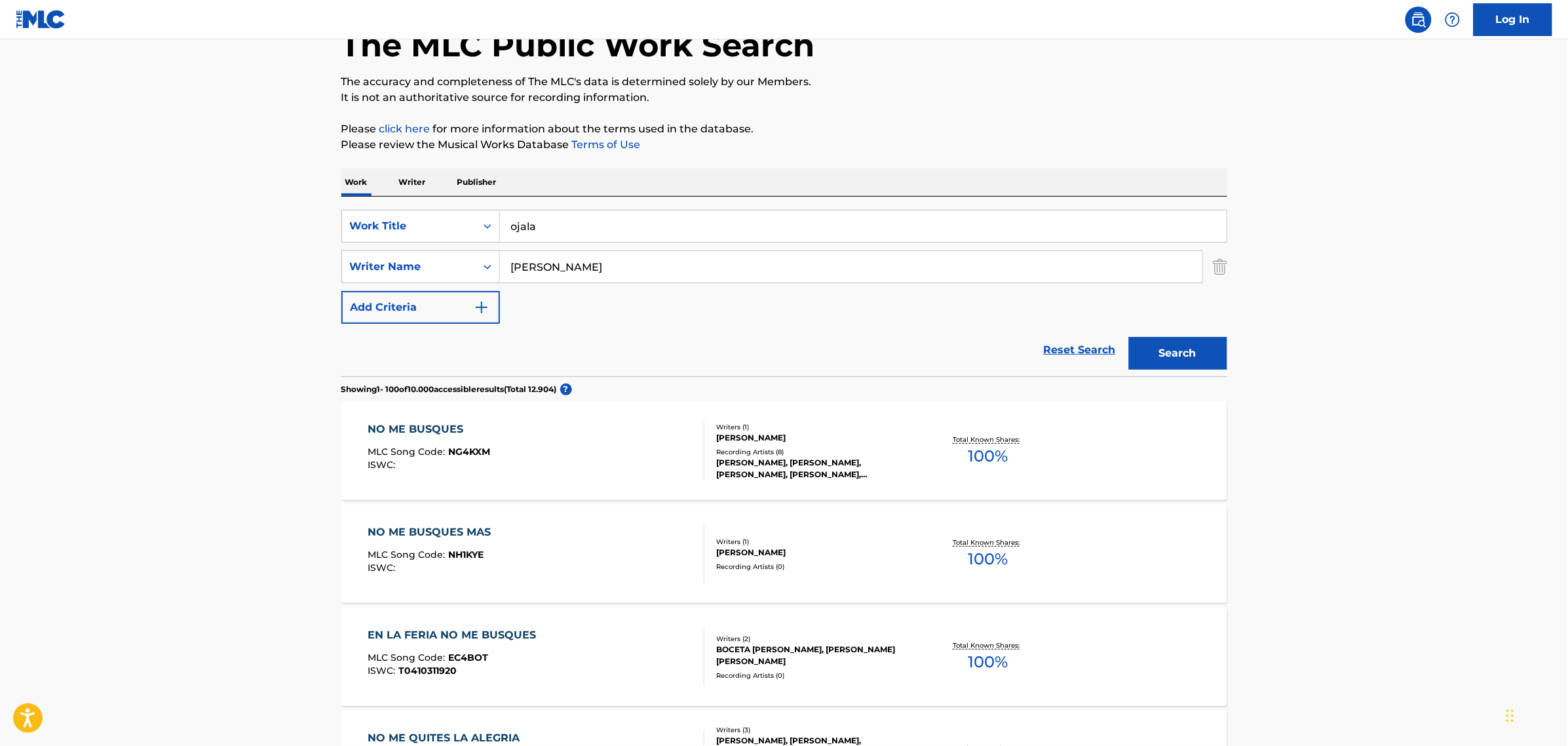
drag, startPoint x: 567, startPoint y: 259, endPoint x: 283, endPoint y: 281, distance: 284.9
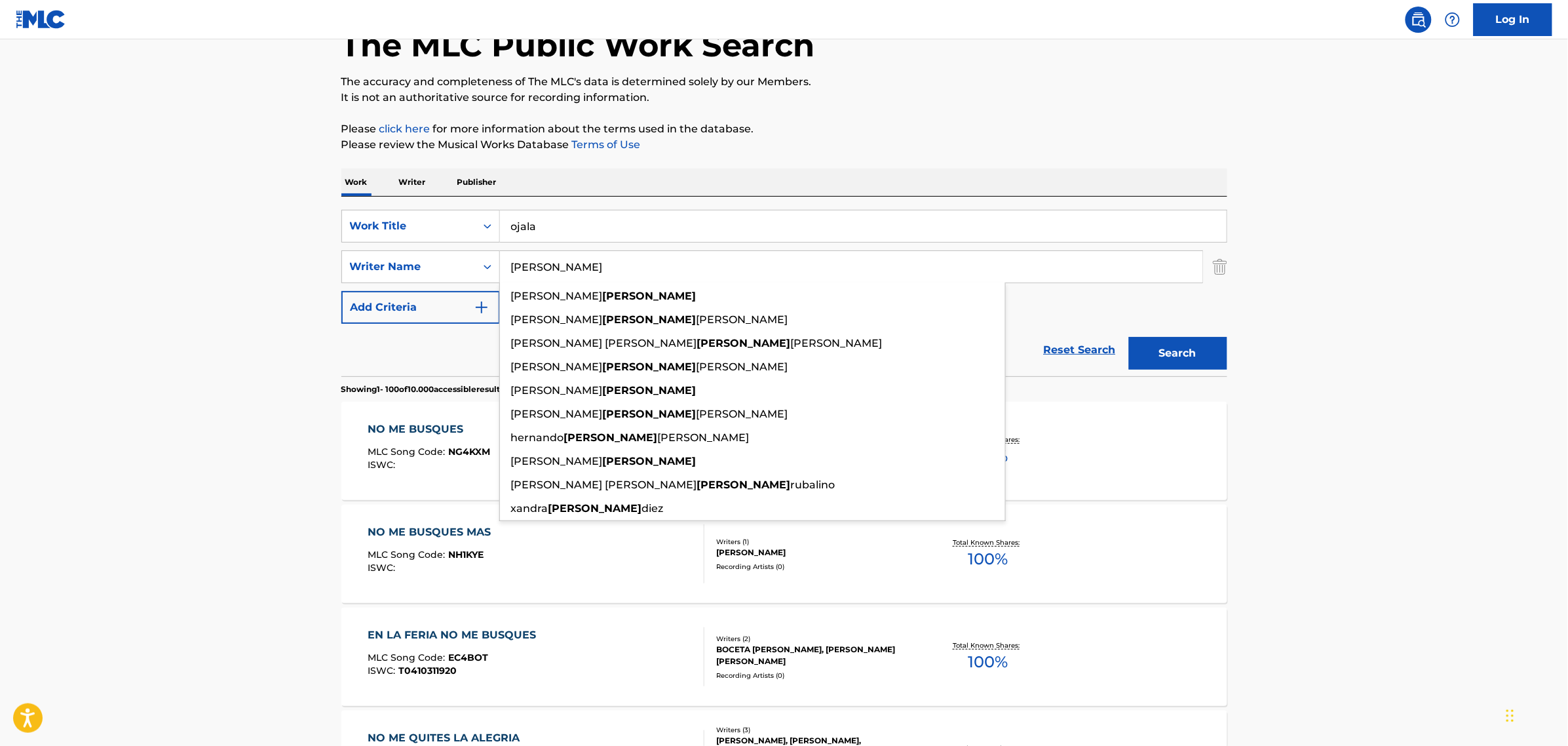
type input "[PERSON_NAME]"
click at [1129, 337] on button "Search" at bounding box center [1178, 354] width 99 height 33
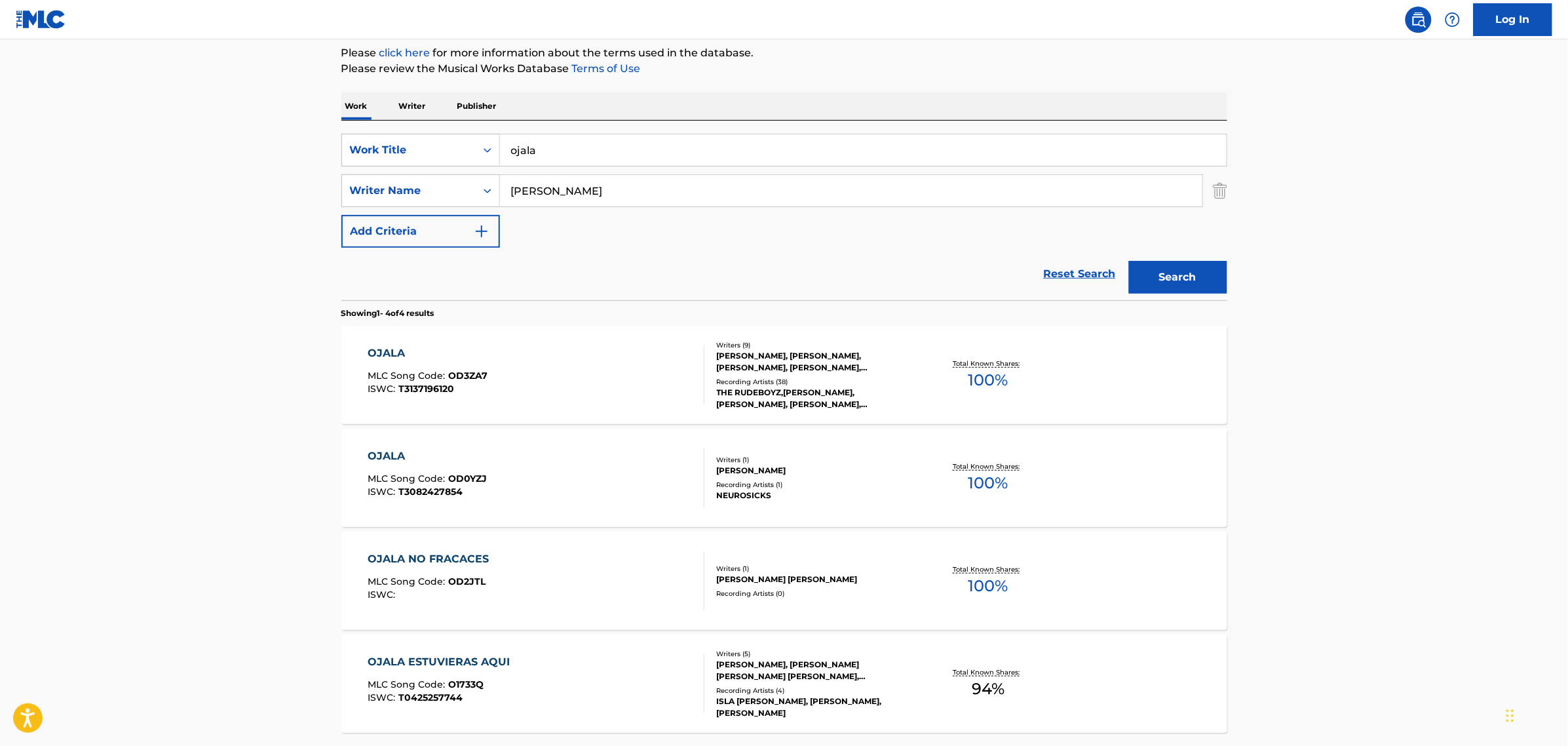
scroll to position [164, 0]
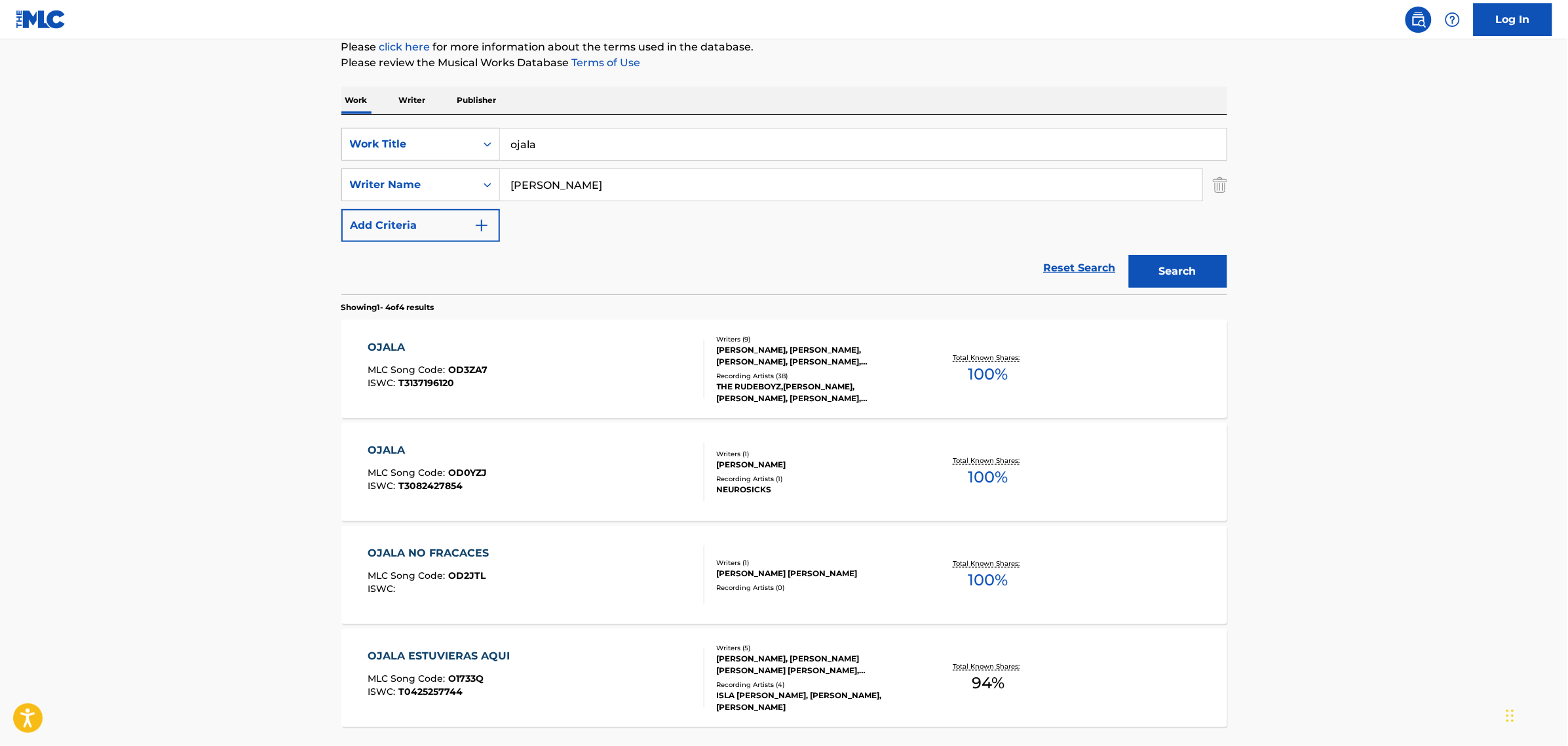
drag, startPoint x: 557, startPoint y: 137, endPoint x: 296, endPoint y: 144, distance: 261.1
click at [300, 141] on main "The MLC Public Work Search The accuracy and completeness of The MLC's data is d…" at bounding box center [784, 335] width 1568 height 920
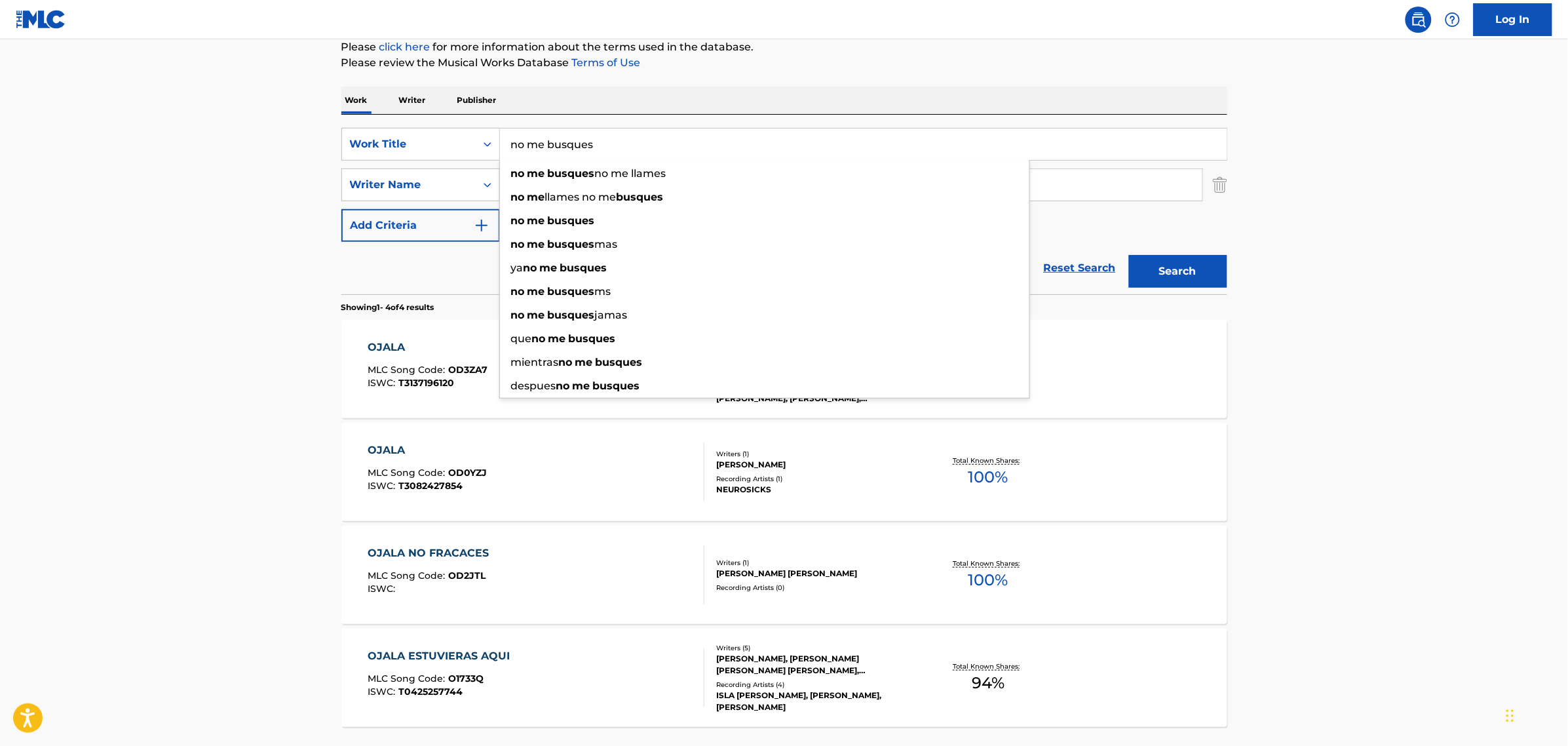
type input "no me busques"
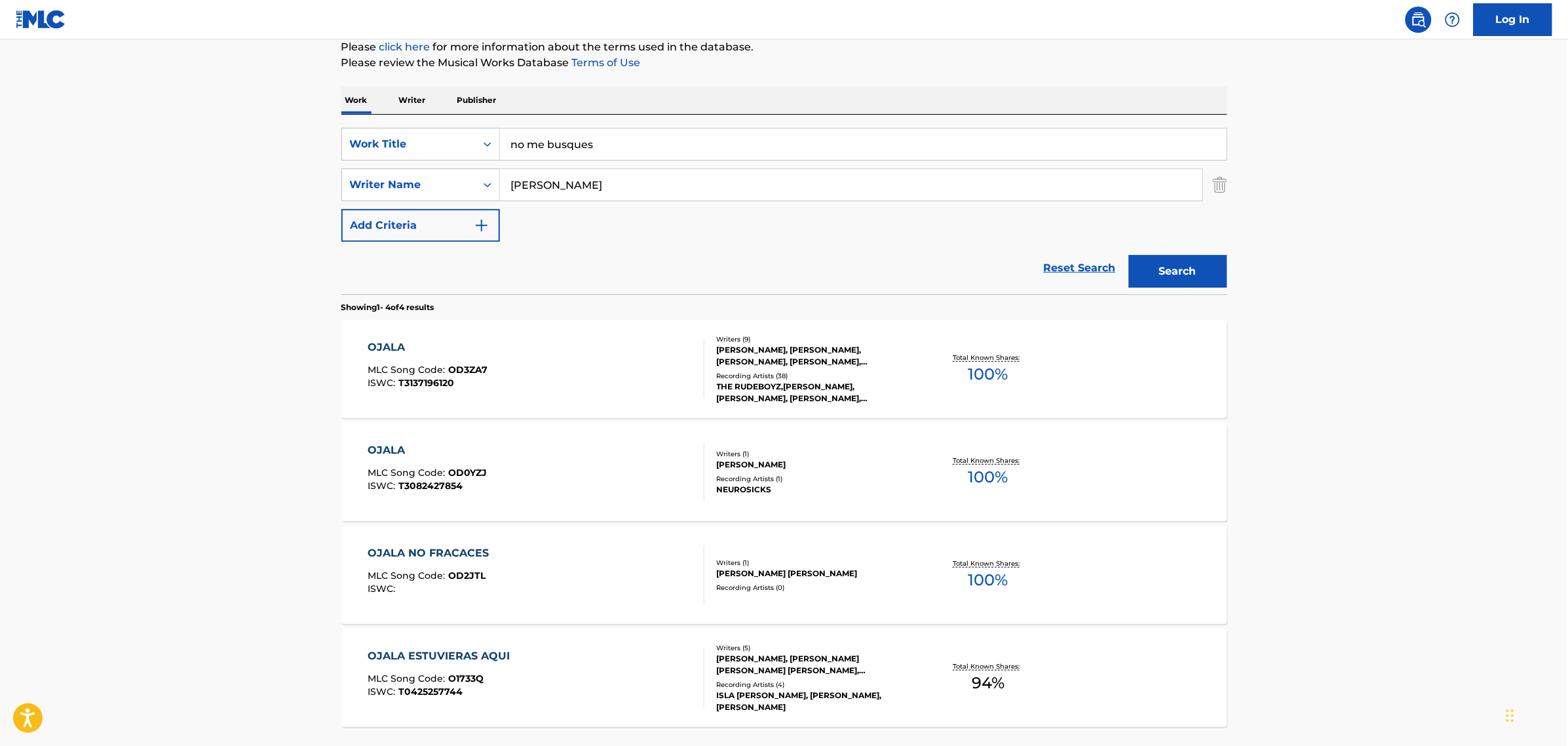
click at [257, 185] on main "The MLC Public Work Search The accuracy and completeness of The MLC's data is d…" at bounding box center [784, 335] width 1568 height 920
drag, startPoint x: 565, startPoint y: 192, endPoint x: 215, endPoint y: 179, distance: 350.2
click at [225, 179] on main "The MLC Public Work Search The accuracy and completeness of The MLC's data is d…" at bounding box center [784, 335] width 1568 height 920
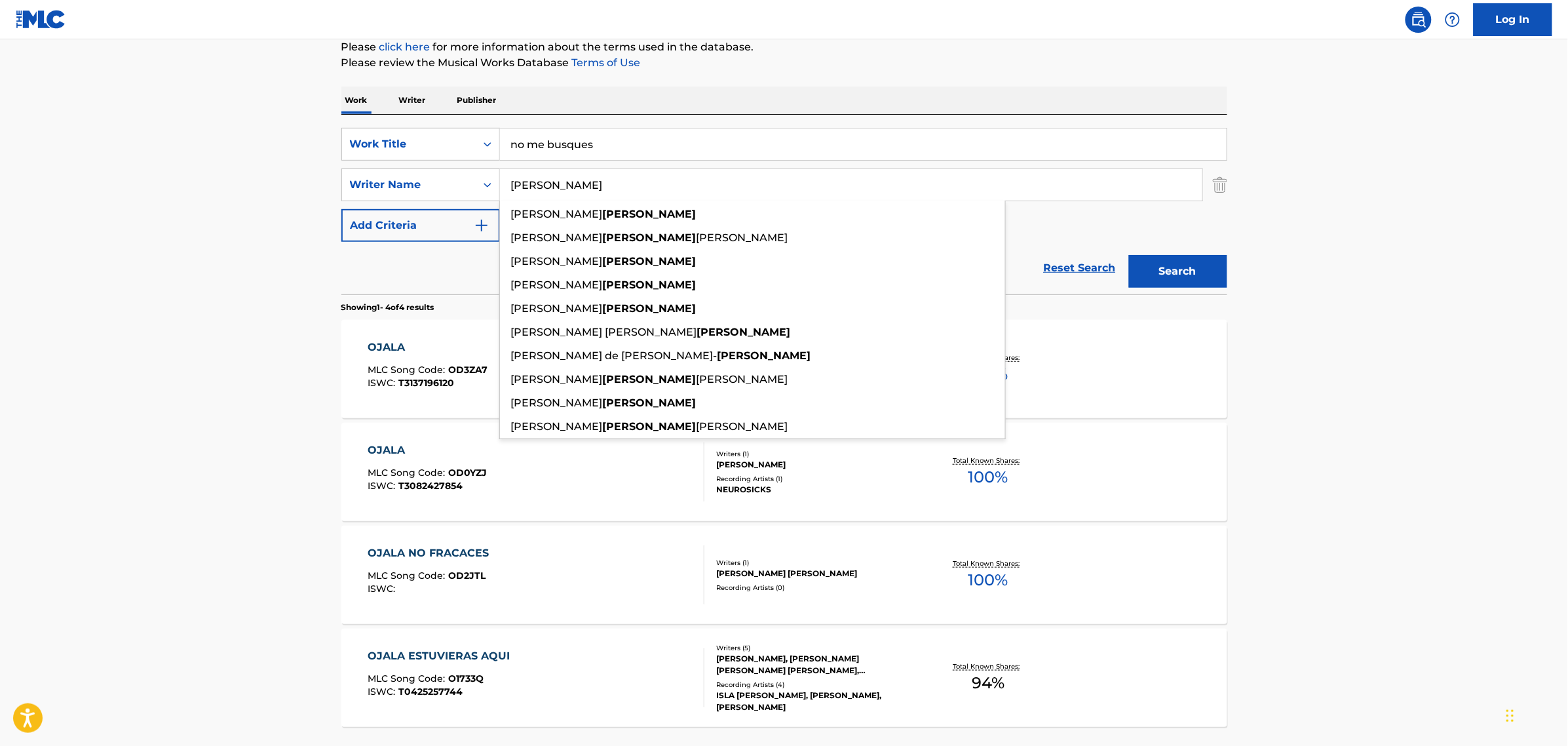
type input "[PERSON_NAME]"
click at [1129, 255] on button "Search" at bounding box center [1178, 272] width 99 height 33
